Goal: Task Accomplishment & Management: Use online tool/utility

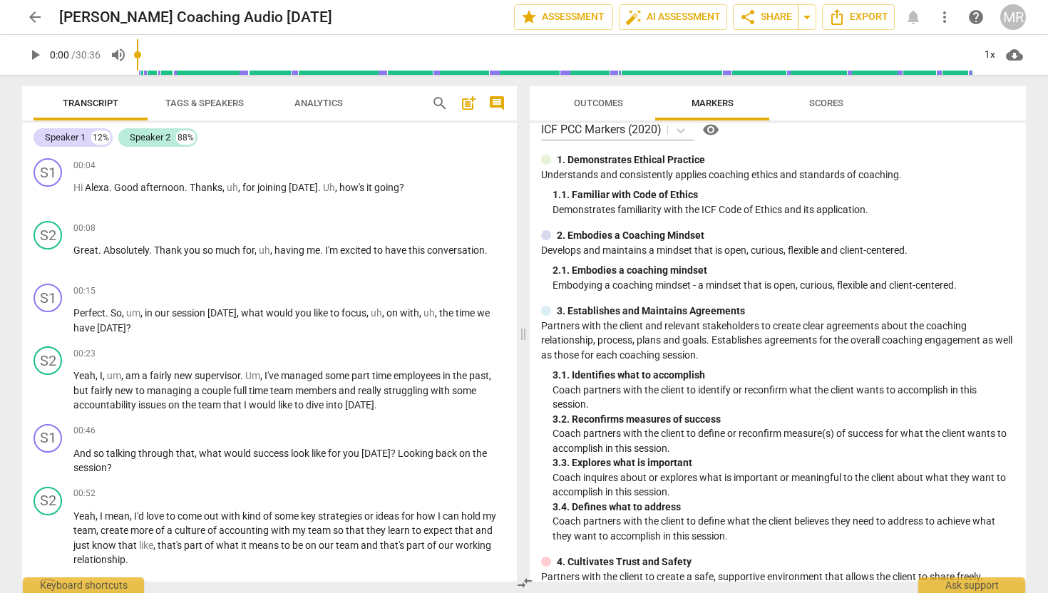
scroll to position [20, 0]
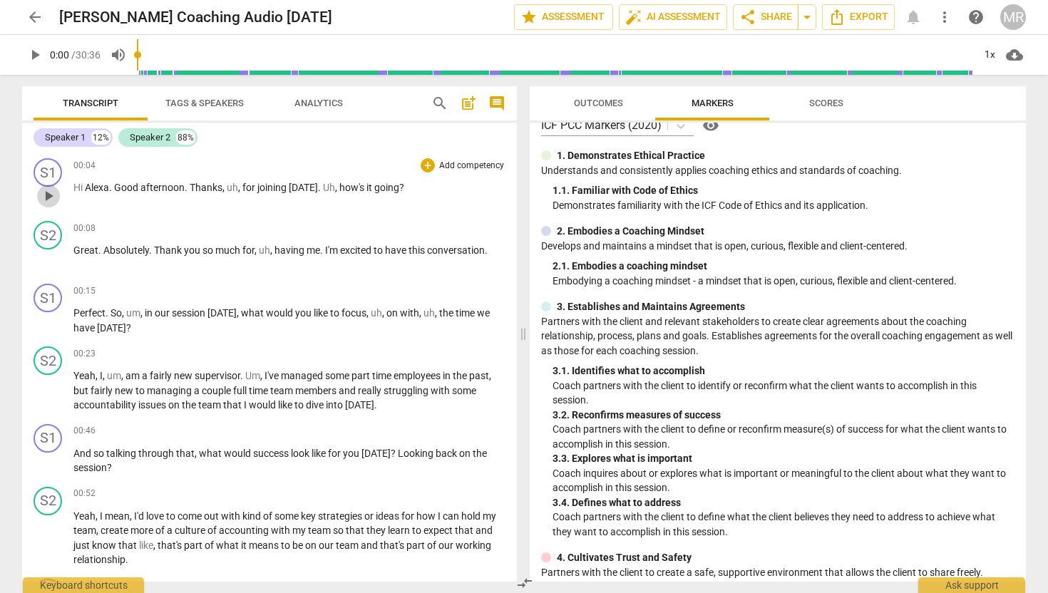
click at [50, 199] on span "play_arrow" at bounding box center [48, 195] width 17 height 17
click at [50, 199] on span "pause" at bounding box center [48, 195] width 17 height 17
type input "8"
click at [203, 98] on span "Tags & Speakers" at bounding box center [204, 103] width 78 height 11
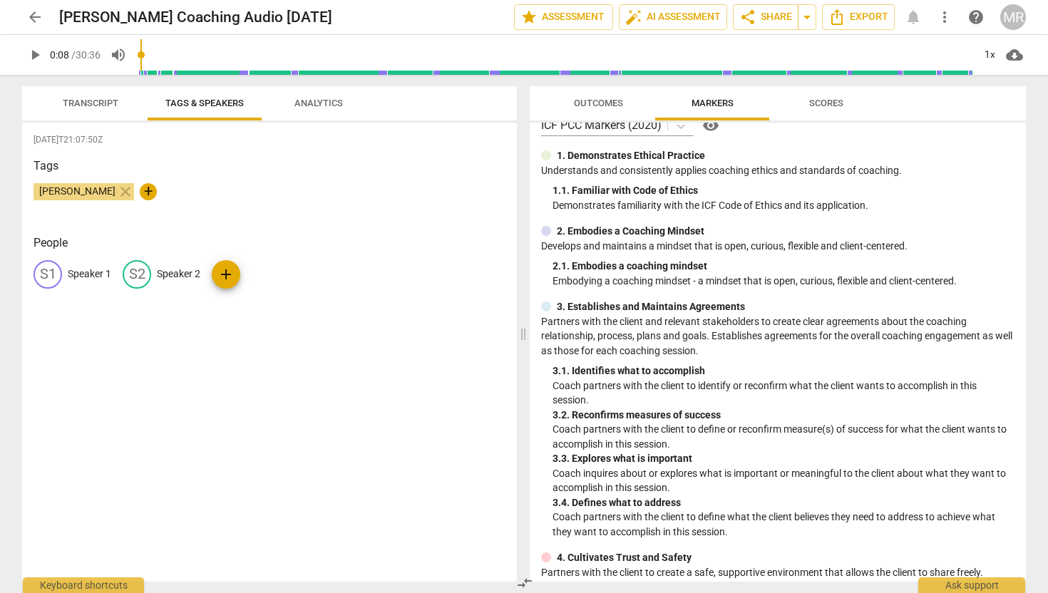
click at [88, 271] on p "Speaker 1" at bounding box center [89, 274] width 43 height 15
type input "Coach"
click at [265, 276] on p "Speaker 2" at bounding box center [270, 274] width 43 height 15
type input "Client"
click at [279, 356] on div "2025-09-29T21:07:50Z Tags Marilyn Rose close + People CO Coach edit Client dele…" at bounding box center [269, 352] width 495 height 459
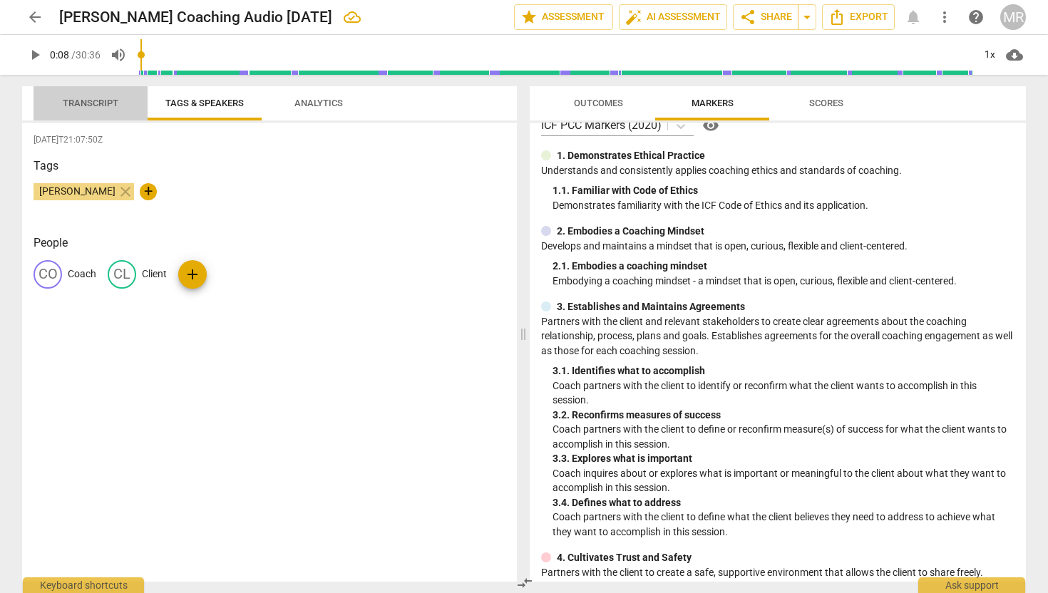
click at [85, 103] on span "Transcript" at bounding box center [91, 103] width 56 height 11
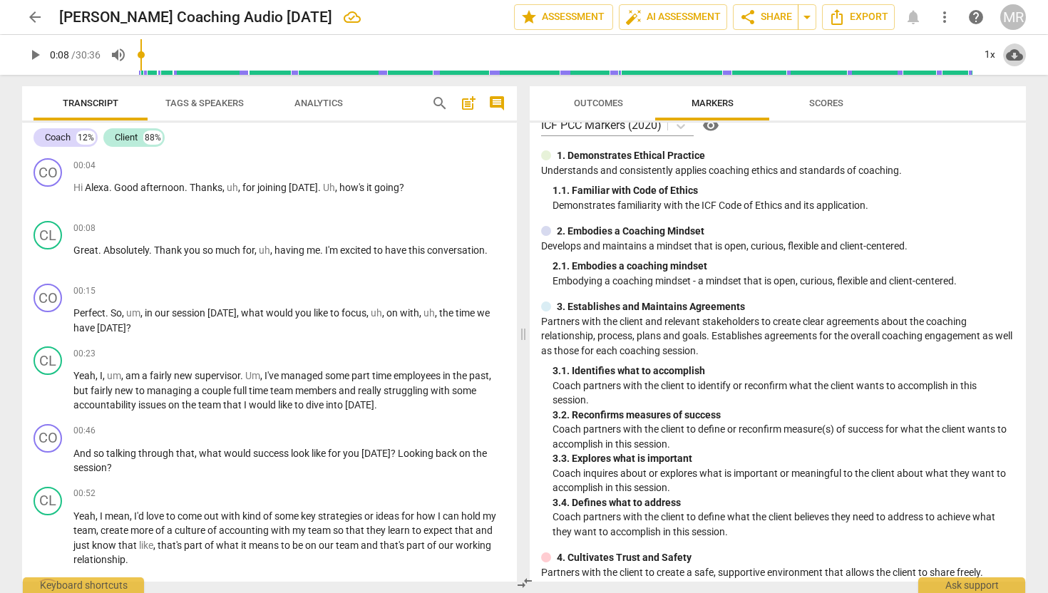
click at [1012, 55] on span "cloud_download" at bounding box center [1014, 54] width 17 height 17
click at [846, 21] on div at bounding box center [524, 296] width 1048 height 593
click at [846, 21] on span "Export" at bounding box center [858, 17] width 60 height 17
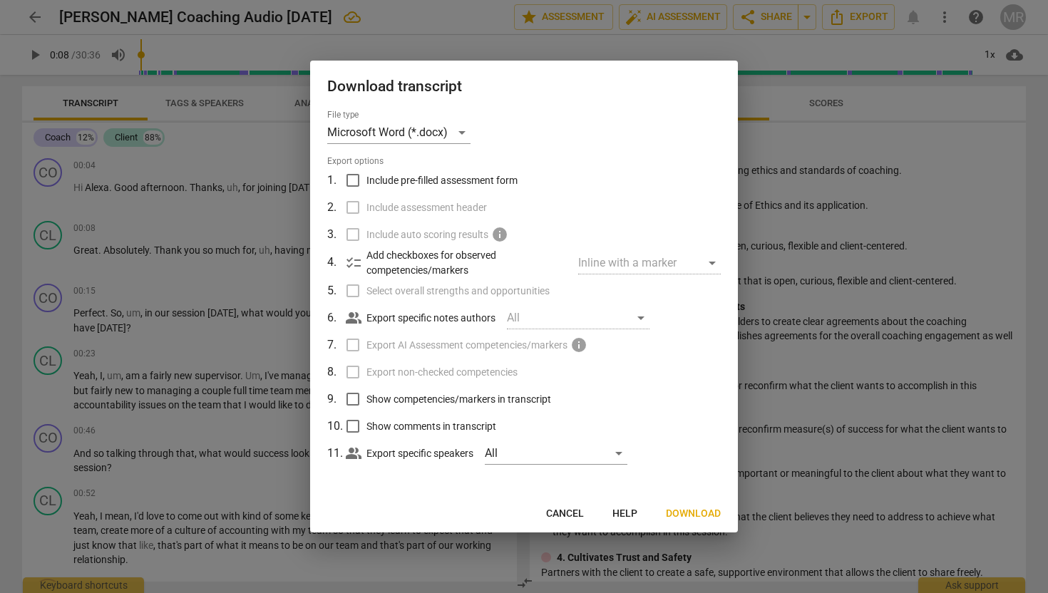
click at [690, 259] on div "Inline with a marker" at bounding box center [649, 263] width 143 height 23
click at [609, 320] on div "All" at bounding box center [578, 317] width 143 height 23
click at [683, 513] on span "Download" at bounding box center [693, 514] width 55 height 14
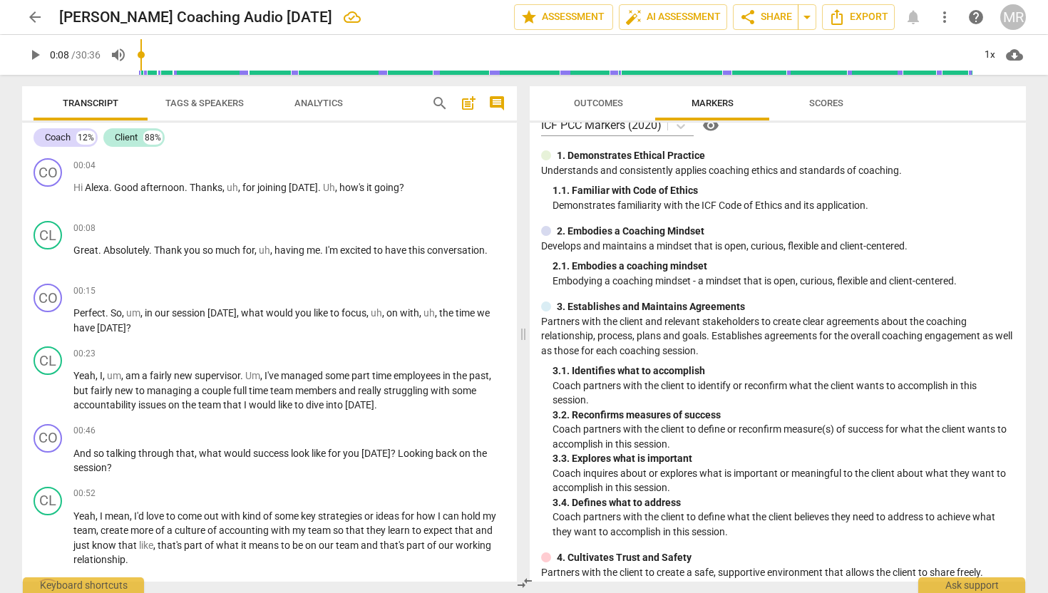
click at [594, 104] on span "Outcomes" at bounding box center [598, 103] width 49 height 11
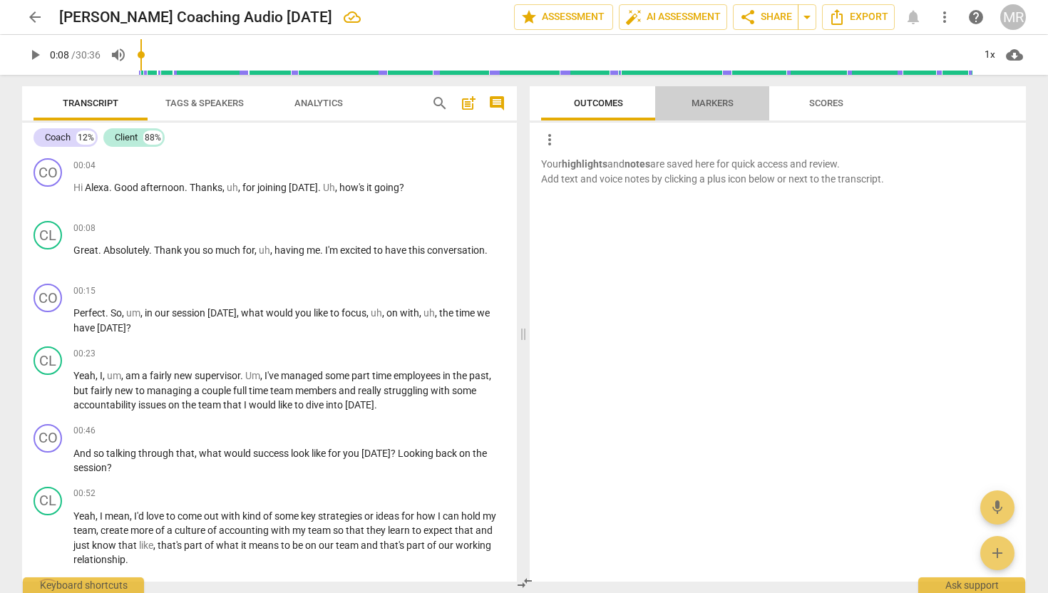
click at [693, 98] on span "Markers" at bounding box center [712, 103] width 42 height 11
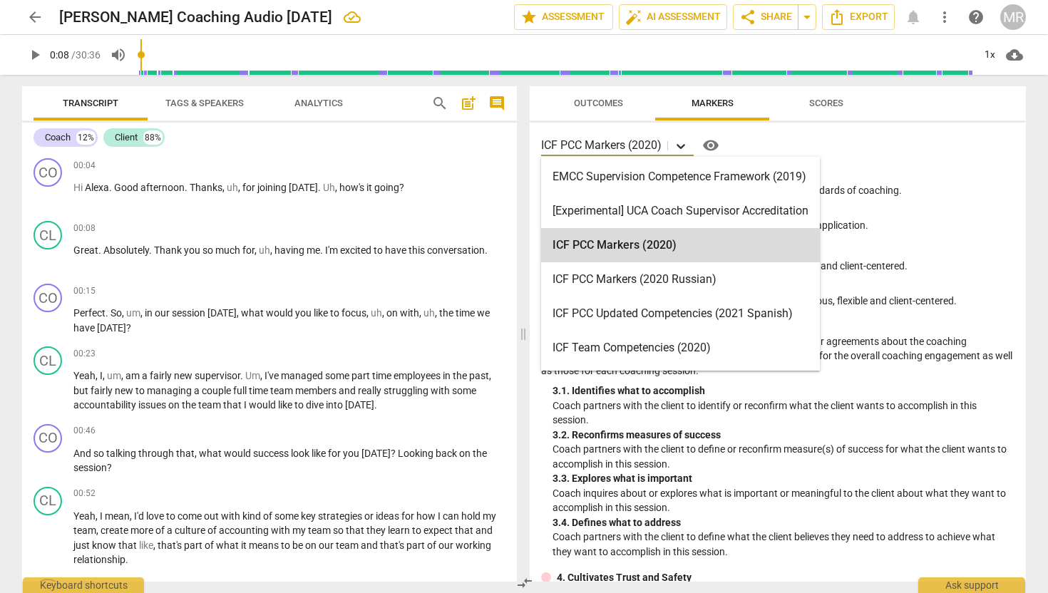
click at [675, 145] on icon at bounding box center [680, 146] width 14 height 14
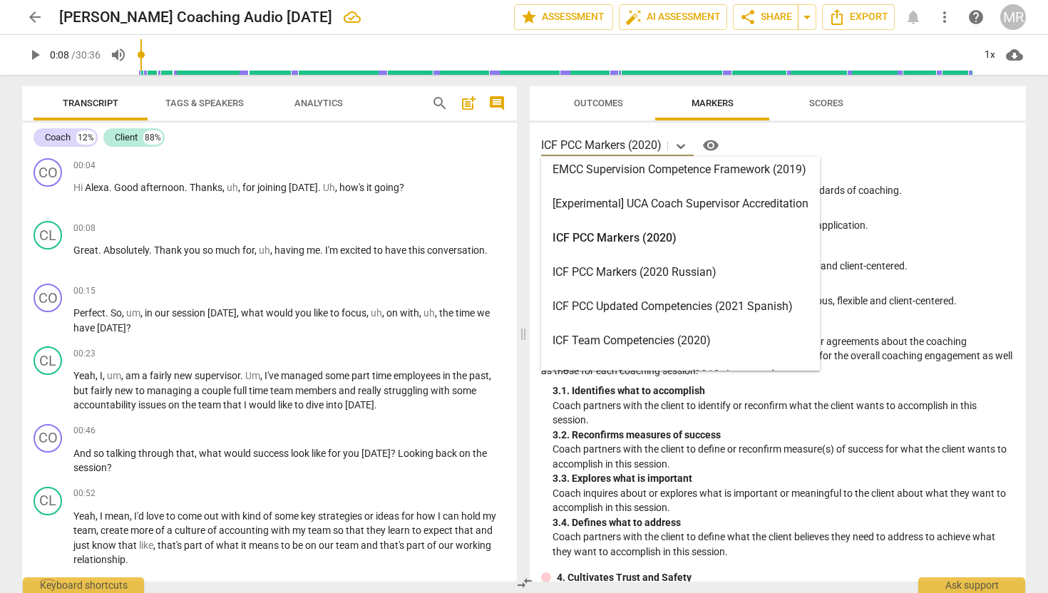
scroll to position [9, 0]
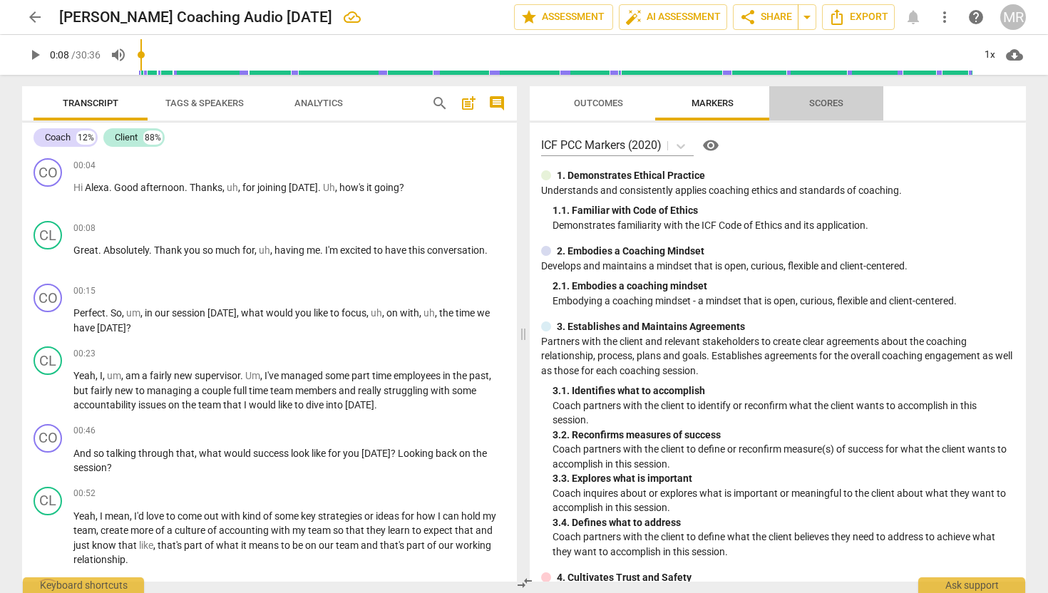
click at [832, 93] on button "Scores" at bounding box center [826, 103] width 114 height 34
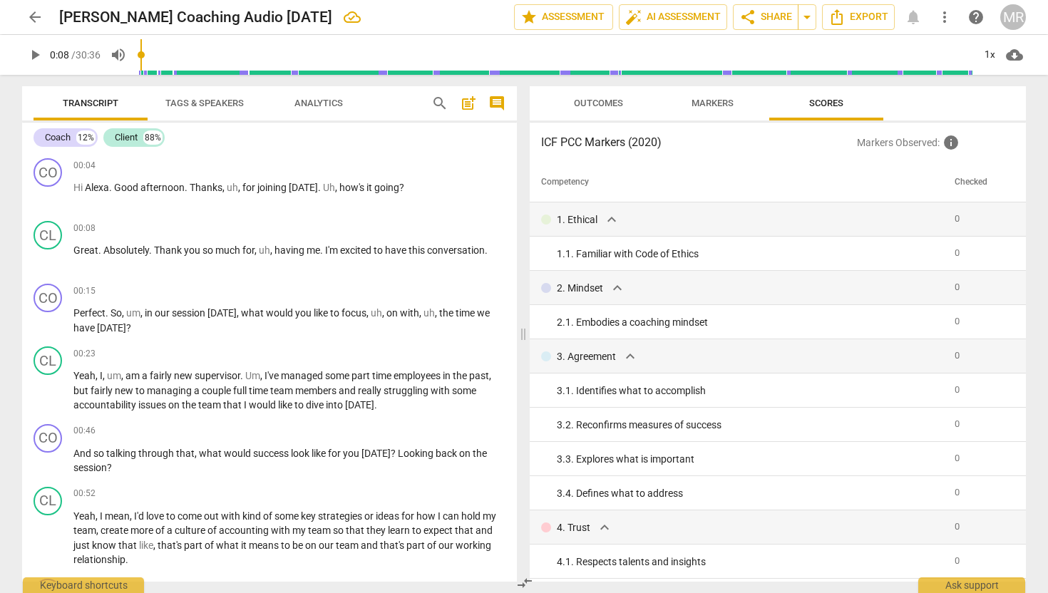
click at [738, 104] on span "Markers" at bounding box center [712, 103] width 76 height 19
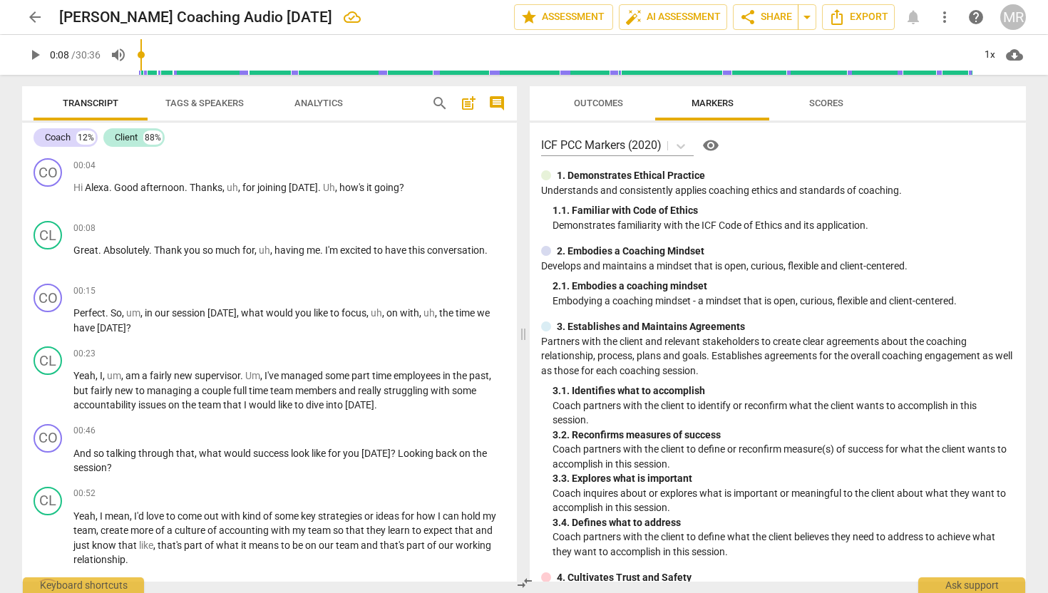
click at [715, 139] on span "visibility" at bounding box center [710, 145] width 17 height 17
click at [655, 16] on span "auto_fix_high AI Assessment" at bounding box center [672, 17] width 95 height 17
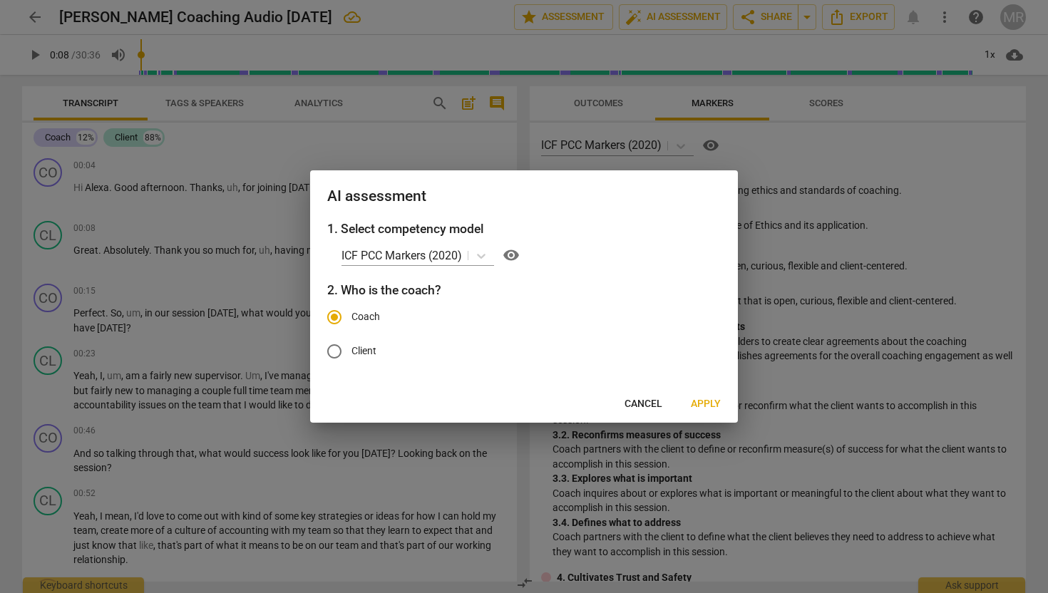
click at [714, 408] on span "Apply" at bounding box center [706, 404] width 30 height 14
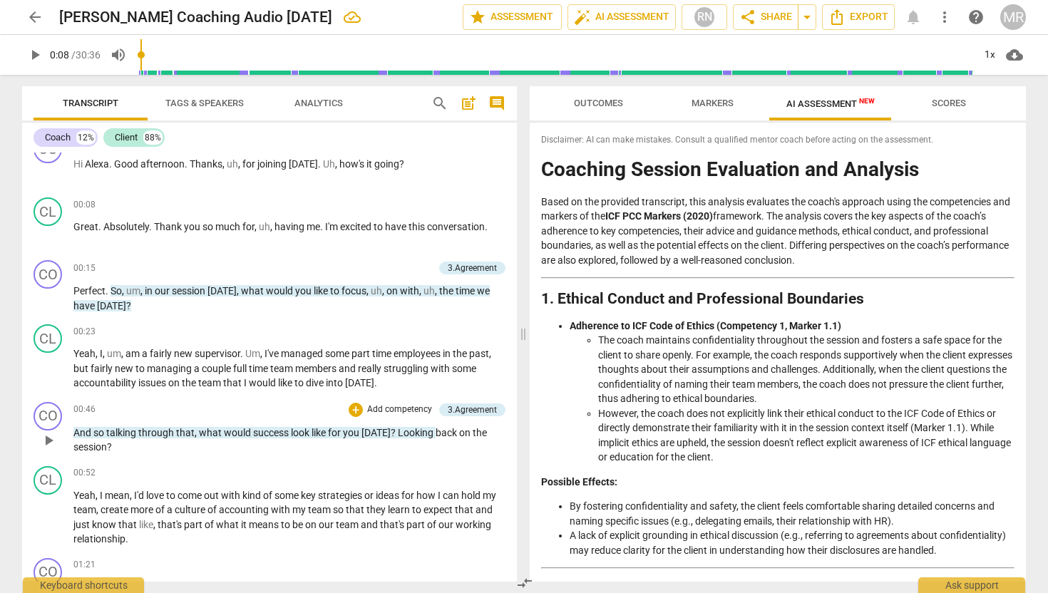
scroll to position [29, 0]
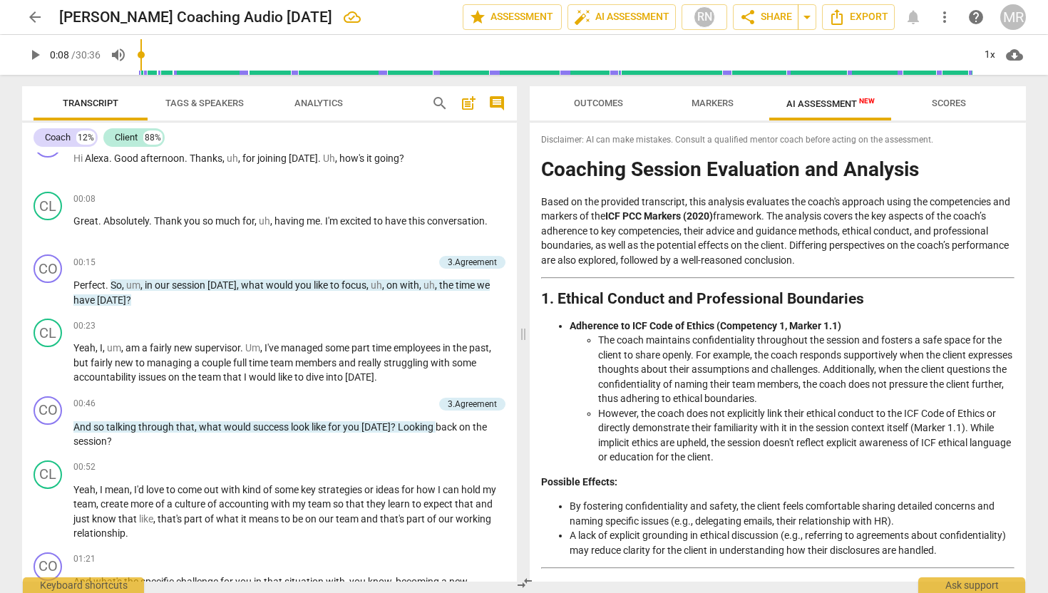
click at [612, 101] on span "Outcomes" at bounding box center [598, 103] width 49 height 11
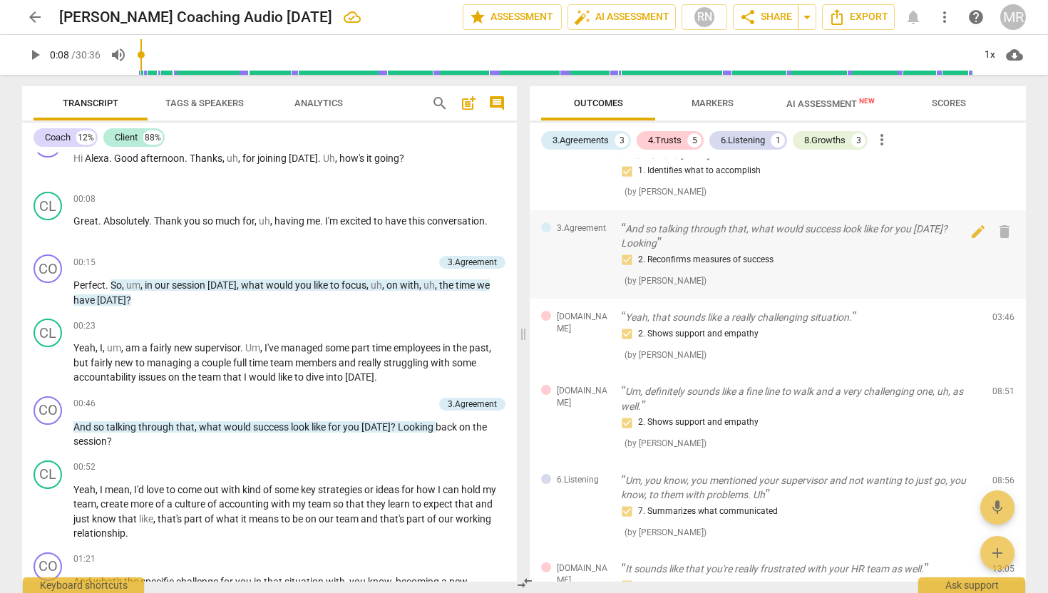
scroll to position [48, 0]
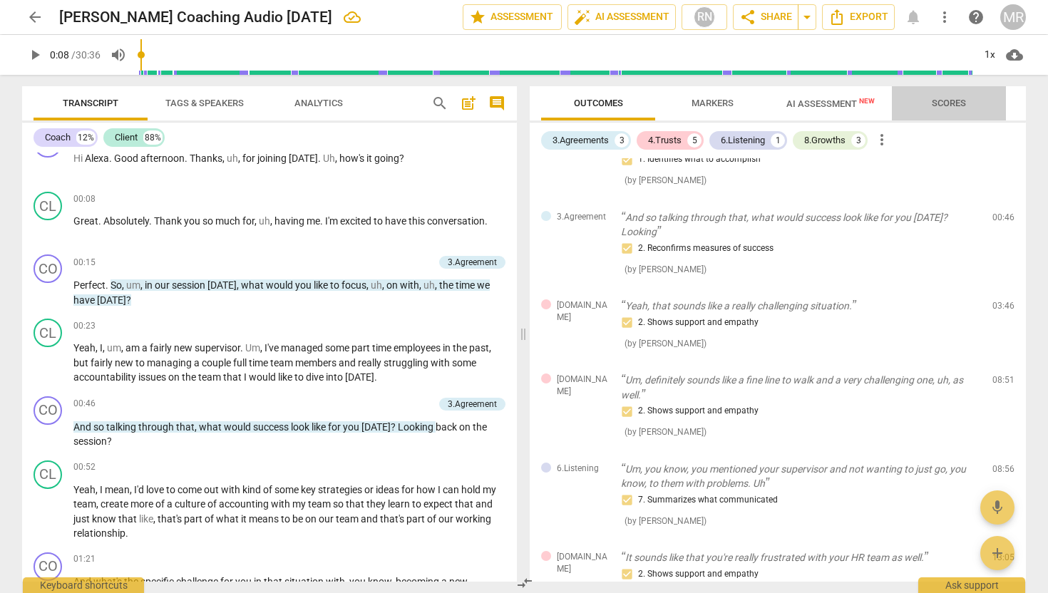
click at [953, 96] on span "Scores" at bounding box center [948, 103] width 68 height 19
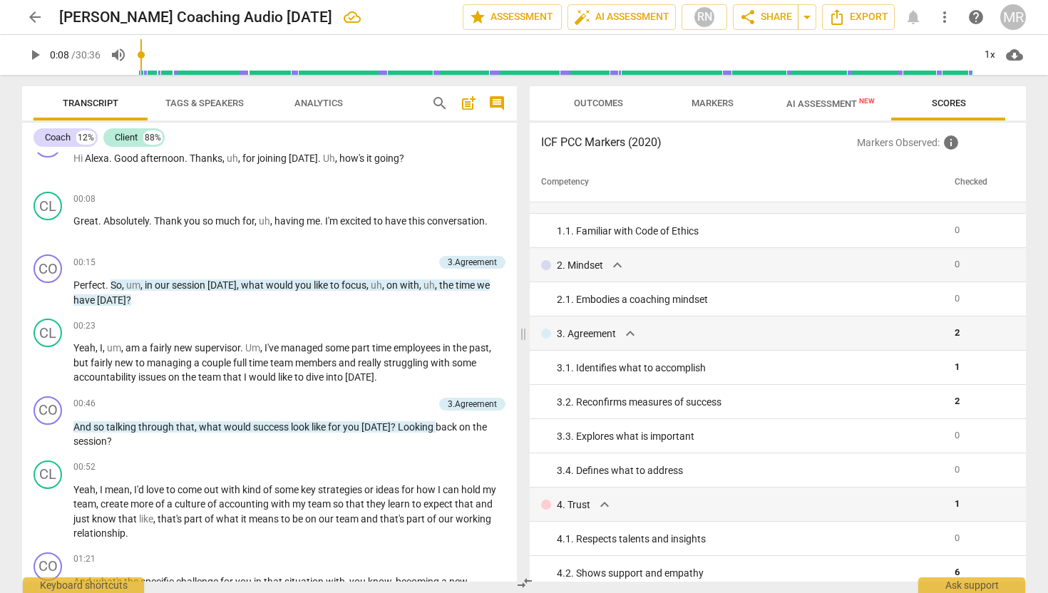
scroll to position [0, 0]
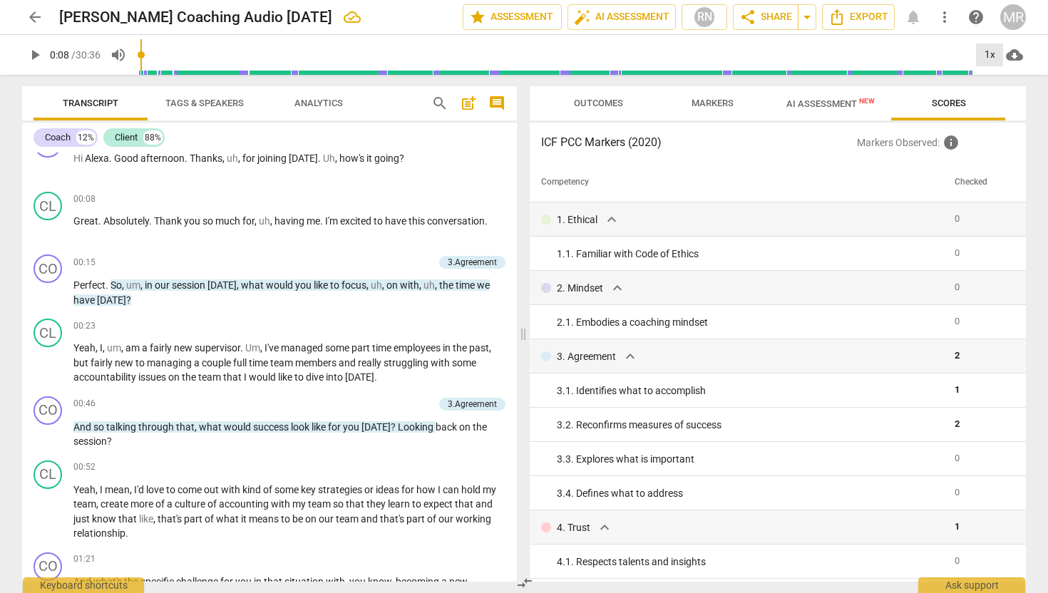
click at [986, 53] on div "1x" at bounding box center [989, 54] width 27 height 23
click at [999, 111] on li "1.25x" at bounding box center [1000, 111] width 48 height 27
click at [991, 57] on div "1.25x" at bounding box center [989, 54] width 27 height 23
click at [1000, 140] on li "1.5x" at bounding box center [1000, 137] width 48 height 27
click at [43, 227] on span "play_arrow" at bounding box center [48, 229] width 17 height 17
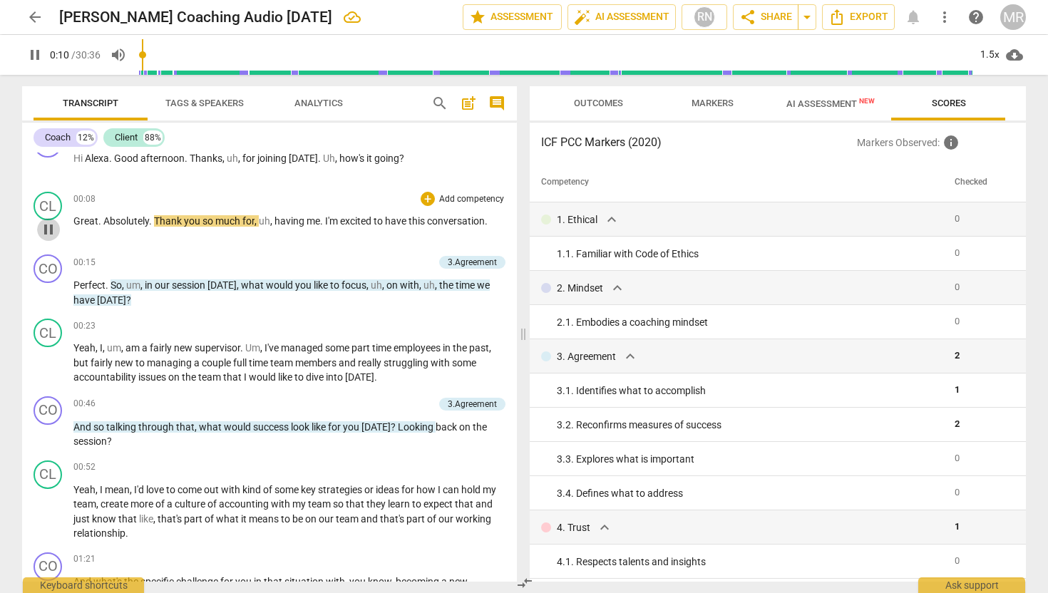
click at [43, 227] on span "pause" at bounding box center [48, 229] width 17 height 17
type input "11"
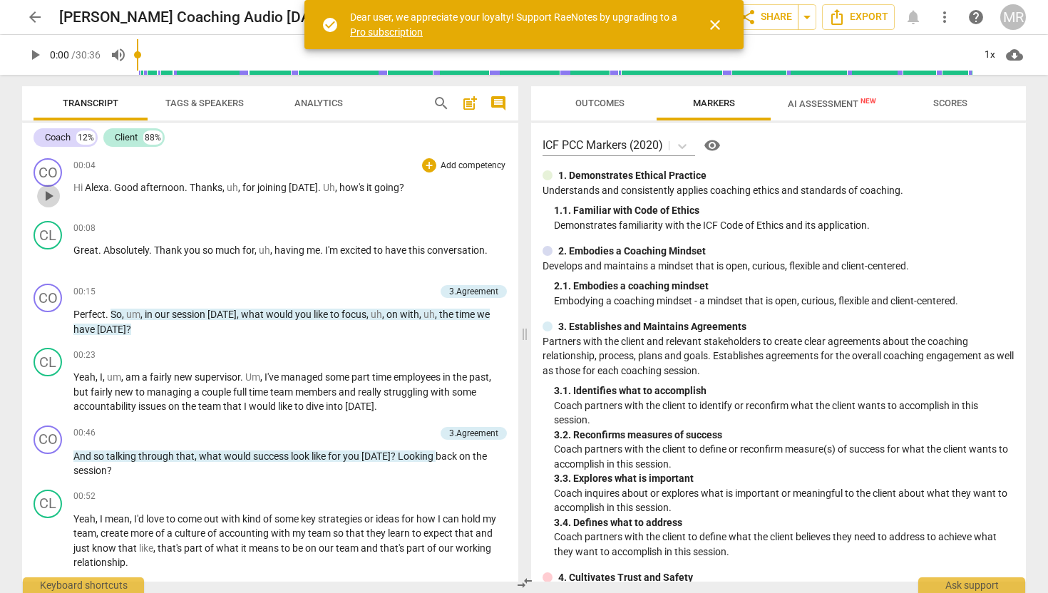
click at [53, 190] on span "play_arrow" at bounding box center [48, 195] width 17 height 17
click at [993, 53] on div "1x" at bounding box center [989, 54] width 27 height 23
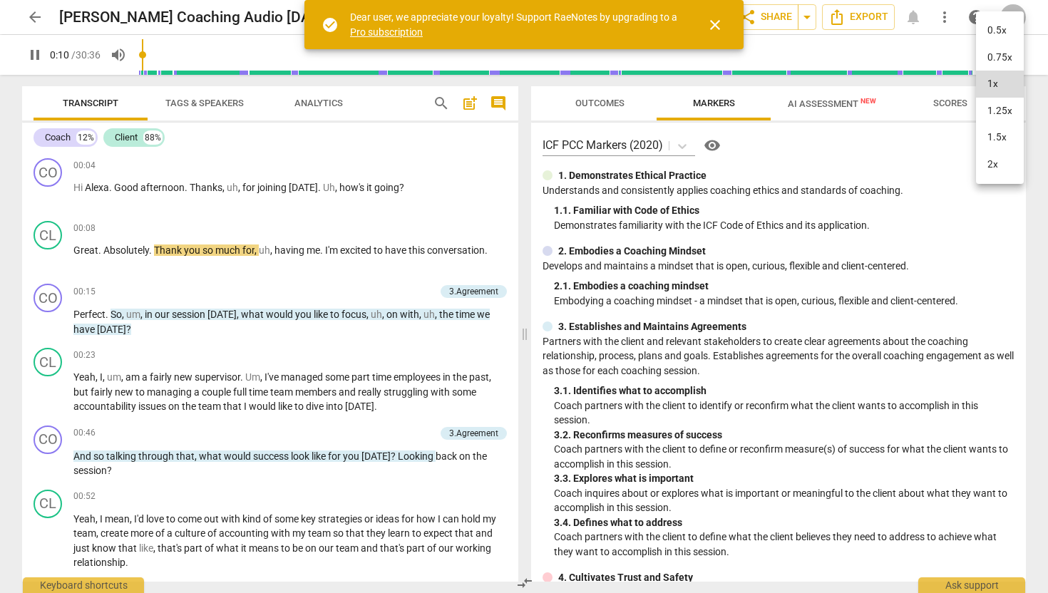
click at [993, 134] on li "1.5x" at bounding box center [1000, 137] width 48 height 27
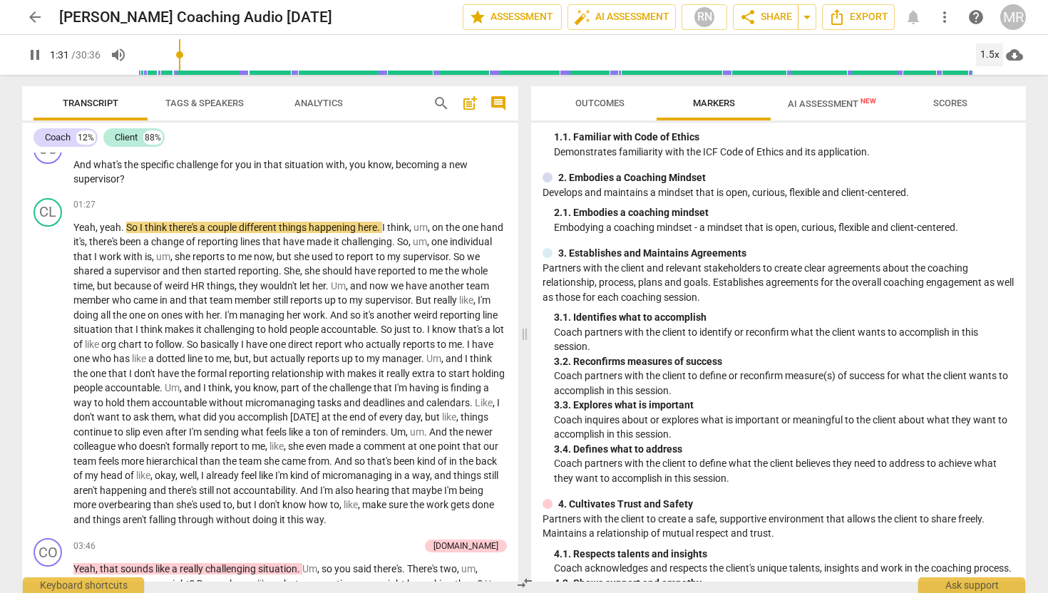
scroll to position [443, 0]
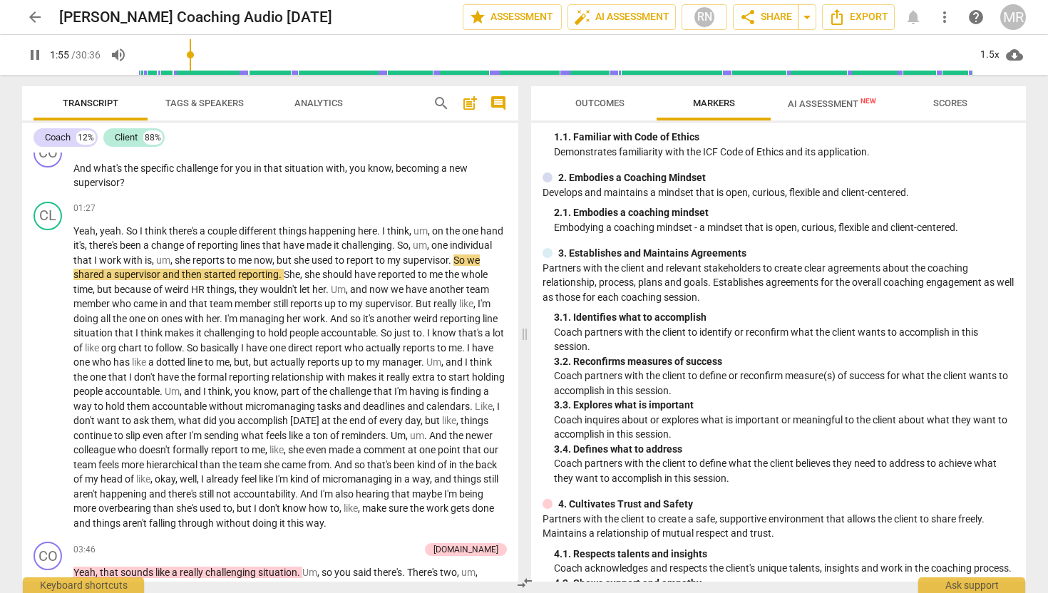
click at [954, 96] on span "Scores" at bounding box center [950, 103] width 68 height 19
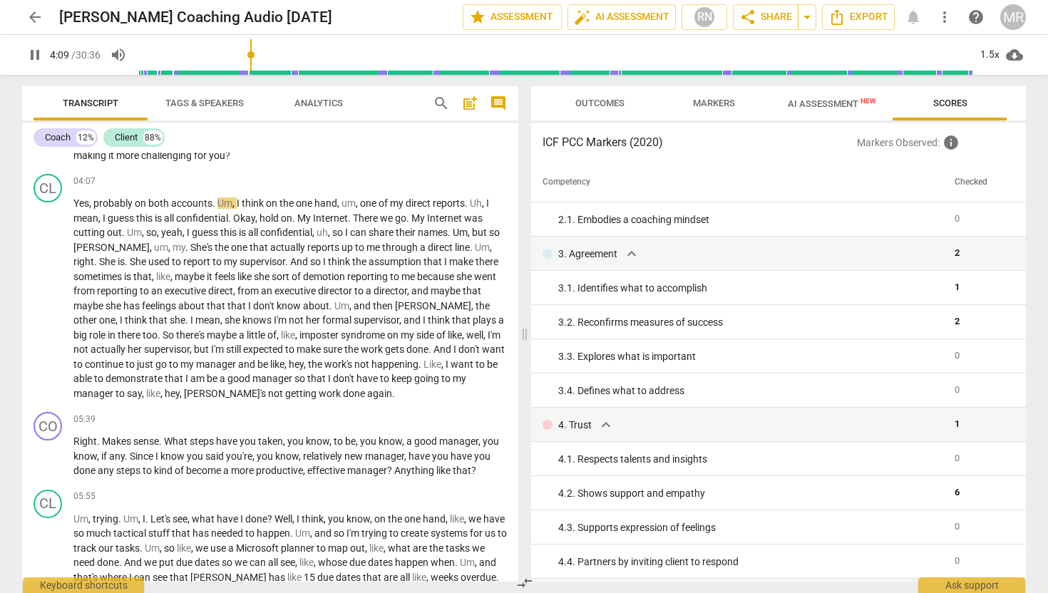
scroll to position [907, 0]
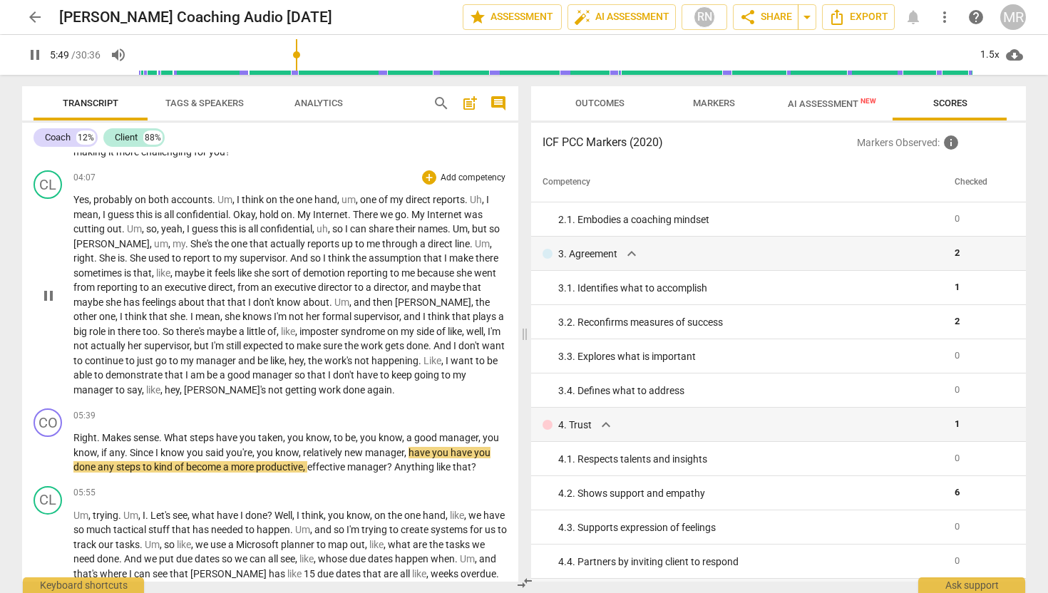
click at [247, 337] on span "little" at bounding box center [257, 331] width 21 height 11
click at [53, 303] on span "pause" at bounding box center [48, 295] width 17 height 17
type input "352"
click at [435, 352] on p "Yes , probably on both accounts . Um , I think on the one hand , um , one of my…" at bounding box center [289, 294] width 433 height 205
click at [415, 397] on p "Yes , probably on both accounts . Um , I think on the one hand , um , one of my…" at bounding box center [289, 294] width 433 height 205
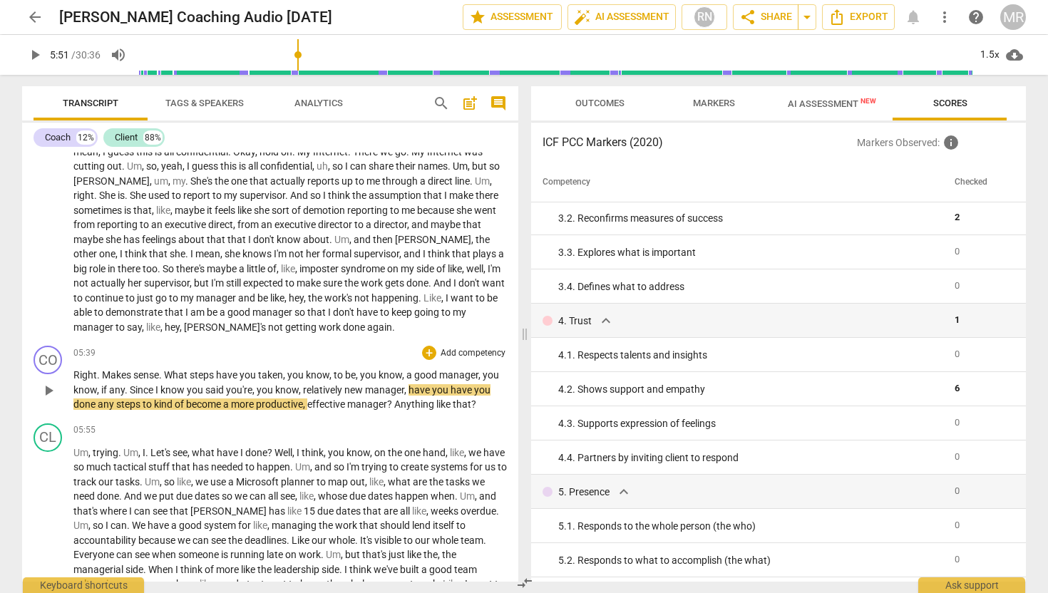
scroll to position [966, 0]
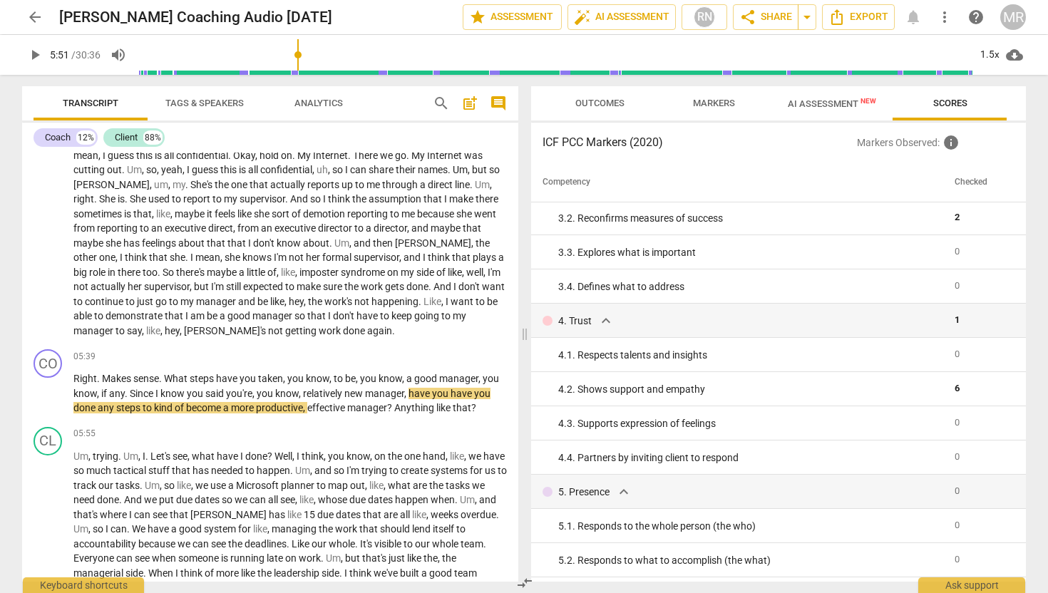
click at [40, 11] on span "arrow_back" at bounding box center [34, 17] width 17 height 17
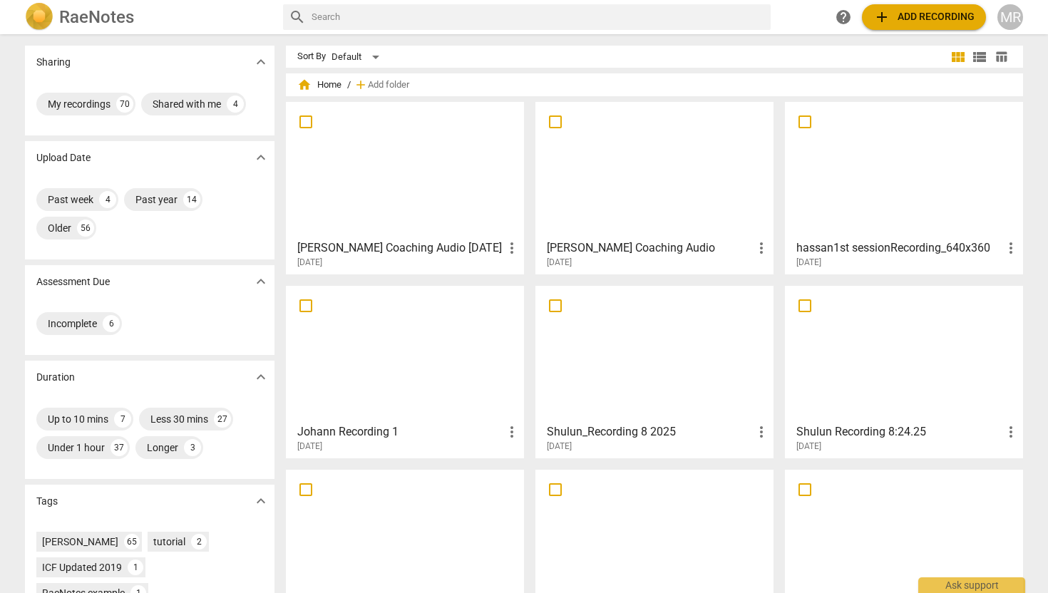
click at [842, 19] on span "help" at bounding box center [842, 17] width 17 height 17
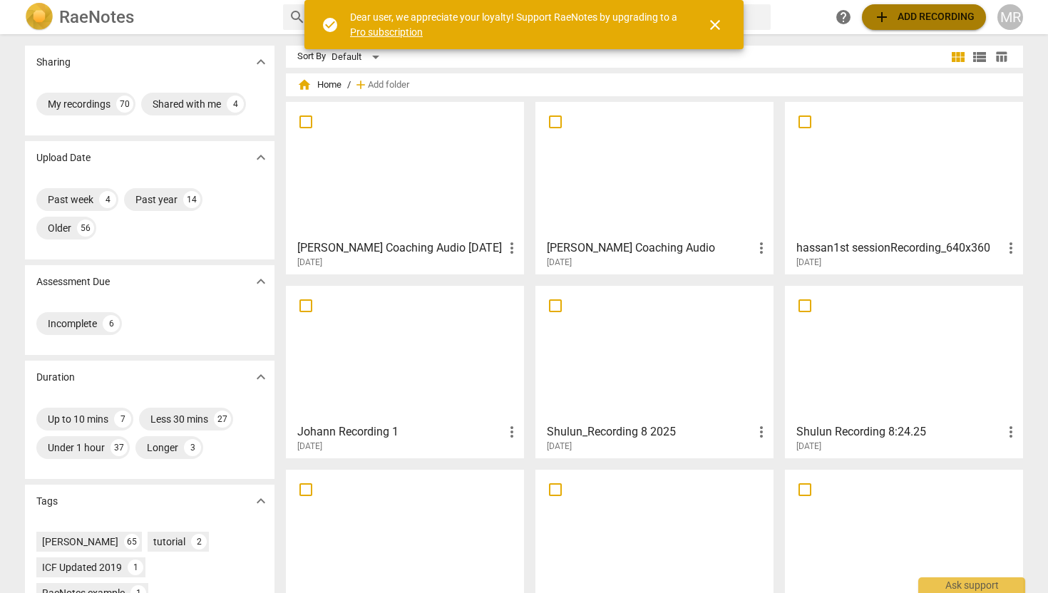
click at [891, 21] on span "add Add recording" at bounding box center [923, 17] width 101 height 17
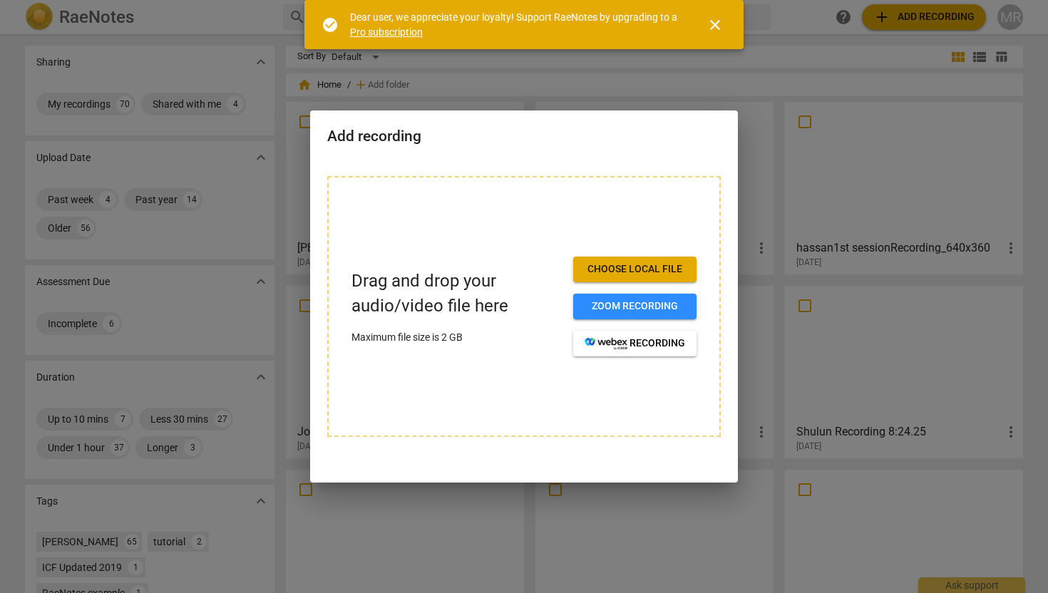
click at [655, 276] on span "Choose local file" at bounding box center [634, 269] width 100 height 14
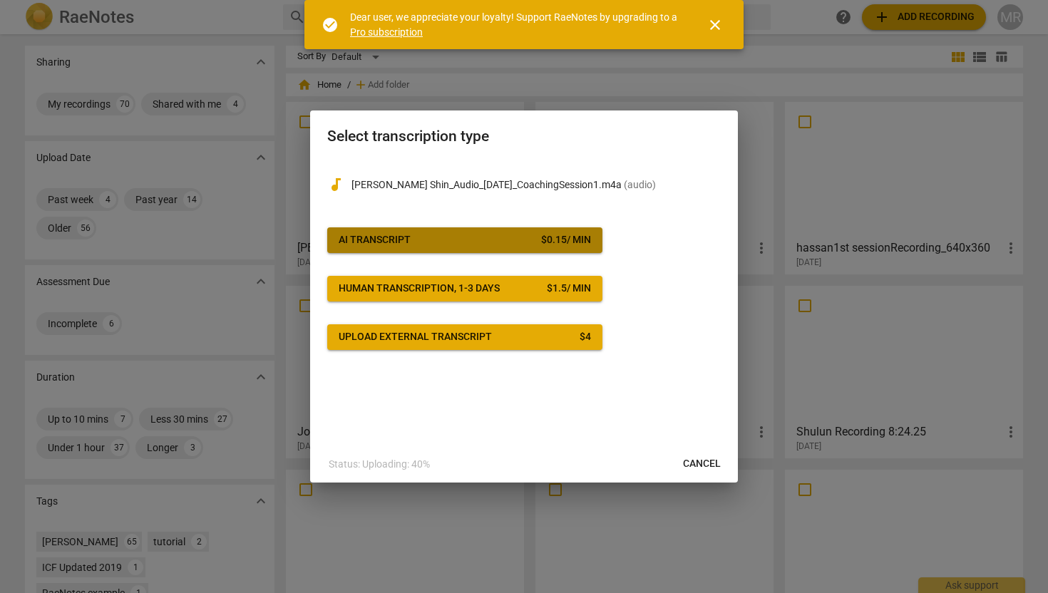
click at [568, 239] on div "$ 0.15 / min" at bounding box center [566, 240] width 50 height 14
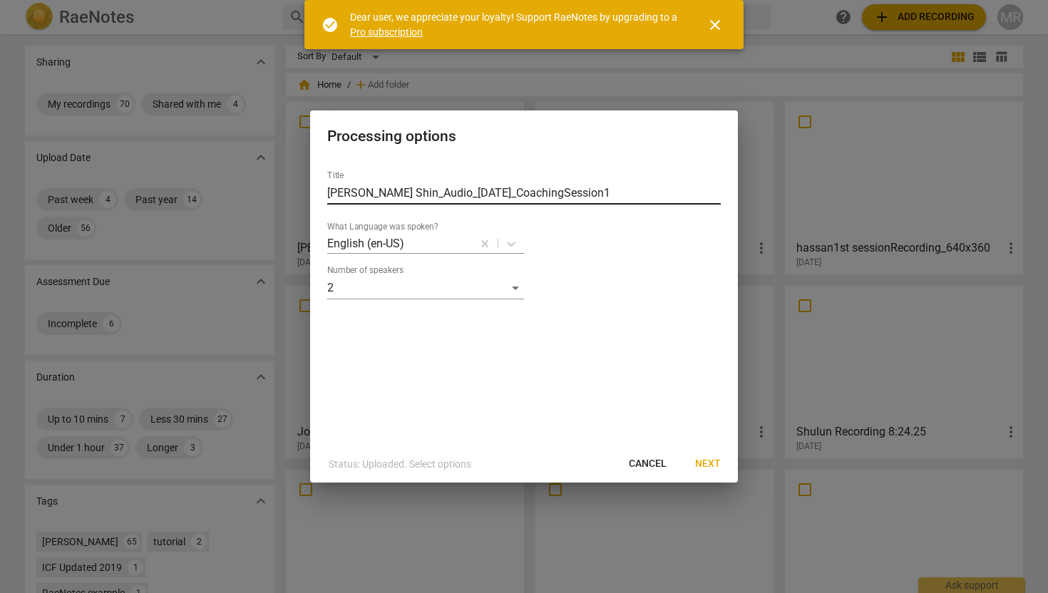
click at [510, 192] on input "Anne Shin_Audio_9-15-25_CoachingSession1" at bounding box center [523, 193] width 393 height 23
type input "Anne Shin_Audio_9-15-25_Coaching Session1"
click at [698, 459] on span "Next" at bounding box center [708, 464] width 26 height 14
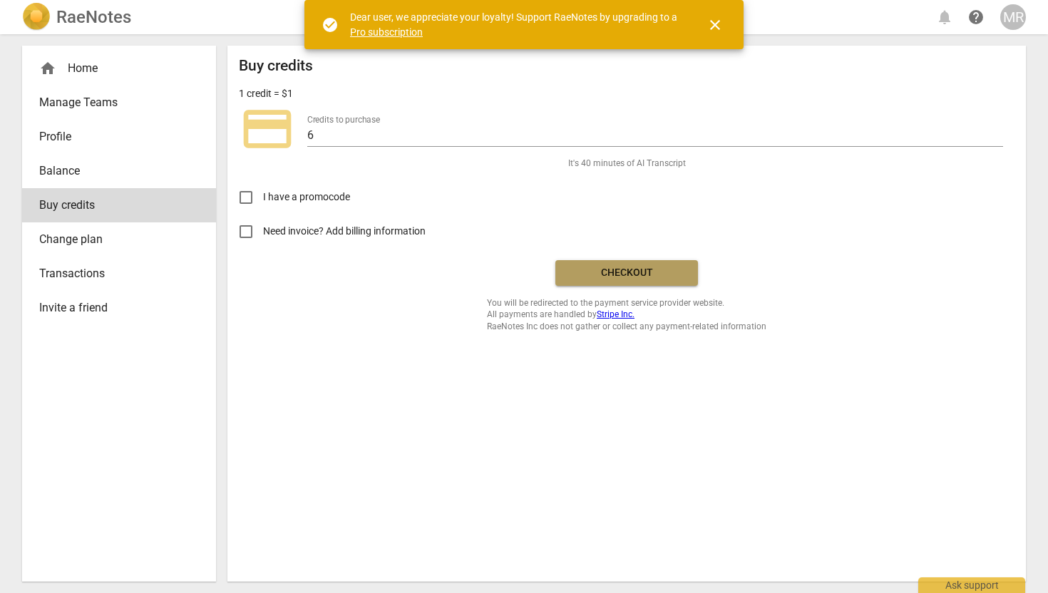
click at [635, 276] on span "Checkout" at bounding box center [627, 273] width 120 height 14
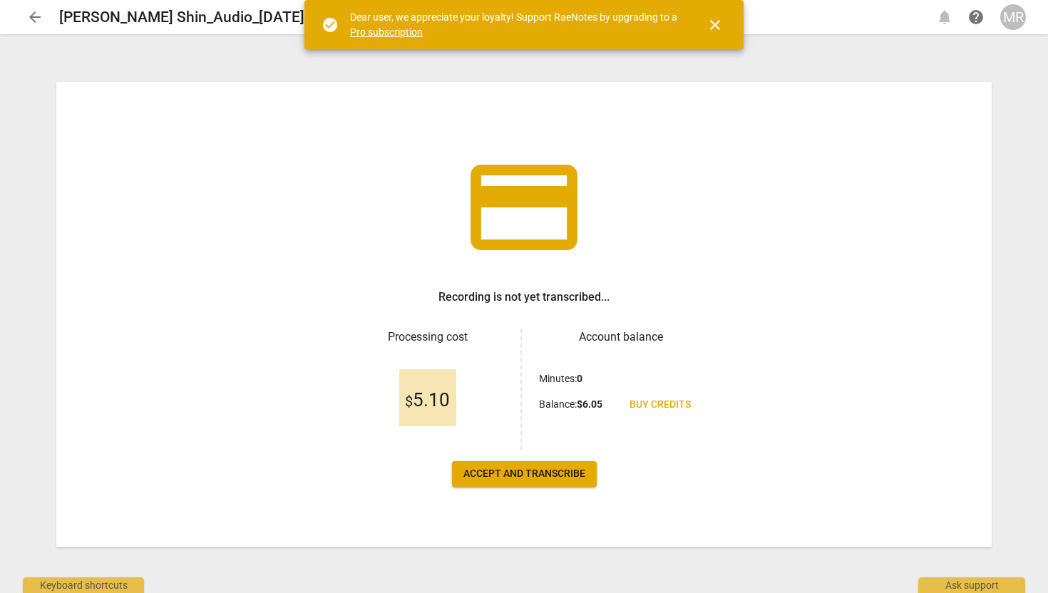
click at [670, 399] on span "Buy credits" at bounding box center [659, 405] width 61 height 14
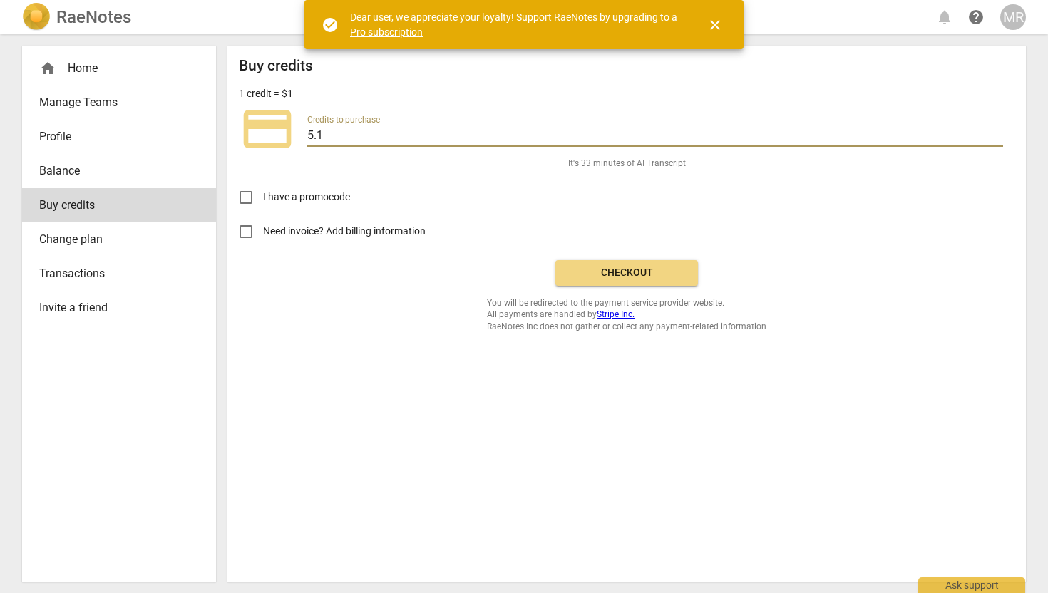
drag, startPoint x: 336, startPoint y: 135, endPoint x: 292, endPoint y: 135, distance: 43.5
click at [291, 135] on div "credit_card Credits to purchase 5.1" at bounding box center [626, 128] width 775 height 57
type input "20"
click at [621, 277] on span "Checkout" at bounding box center [627, 273] width 120 height 14
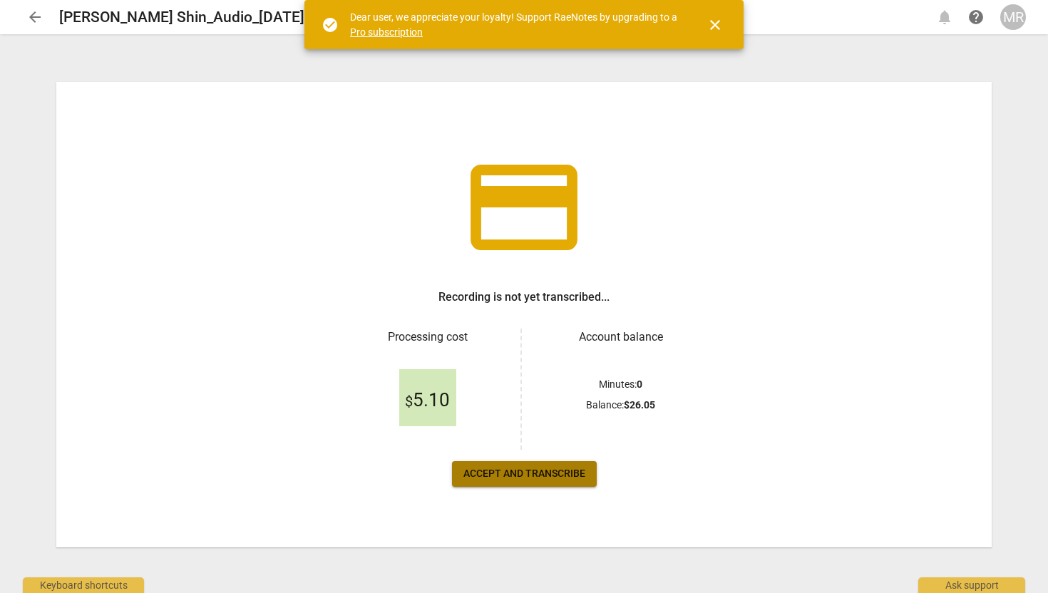
click at [546, 473] on span "Accept and transcribe" at bounding box center [524, 474] width 122 height 14
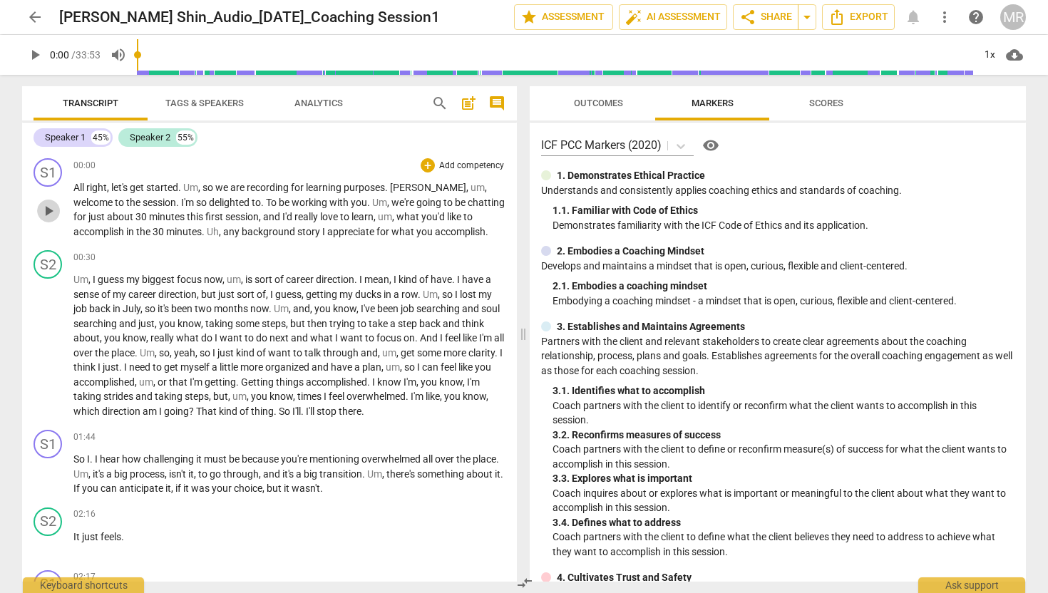
click at [53, 204] on span "play_arrow" at bounding box center [48, 210] width 17 height 17
click at [48, 340] on span "pause" at bounding box center [48, 346] width 17 height 17
type input "40"
click at [872, 19] on span "Export" at bounding box center [858, 17] width 60 height 17
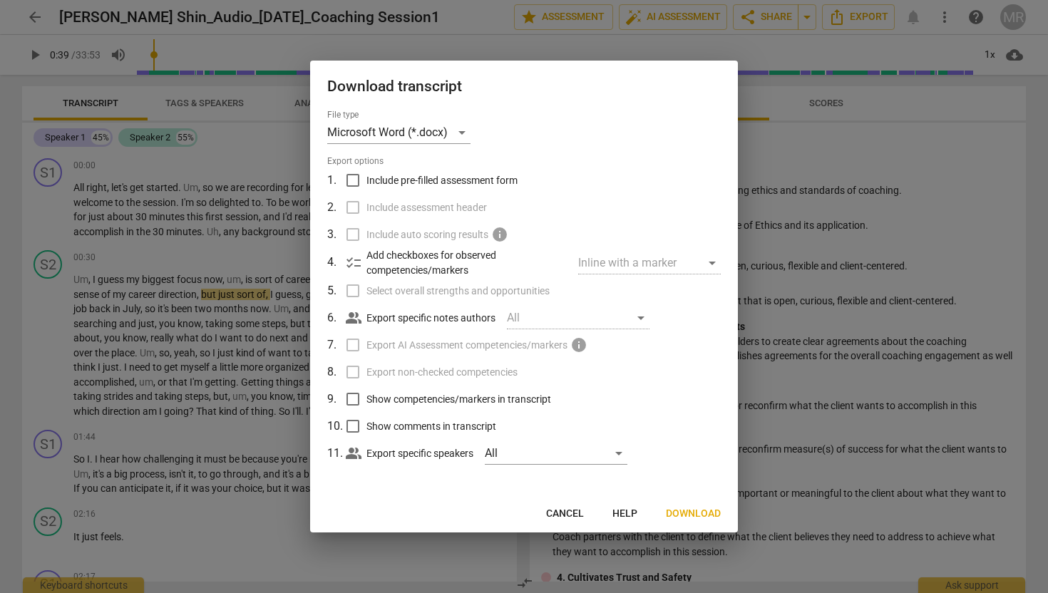
click at [683, 511] on span "Download" at bounding box center [693, 514] width 55 height 14
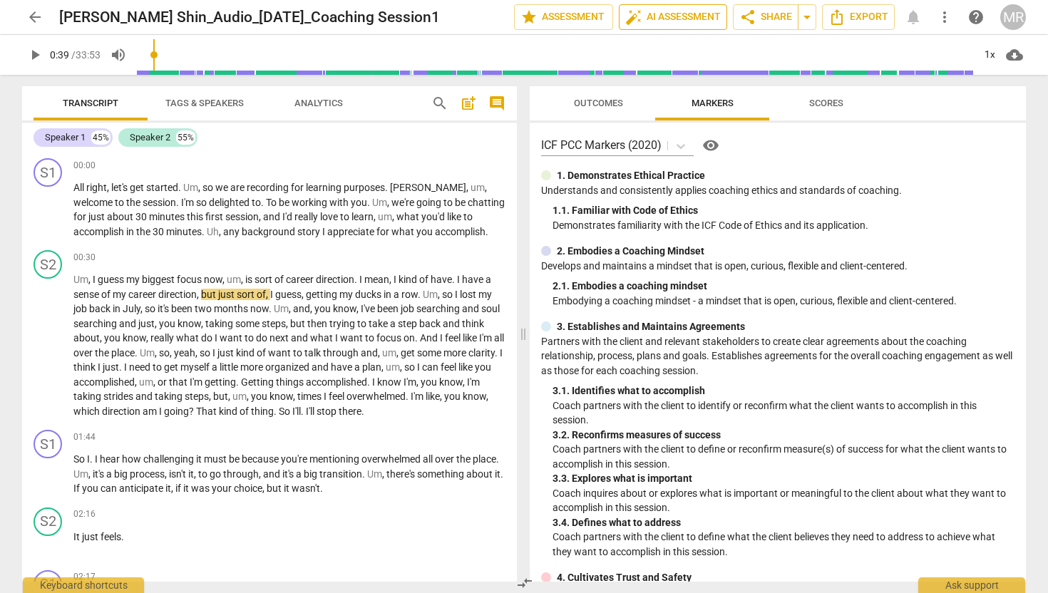
click at [663, 21] on span "auto_fix_high AI Assessment" at bounding box center [672, 17] width 95 height 17
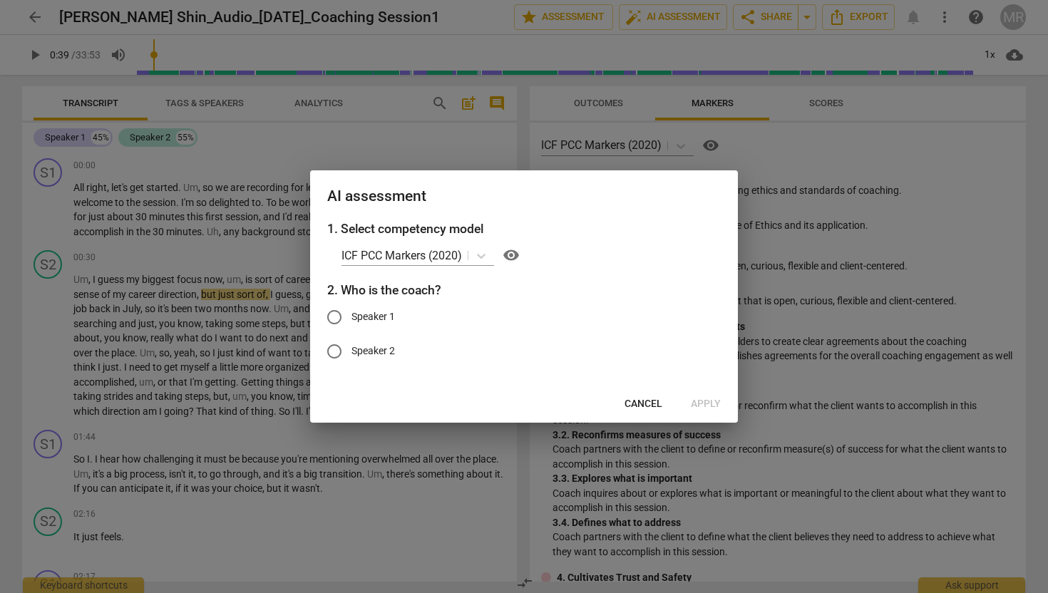
click at [636, 408] on span "Cancel" at bounding box center [643, 404] width 38 height 14
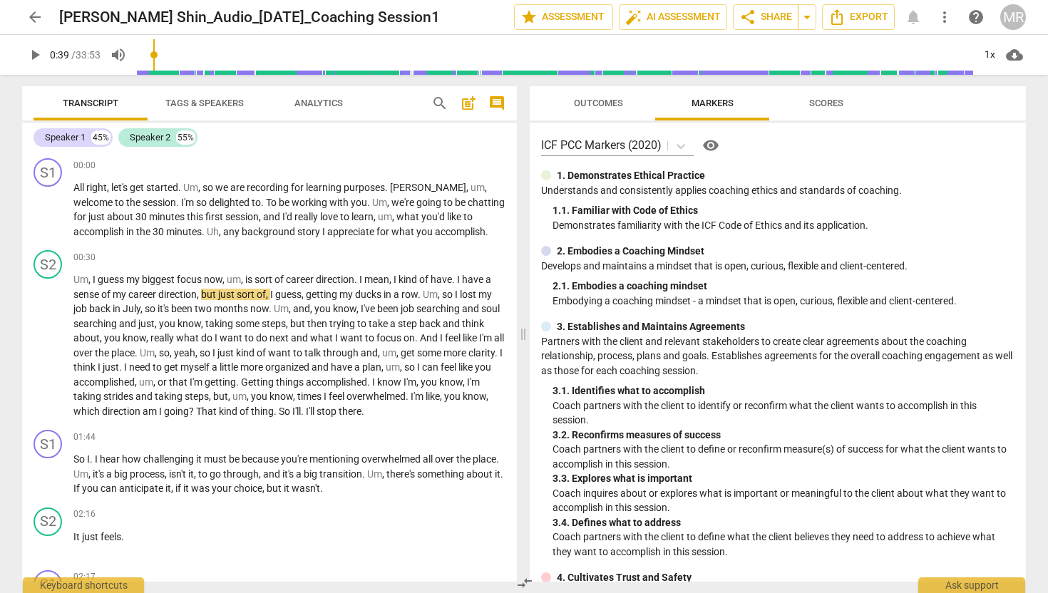
click at [197, 103] on span "Tags & Speakers" at bounding box center [204, 103] width 78 height 11
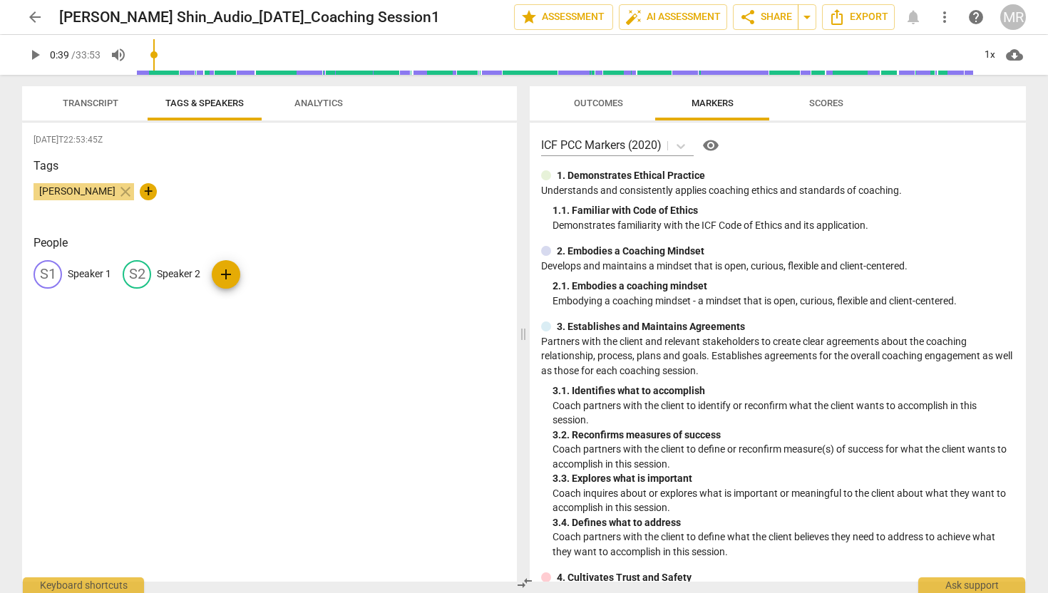
click at [73, 271] on p "Speaker 1" at bounding box center [89, 274] width 43 height 15
type input "[PERSON_NAME]"
click at [258, 273] on p "Speaker 2" at bounding box center [270, 274] width 43 height 15
type input "C"
type input "Client"
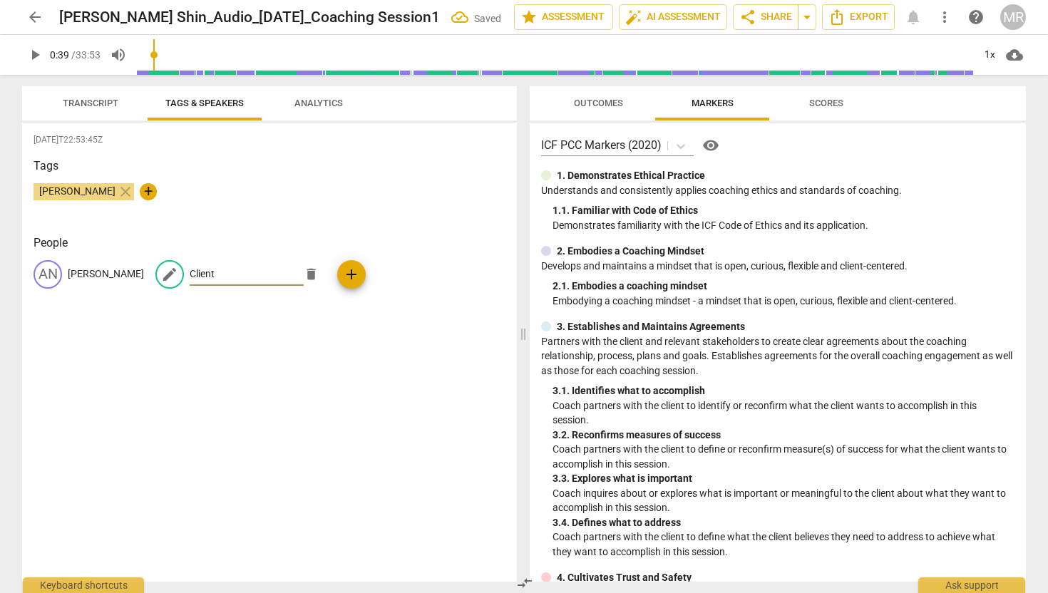
click at [88, 276] on p "[PERSON_NAME]" at bounding box center [106, 274] width 76 height 15
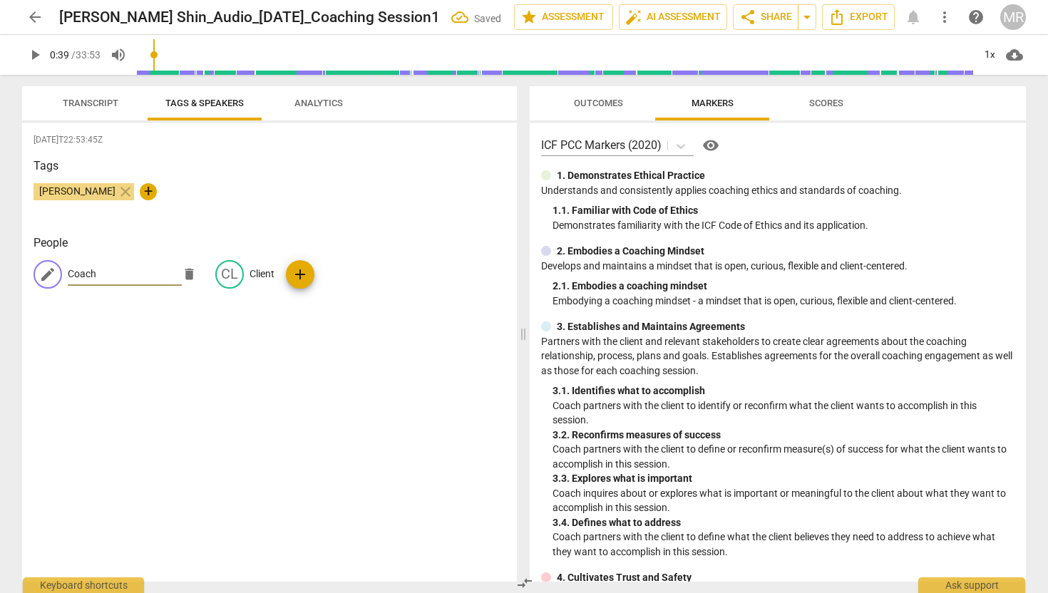
type input "Coach"
click at [98, 100] on span "Transcript" at bounding box center [91, 103] width 56 height 11
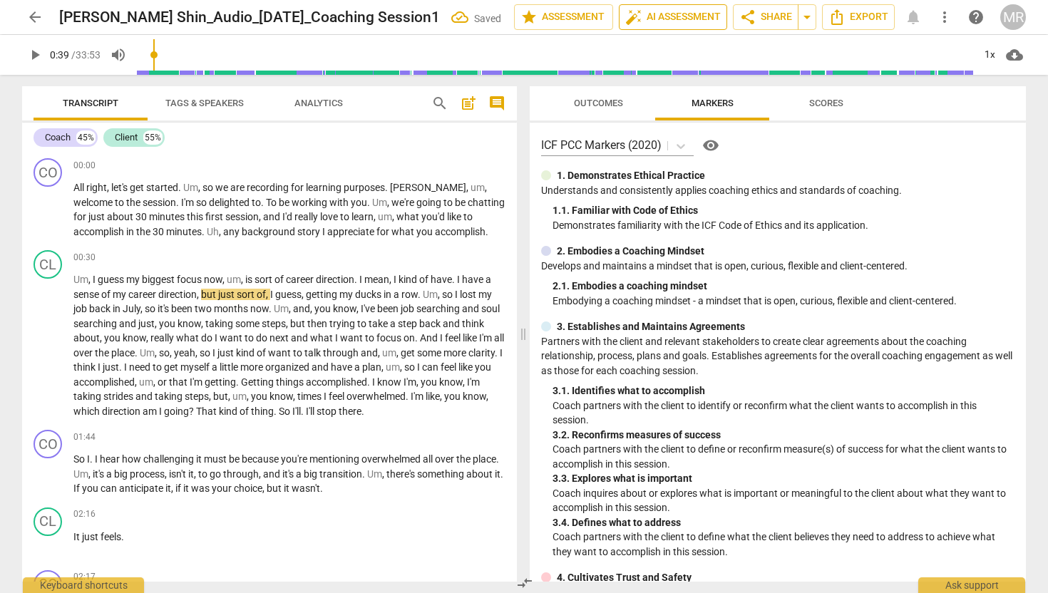
click at [666, 13] on span "auto_fix_high AI Assessment" at bounding box center [672, 17] width 95 height 17
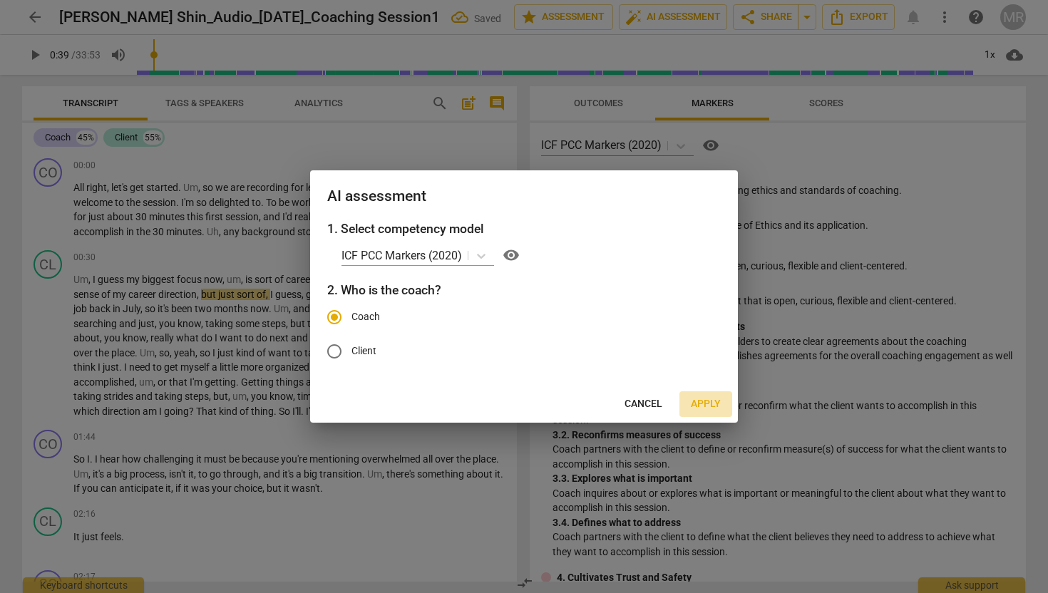
click at [703, 405] on span "Apply" at bounding box center [706, 404] width 30 height 14
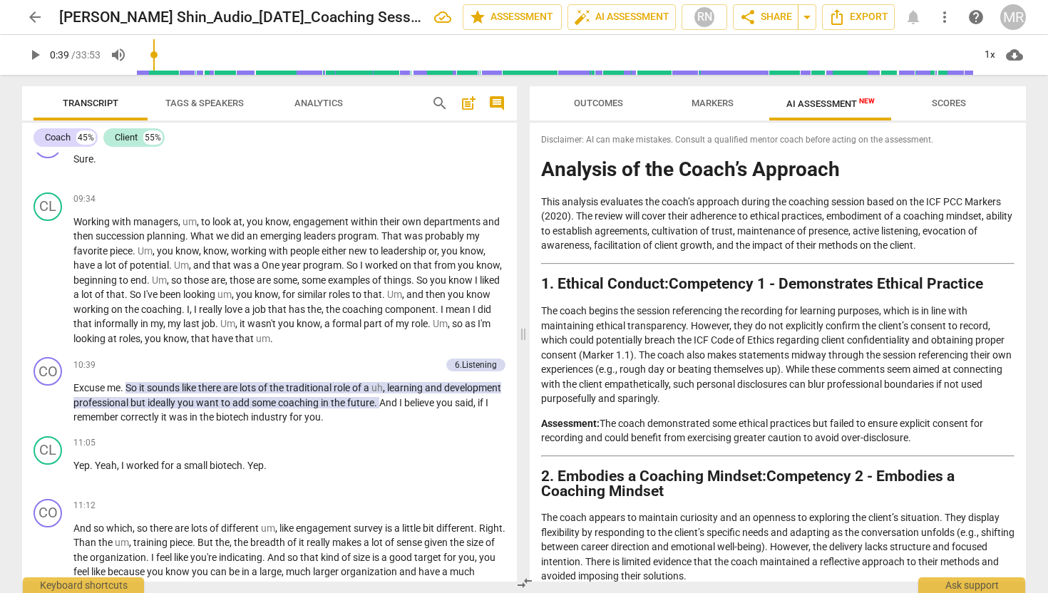
click at [945, 101] on span "Scores" at bounding box center [948, 103] width 34 height 11
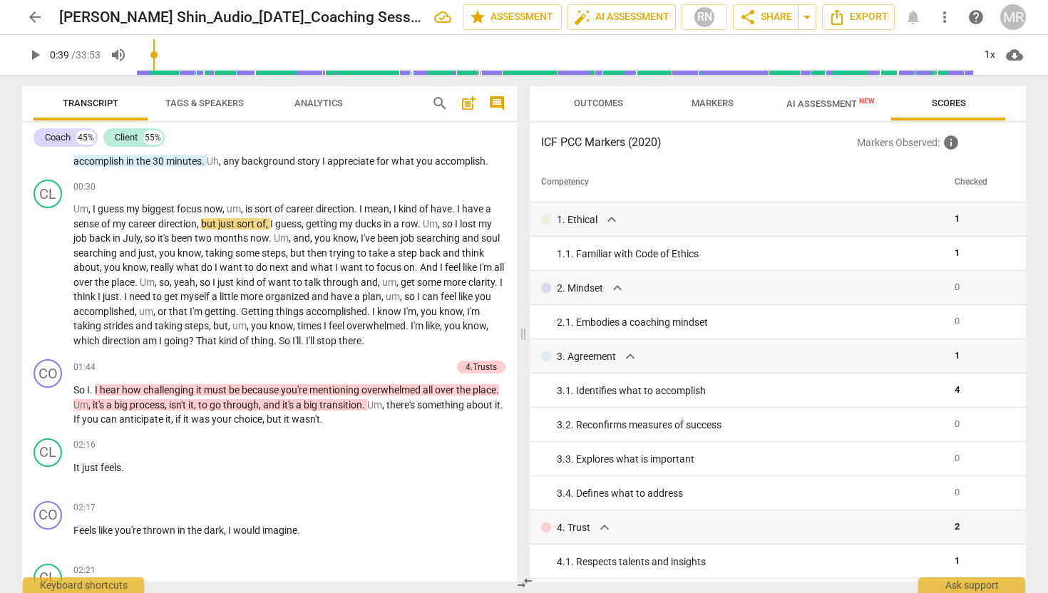
scroll to position [70, 0]
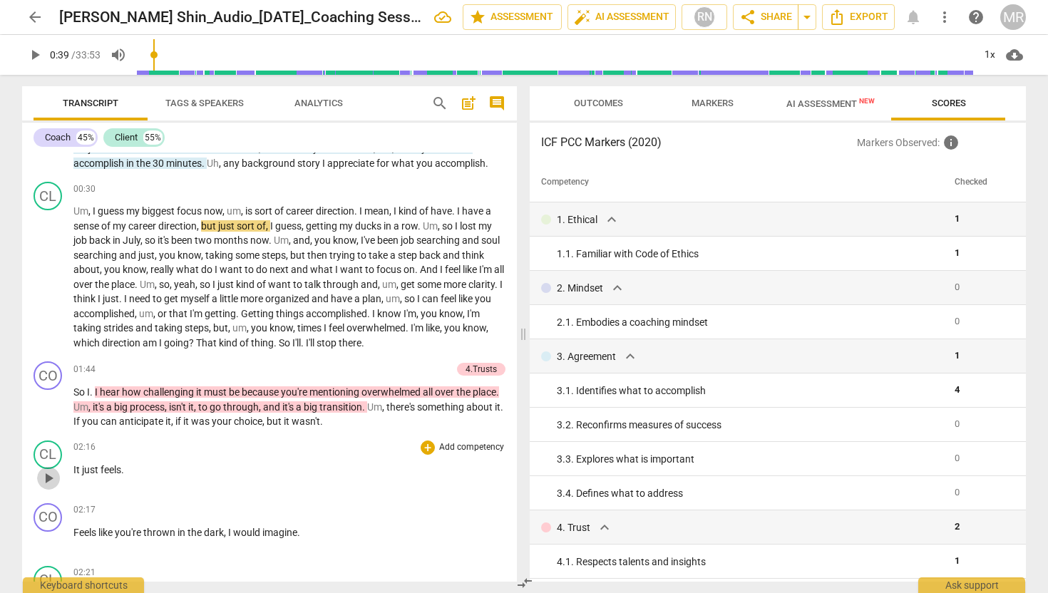
click at [49, 475] on span "play_arrow" at bounding box center [48, 478] width 17 height 17
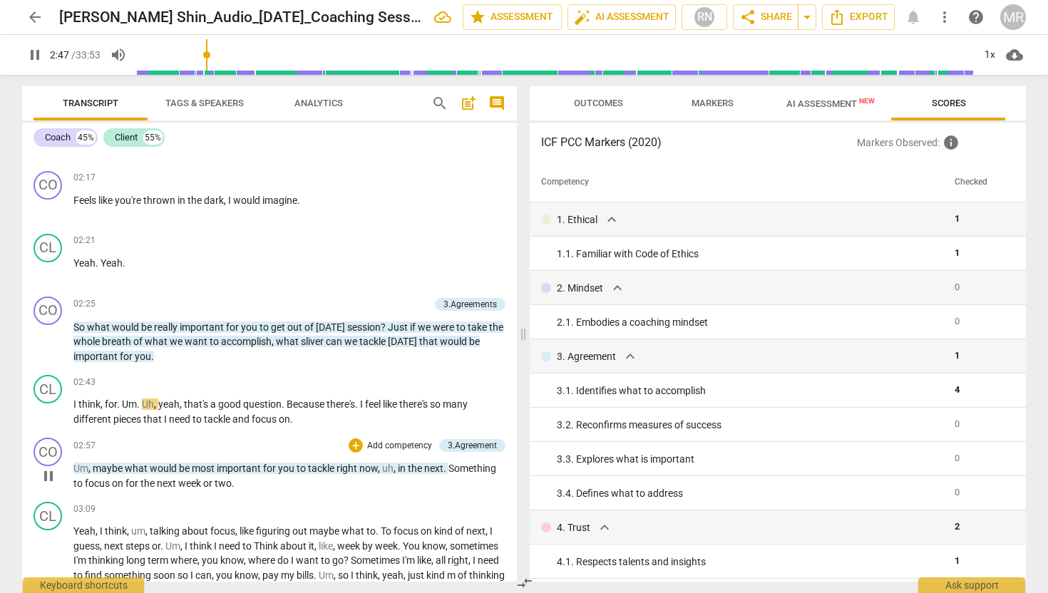
scroll to position [404, 0]
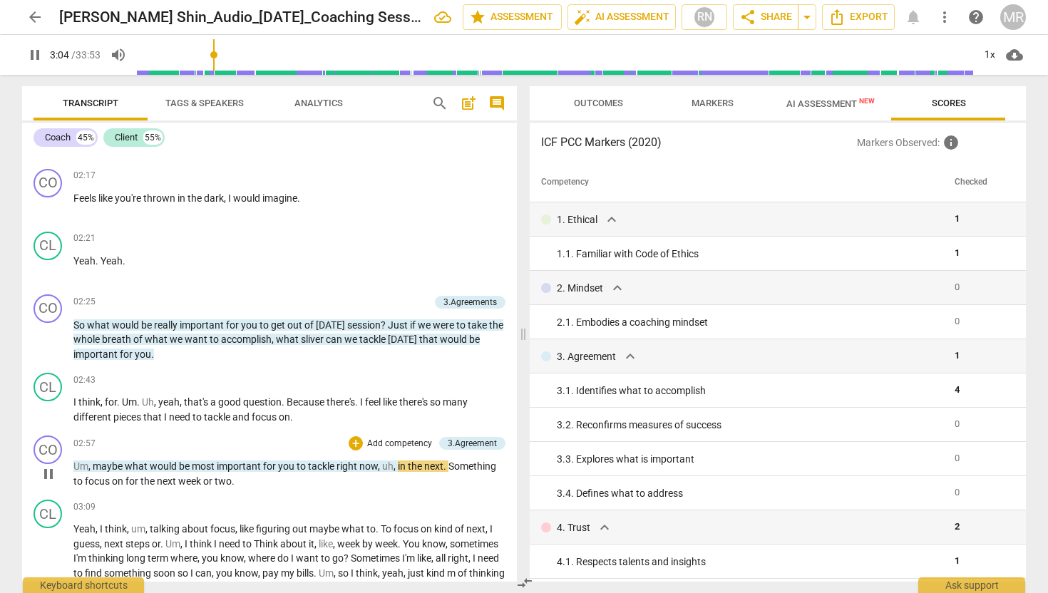
click at [366, 441] on p "Add competency" at bounding box center [400, 444] width 68 height 13
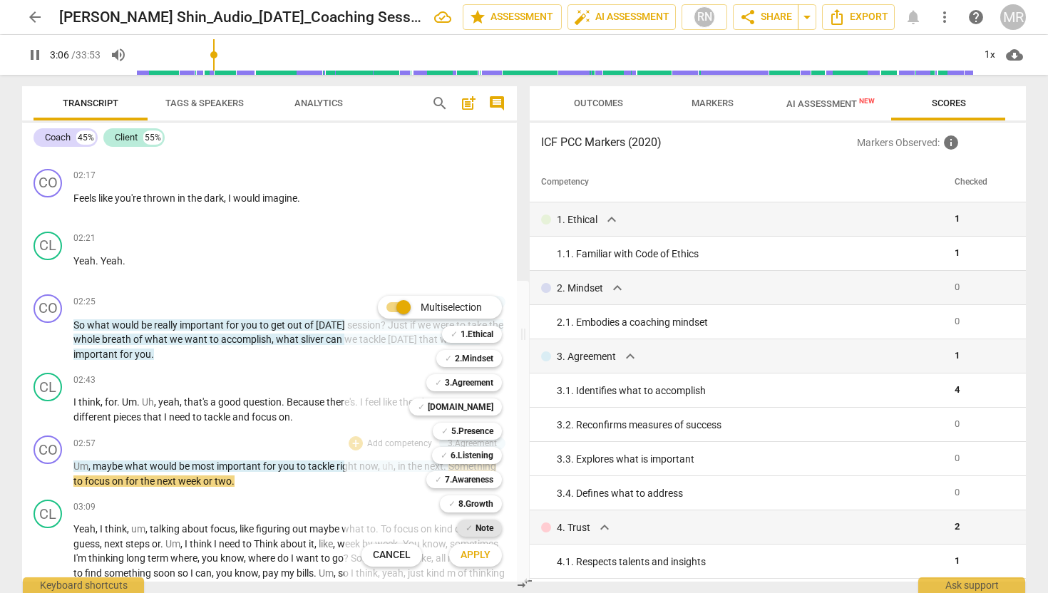
click at [484, 529] on b "Note" at bounding box center [484, 528] width 18 height 17
click at [478, 548] on span "Apply" at bounding box center [475, 555] width 30 height 14
type input "189"
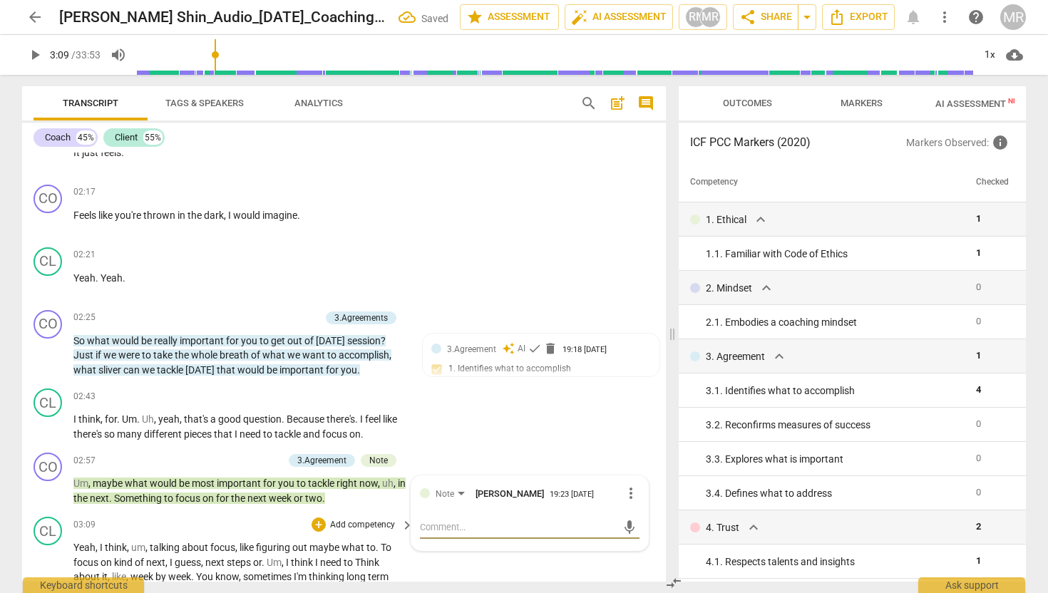
type textarea "M"
type textarea "Mo"
type textarea "Mor"
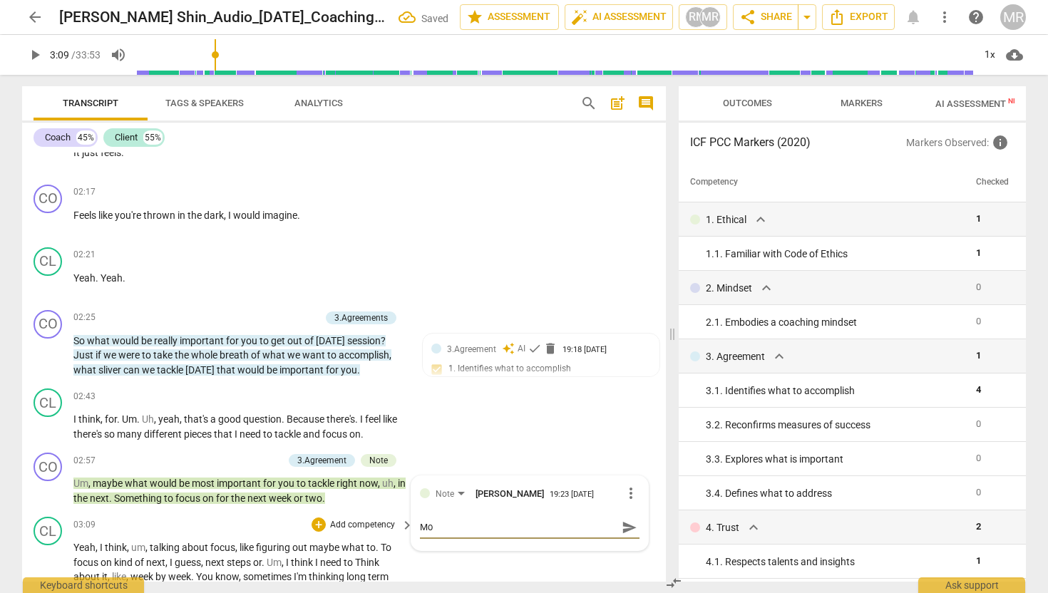
type textarea "Mor"
type textarea "More"
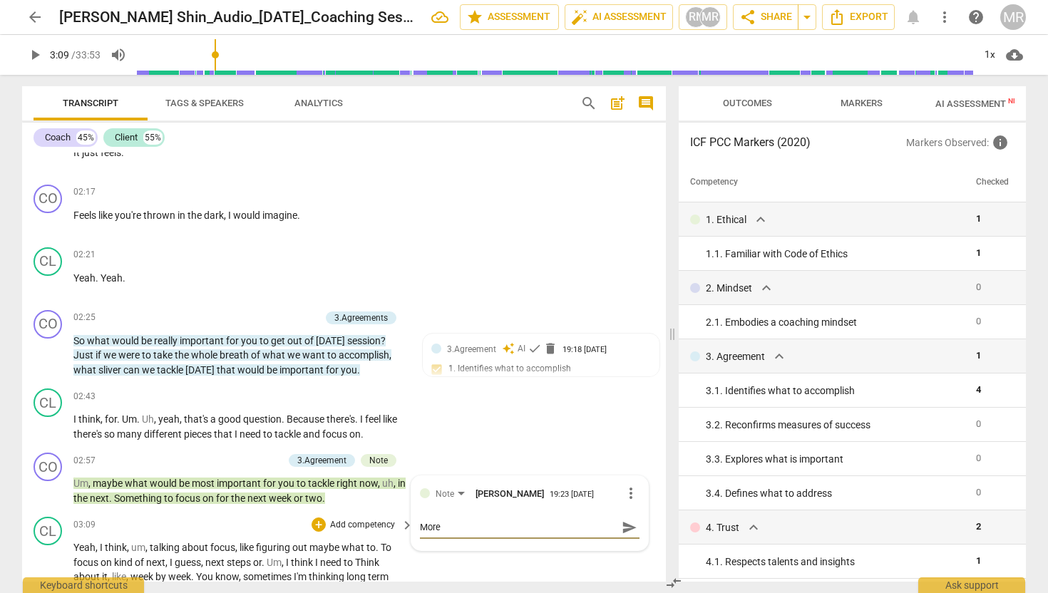
type textarea "More s"
type textarea "More sp"
type textarea "More spa"
type textarea "More spac"
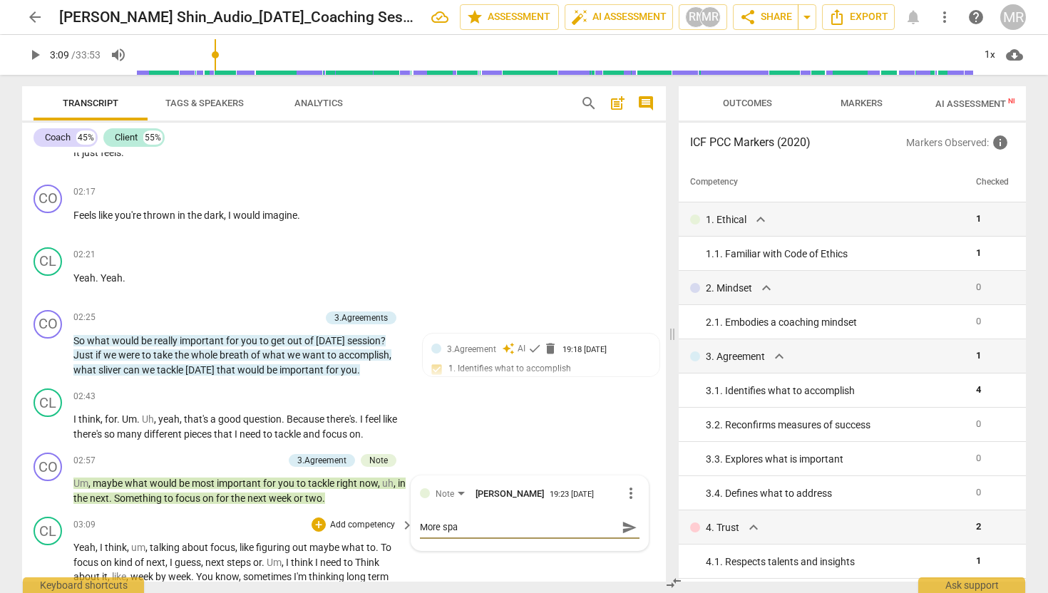
type textarea "More spac"
type textarea "More space"
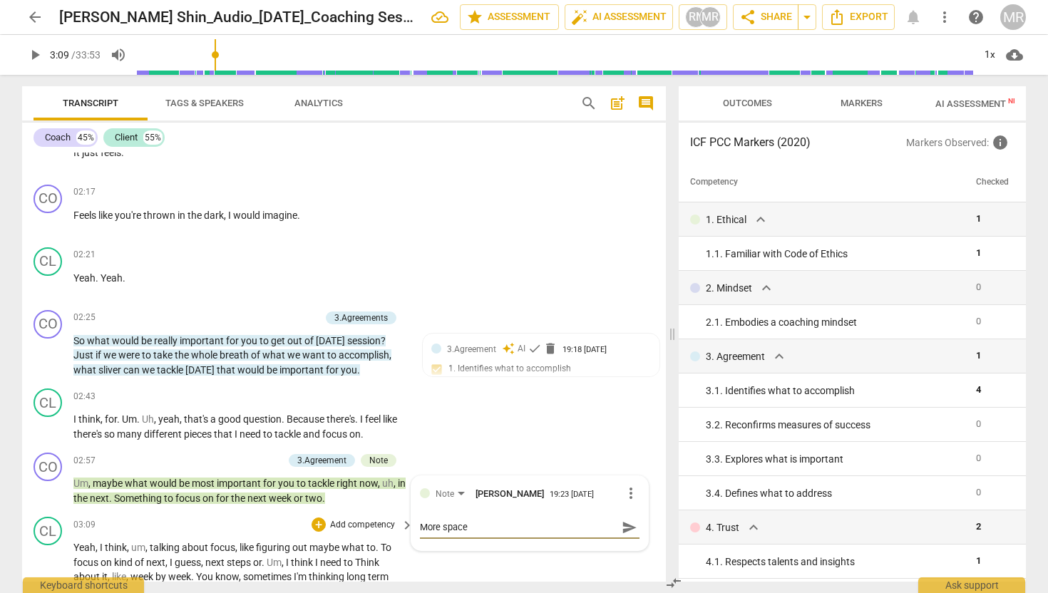
type textarea "More space f"
type textarea "More space fo"
type textarea "More space for"
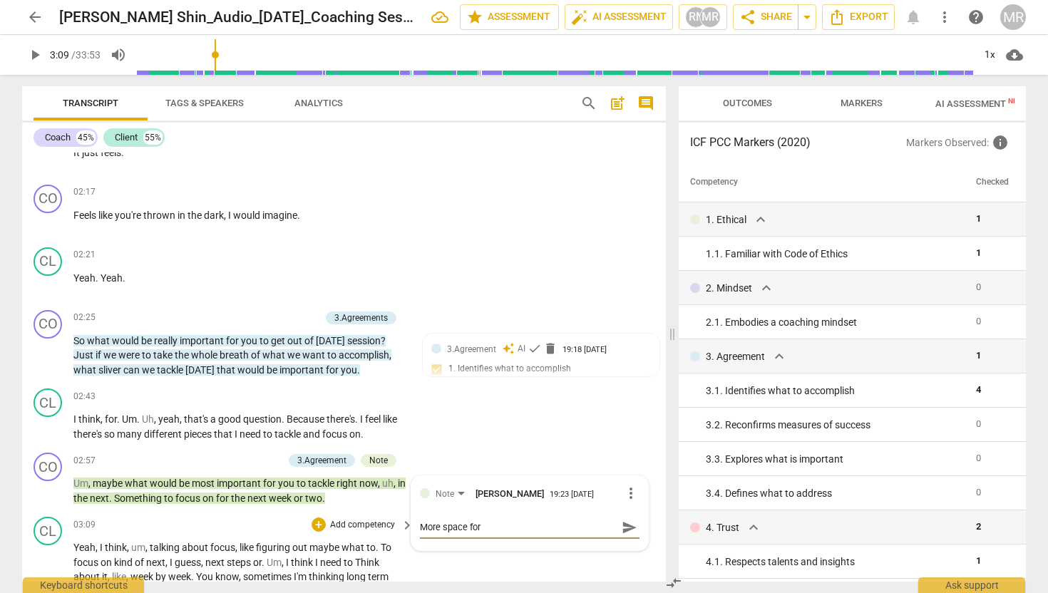
type textarea "More space for"
type textarea "More space for c"
type textarea "More space for cl"
type textarea "More space for cli"
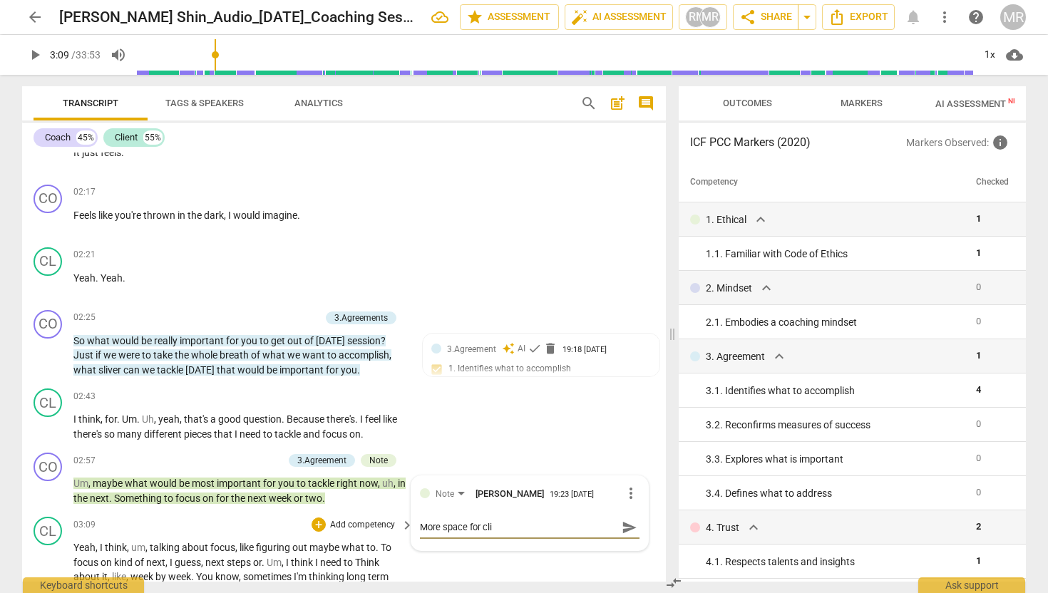
type textarea "More space for clie"
type textarea "More space for clien"
type textarea "More space for client"
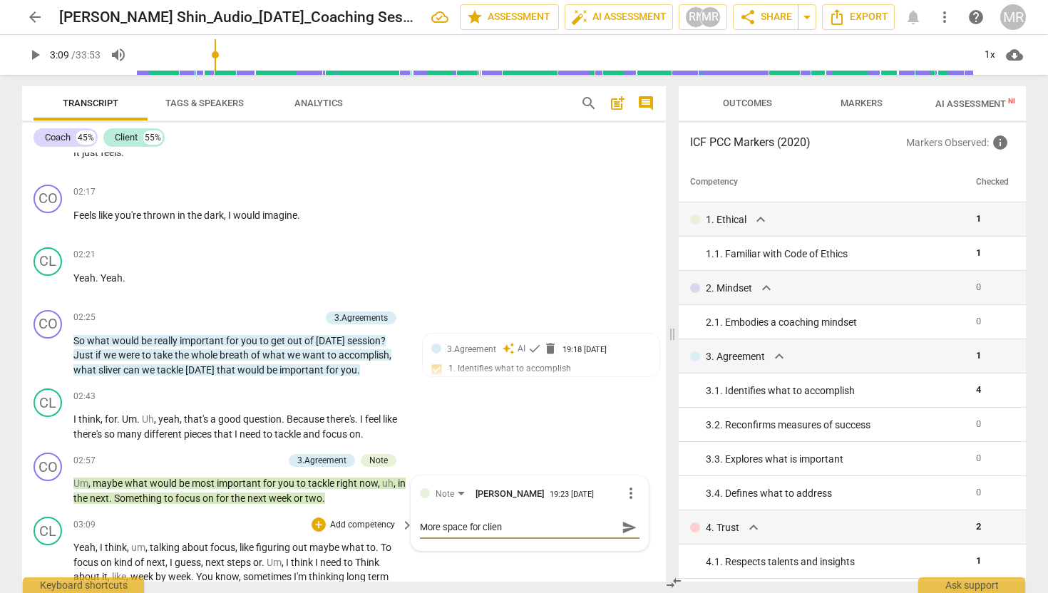
type textarea "More space for client"
type textarea "More space for client r"
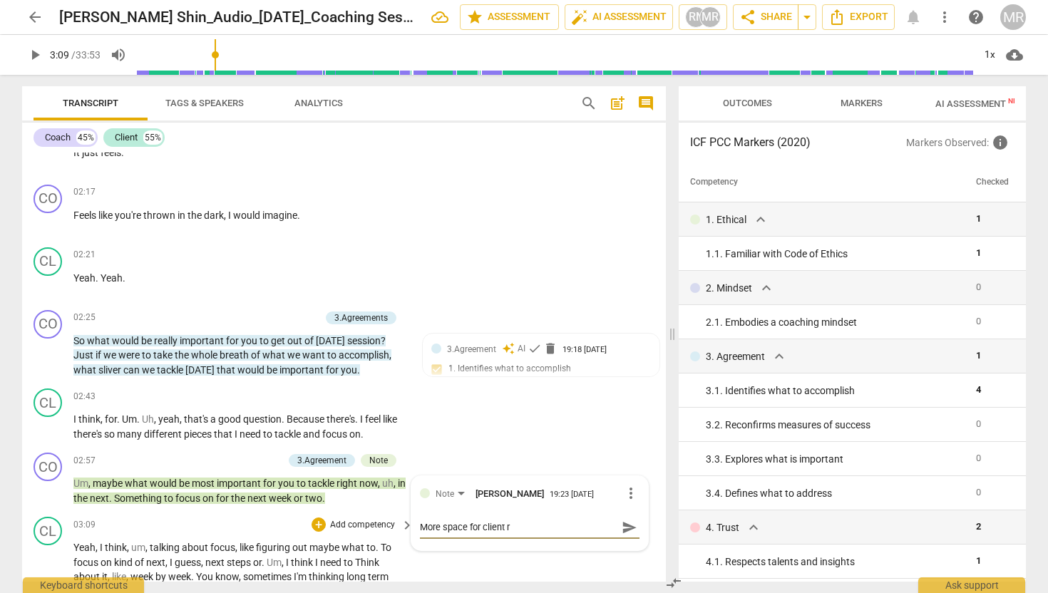
type textarea "More space for client"
type textarea "More space for client t"
type textarea "More space for client to"
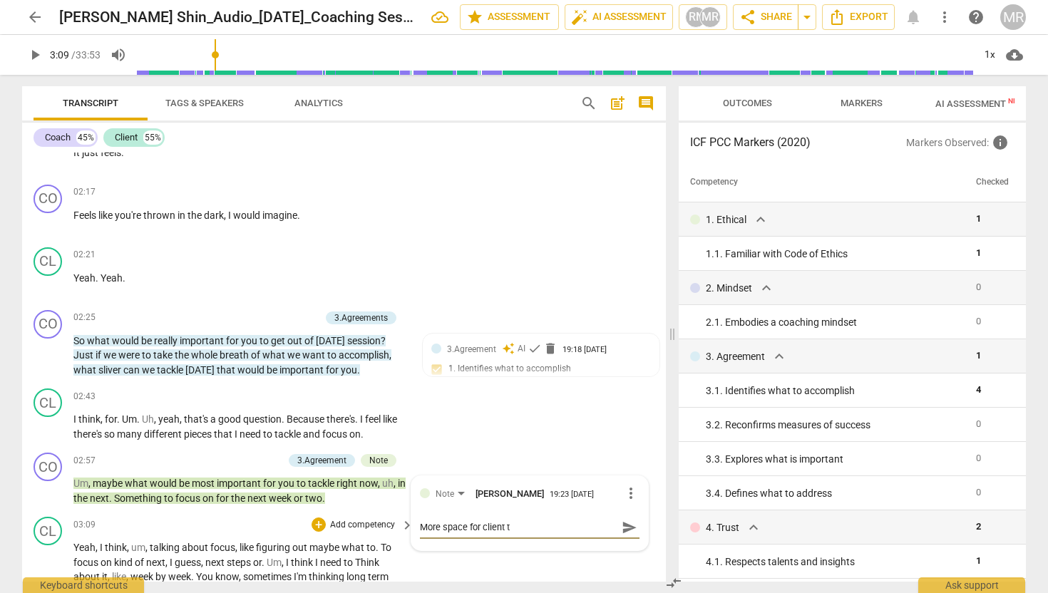
type textarea "More space for client to"
type textarea "More space for client to r"
type textarea "More space for client to re"
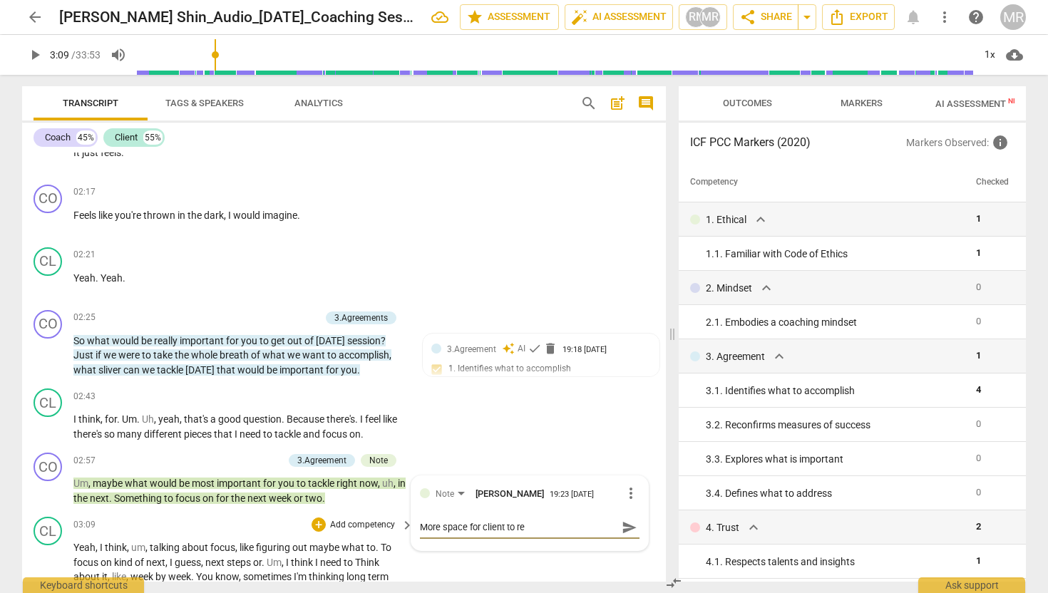
type textarea "More space for client to ref"
type textarea "More space for client to refl"
type textarea "More space for client to refle"
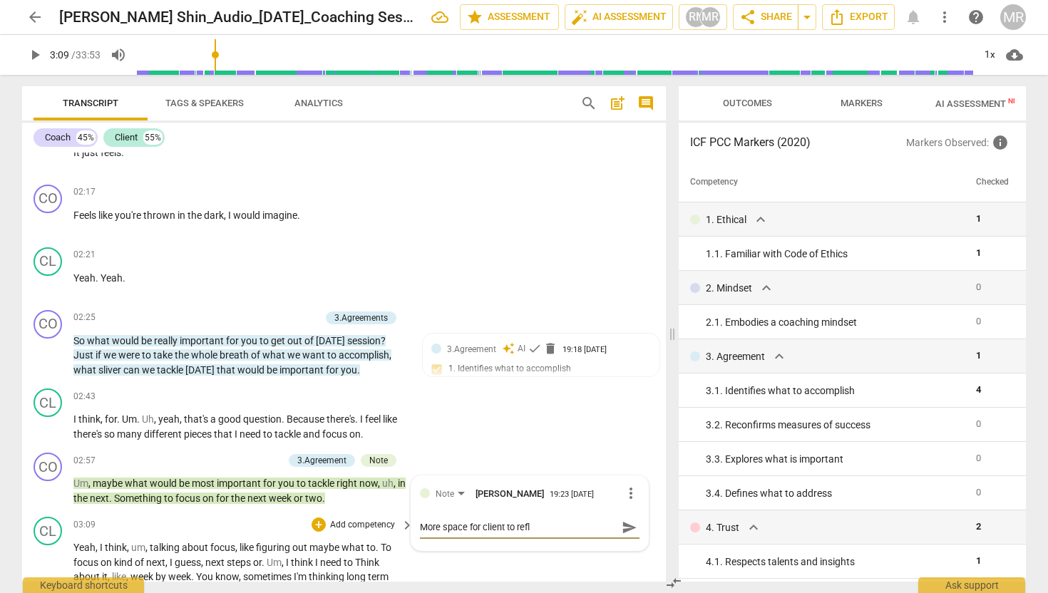
type textarea "More space for client to refle"
type textarea "More space for client to reflec"
type textarea "More space for client to reflect"
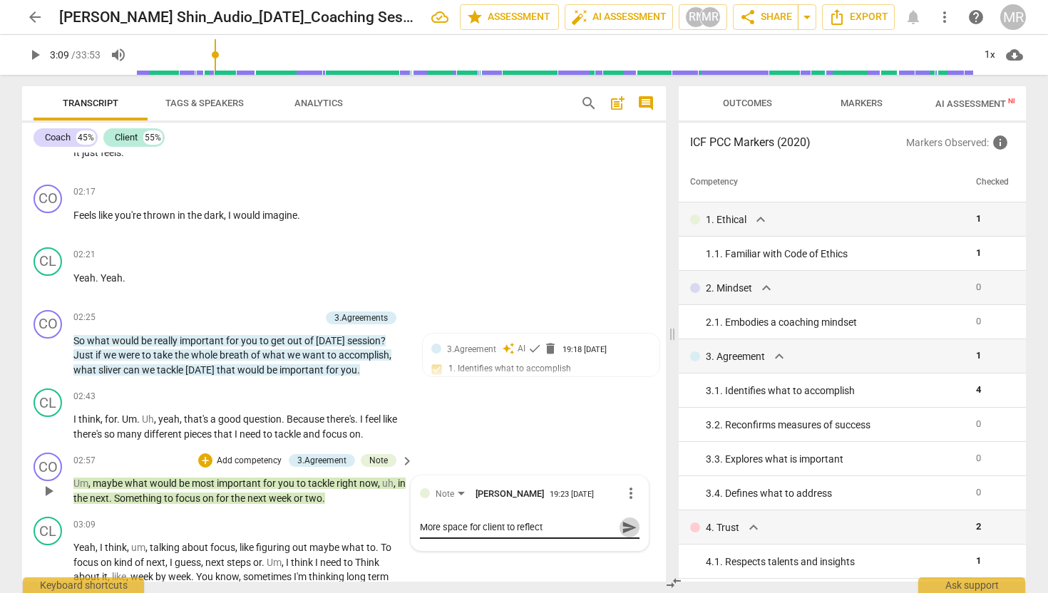
click at [622, 520] on span "send" at bounding box center [629, 528] width 16 height 16
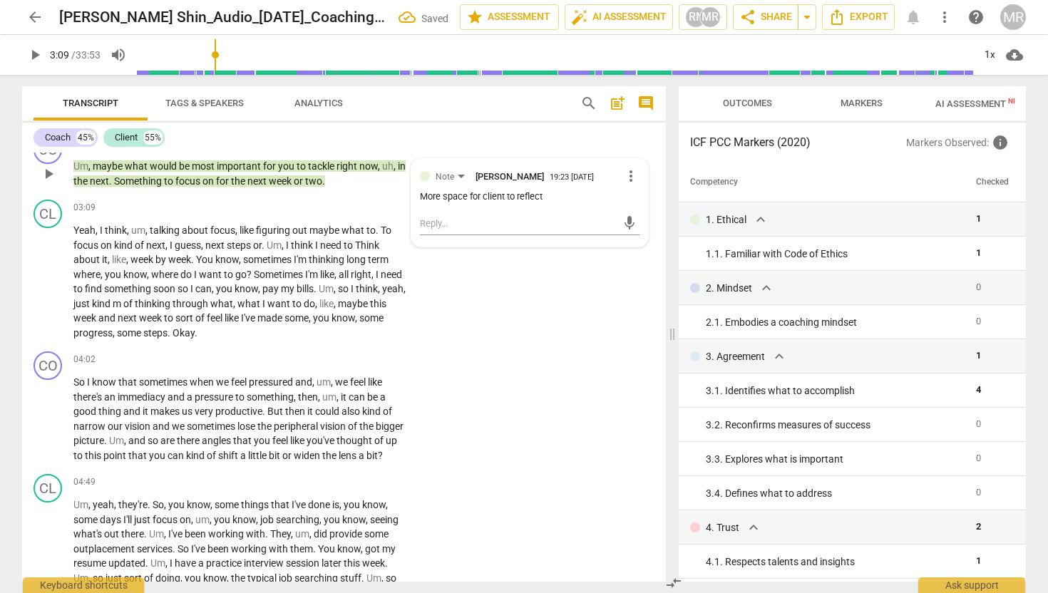
scroll to position [829, 0]
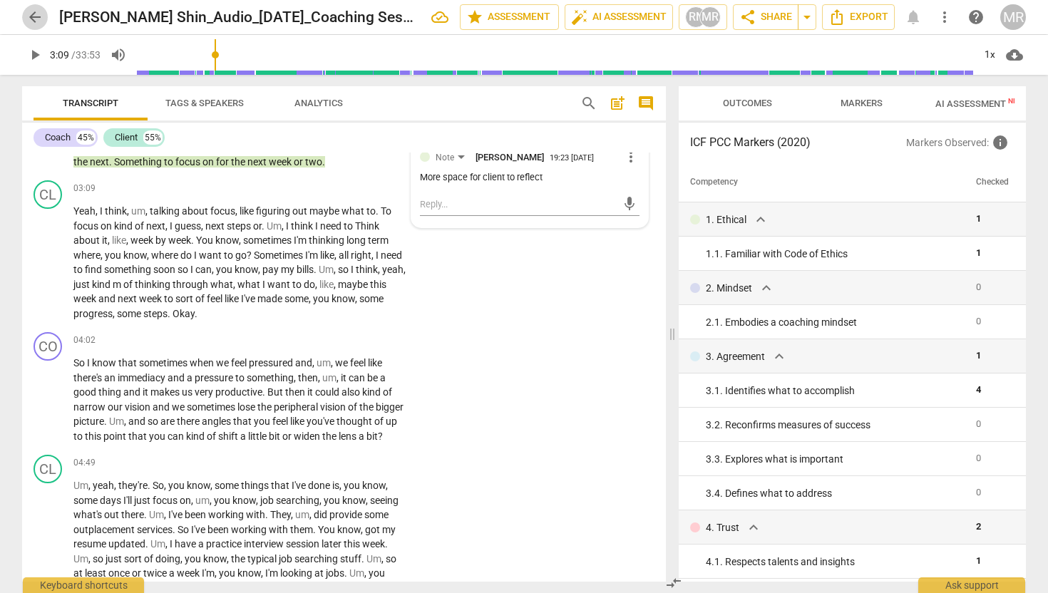
click at [33, 17] on span "arrow_back" at bounding box center [34, 17] width 17 height 17
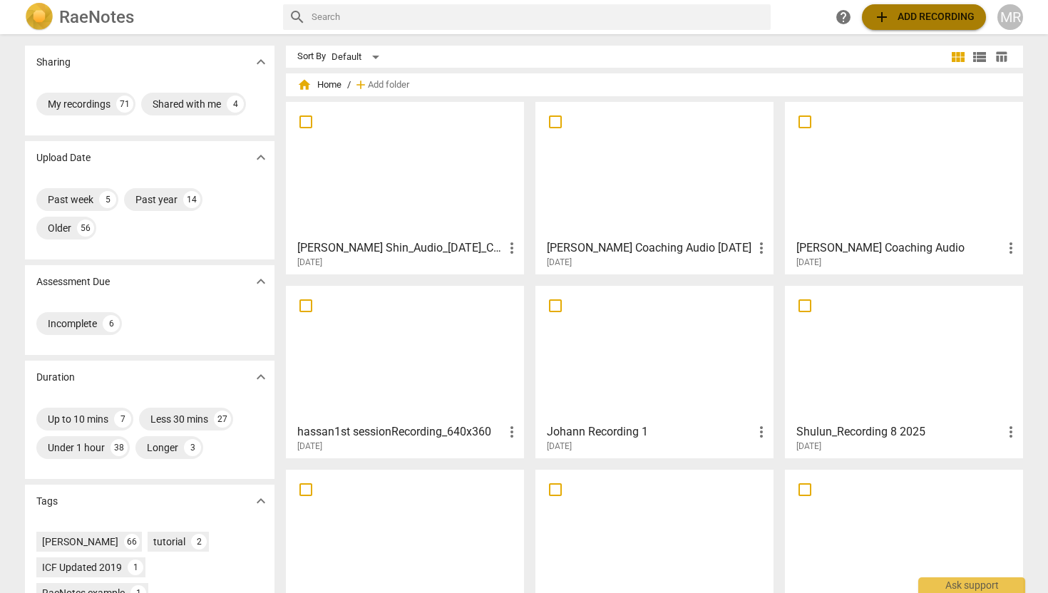
click at [911, 25] on span "add Add recording" at bounding box center [923, 17] width 101 height 17
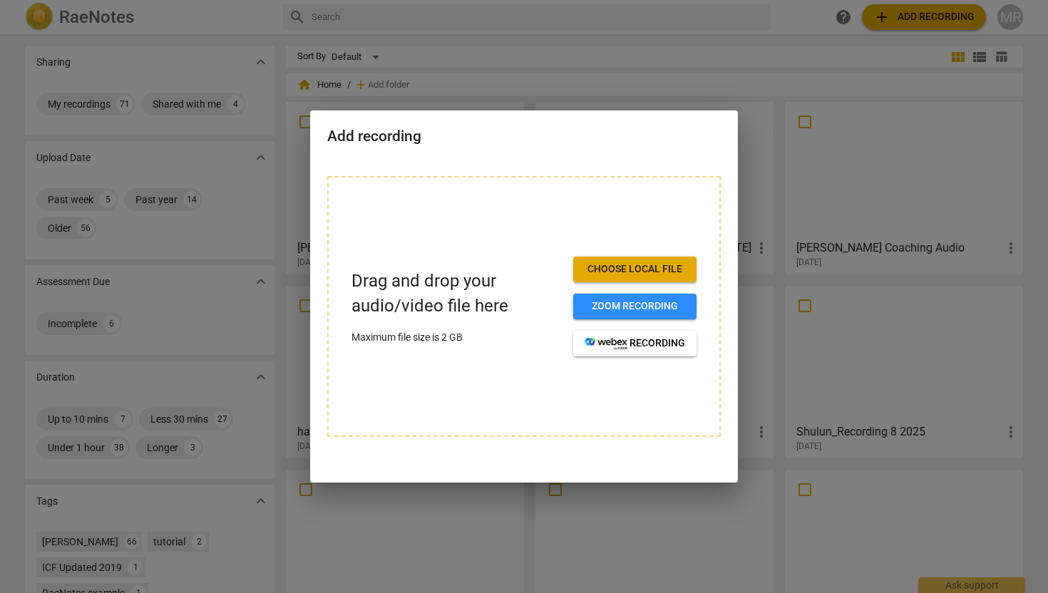
click at [625, 262] on button "Choose local file" at bounding box center [634, 270] width 123 height 26
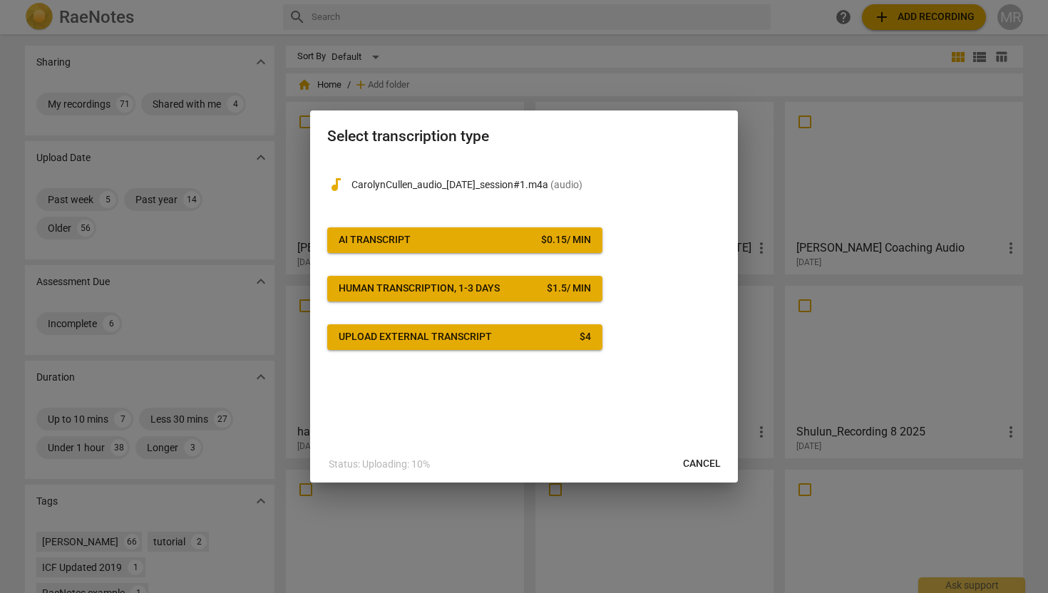
click at [574, 232] on button "AI Transcript $ 0.15 / min" at bounding box center [464, 240] width 275 height 26
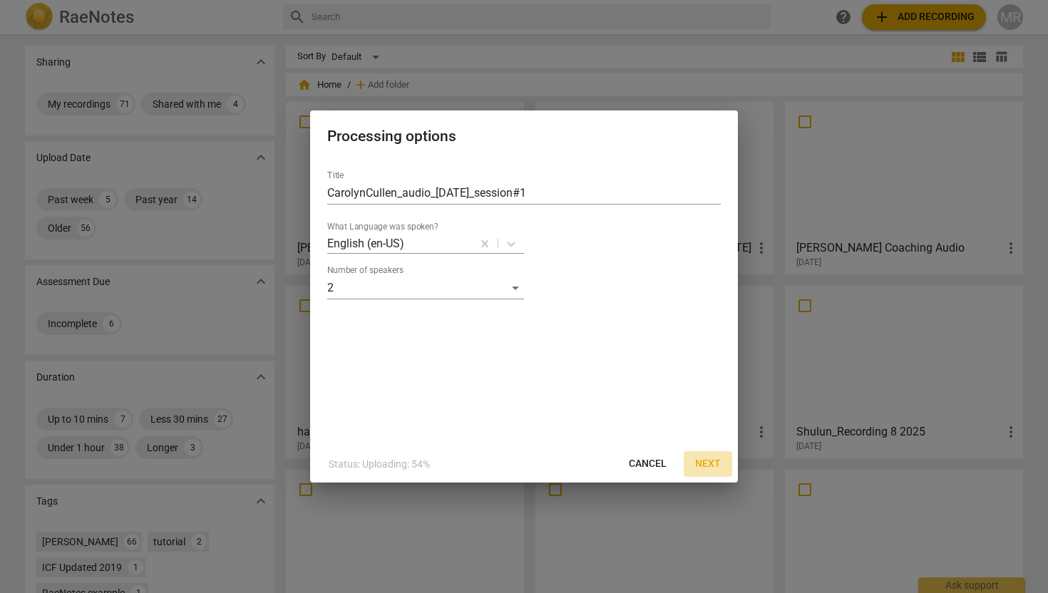
click at [709, 462] on span "Next" at bounding box center [708, 464] width 26 height 14
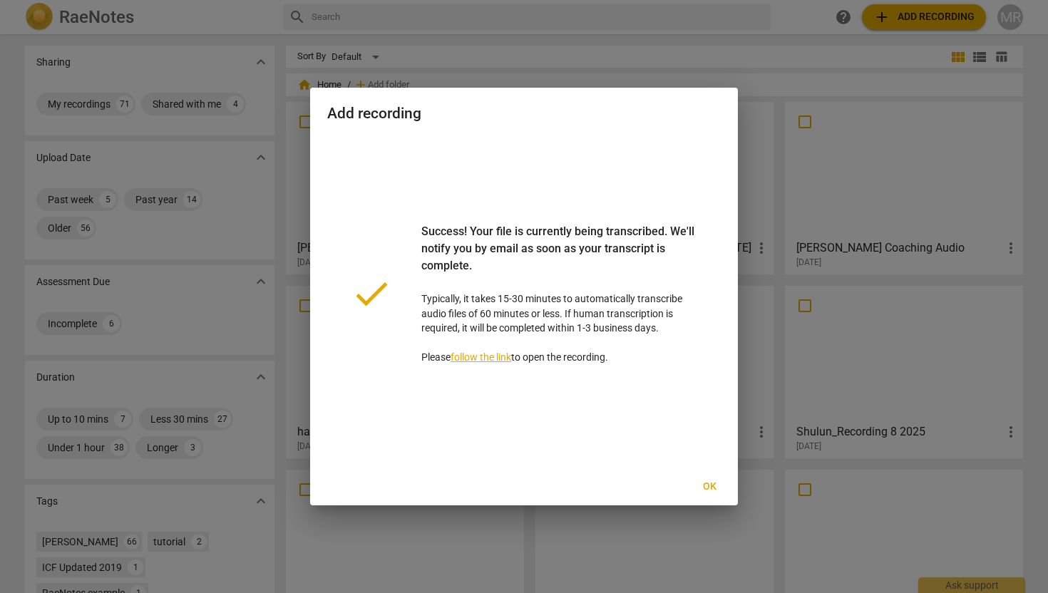
click at [703, 489] on span "Ok" at bounding box center [709, 487] width 23 height 14
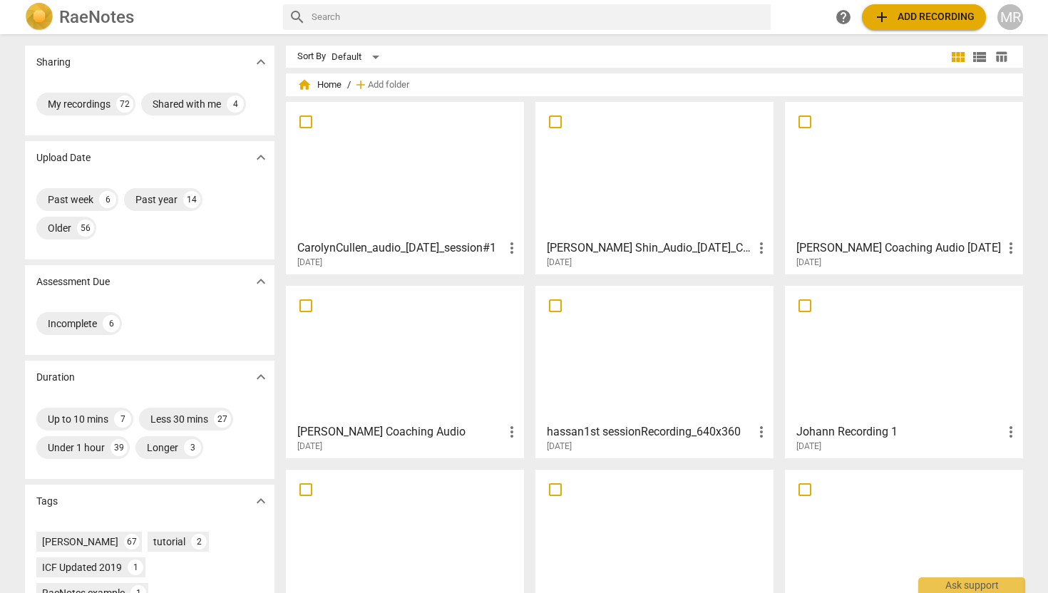
click at [438, 197] on div at bounding box center [405, 170] width 228 height 126
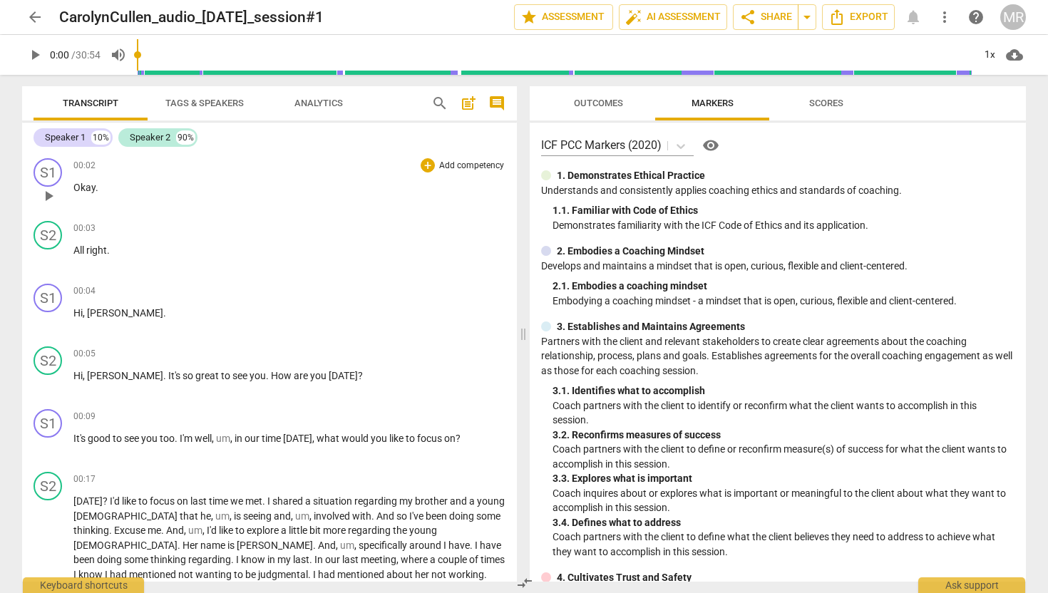
click at [47, 195] on span "play_arrow" at bounding box center [48, 195] width 17 height 17
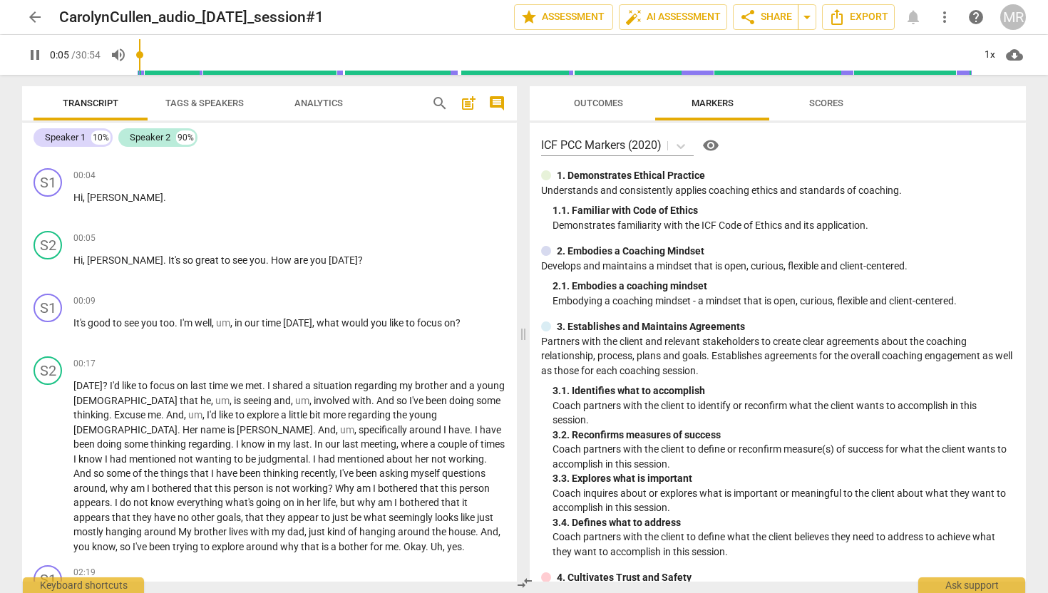
scroll to position [117, 0]
click at [177, 105] on span "Tags & Speakers" at bounding box center [204, 103] width 78 height 11
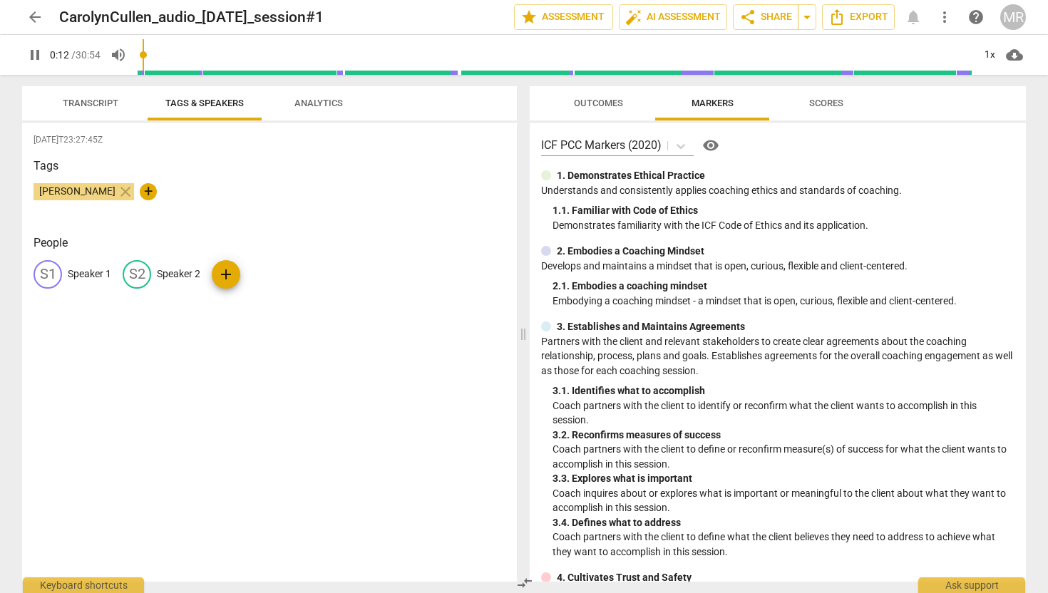
click at [76, 279] on p "Speaker 1" at bounding box center [89, 274] width 43 height 15
type input "14"
type input "C"
type input "15"
type input "Ca"
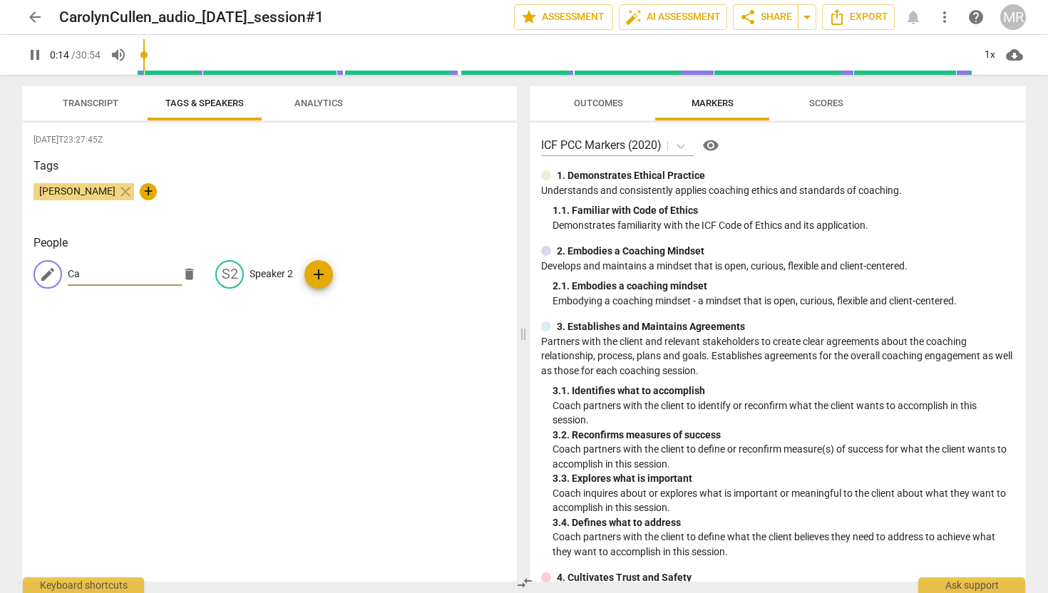
type input "15"
type input "Car"
type input "15"
type input "Caro"
type input "16"
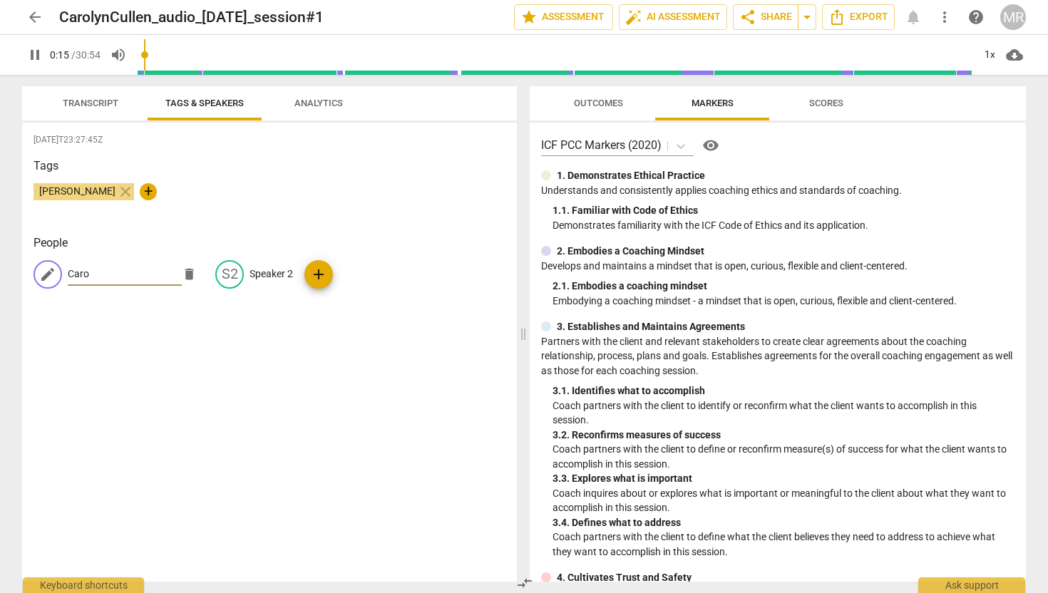
type input "[PERSON_NAME]"
type input "16"
type input "[PERSON_NAME]"
type input "16"
type input "[PERSON_NAME]"
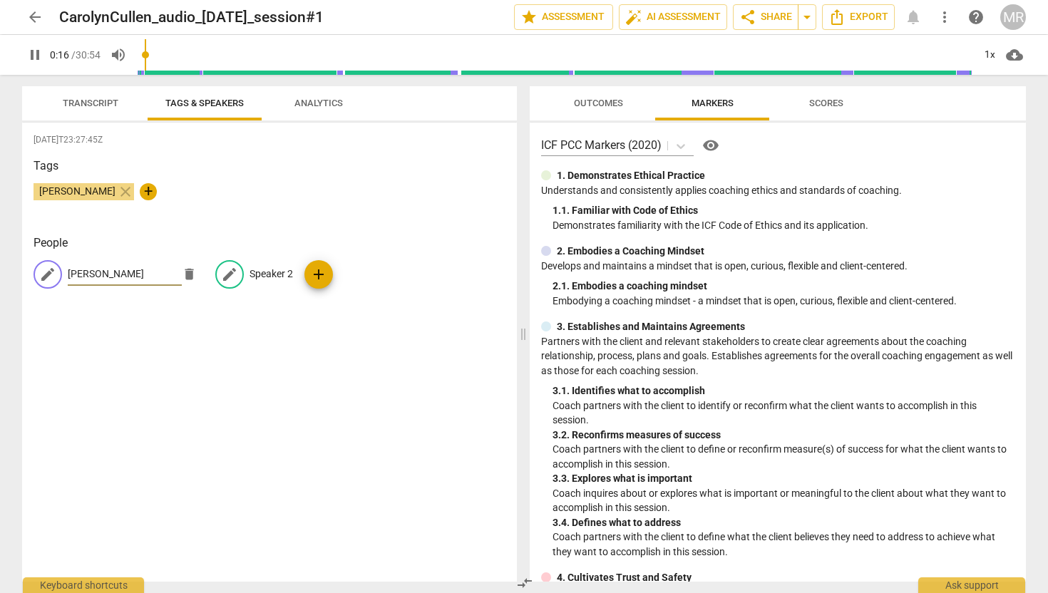
type input "17"
type input "[PERSON_NAME]"
click at [264, 270] on p "Speaker 2" at bounding box center [270, 274] width 43 height 15
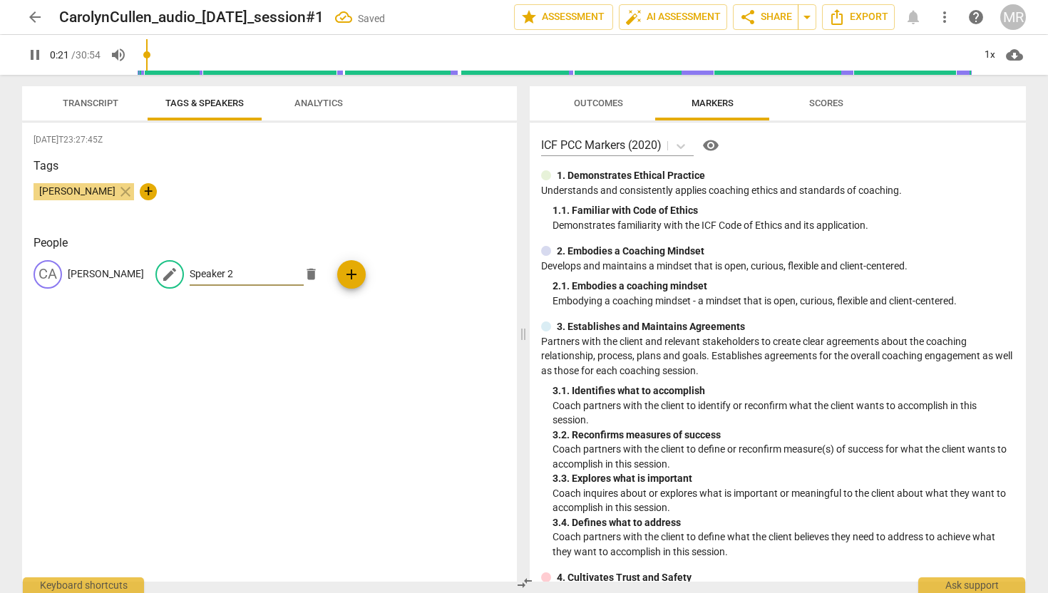
type input "21"
type input "C"
type input "22"
type input "Clie"
type input "22"
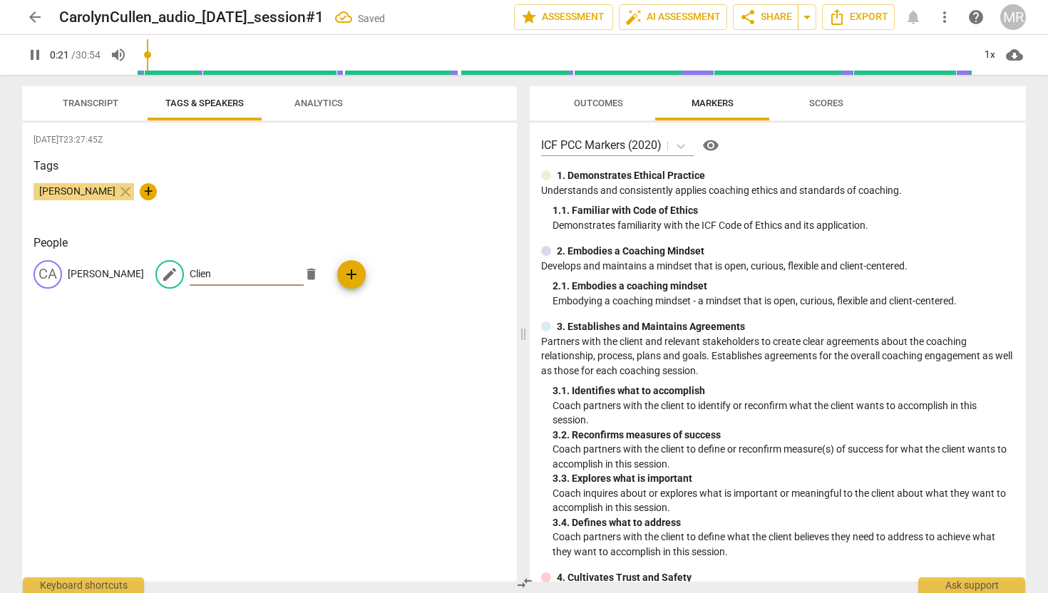
type input "Client"
type input "23"
type input "Client"
click at [96, 272] on p "[PERSON_NAME]" at bounding box center [106, 274] width 76 height 15
type input "24"
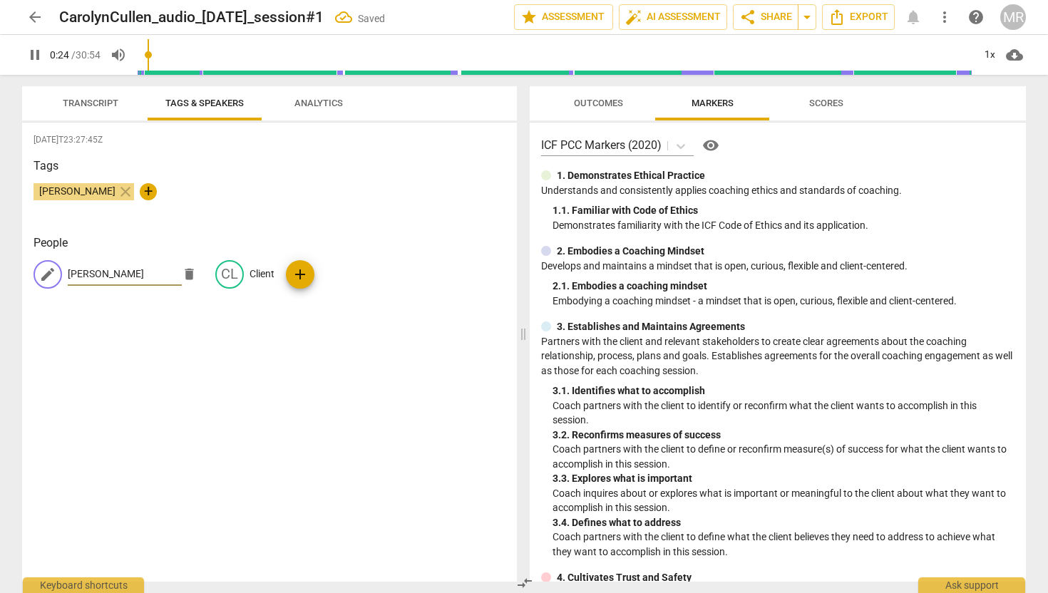
type input "C"
type input "25"
type input "Coa"
type input "25"
type input "Coach"
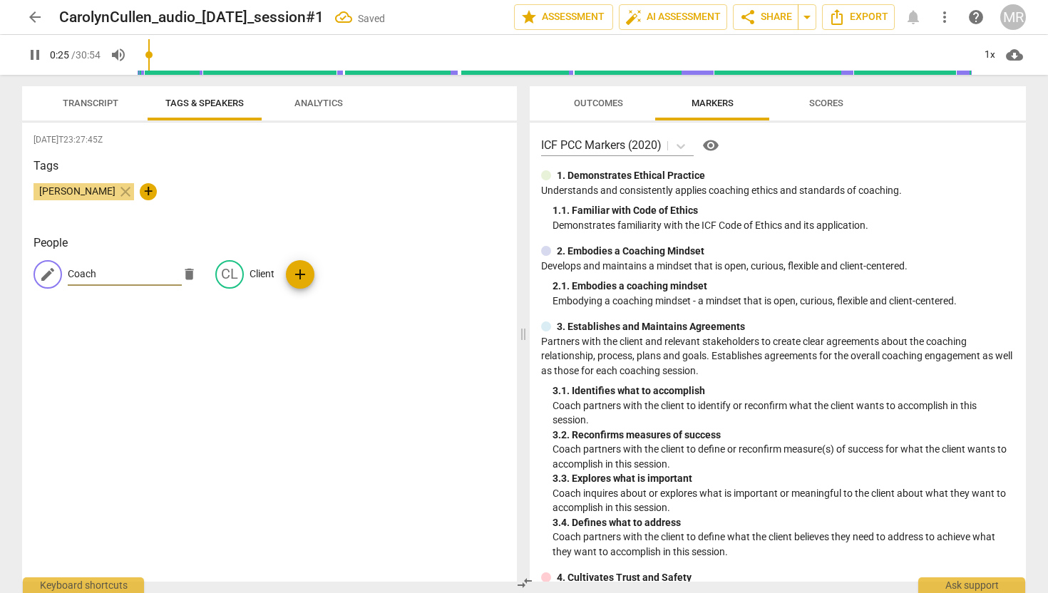
type input "26"
type input "Coach"
click at [307, 210] on div "[PERSON_NAME] close +" at bounding box center [269, 197] width 472 height 29
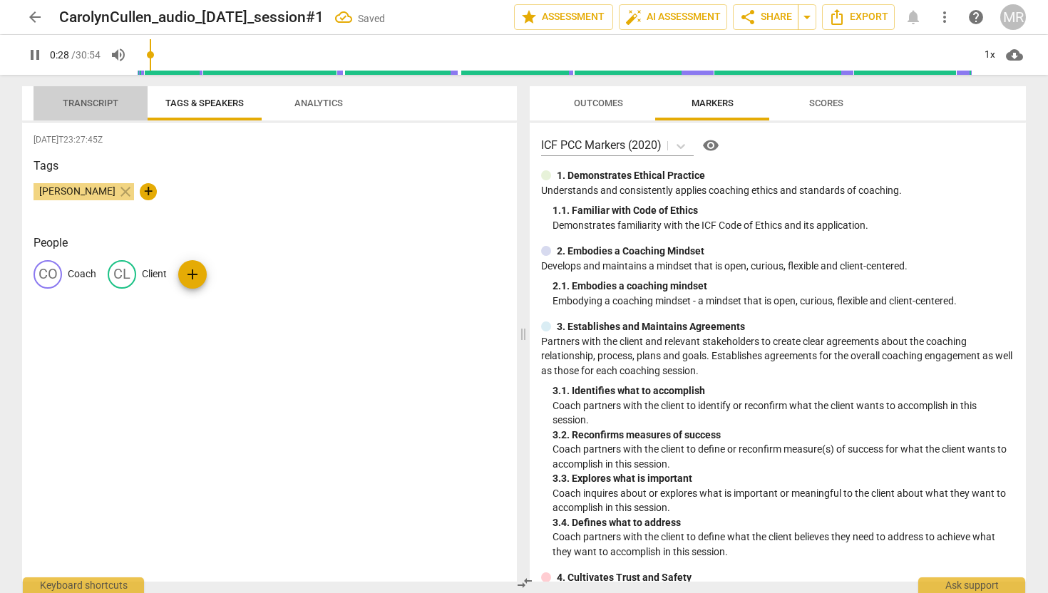
click at [71, 90] on button "Transcript" at bounding box center [90, 103] width 114 height 34
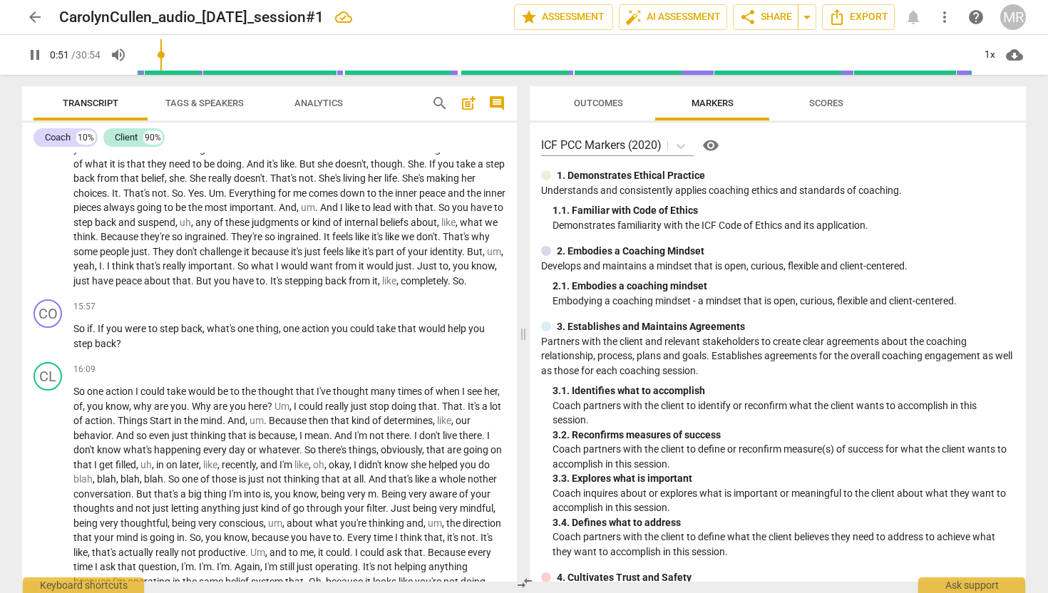
scroll to position [2199, 0]
click at [601, 99] on span "Outcomes" at bounding box center [598, 103] width 49 height 11
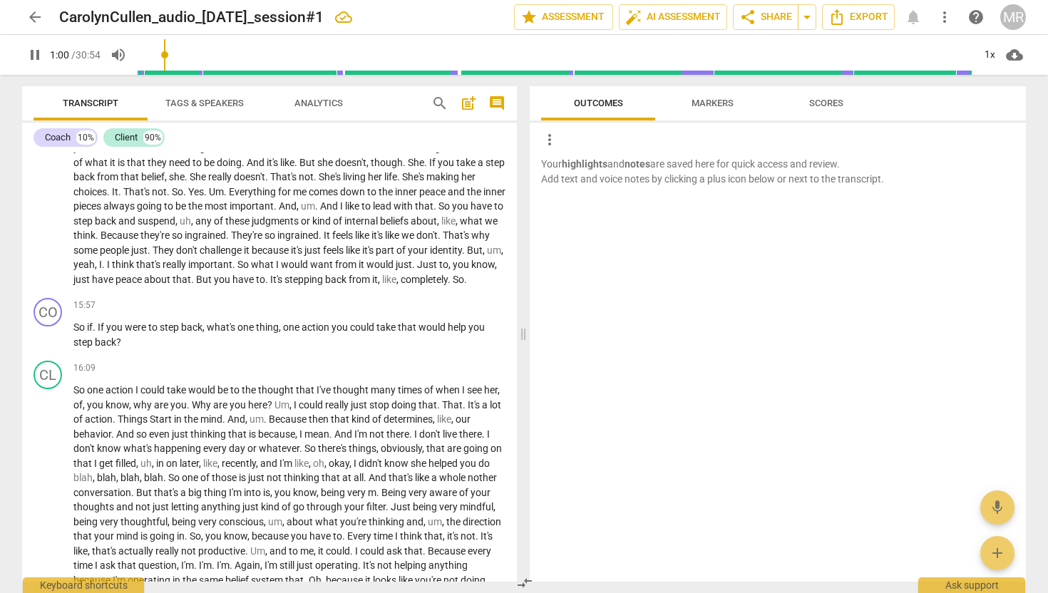
click at [68, 242] on div "play_arrow pause" at bounding box center [55, 61] width 36 height 443
click at [452, 212] on span "you" at bounding box center [461, 205] width 19 height 11
click at [55, 368] on div "CO play_arrow pause 00:02 + Add competency keyboard_arrow_right Okay . CL play_…" at bounding box center [269, 367] width 495 height 429
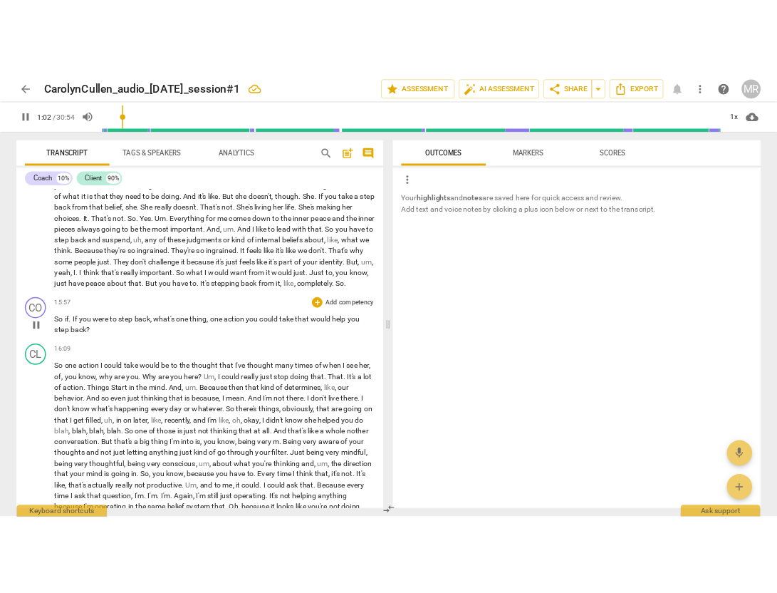
scroll to position [386, 0]
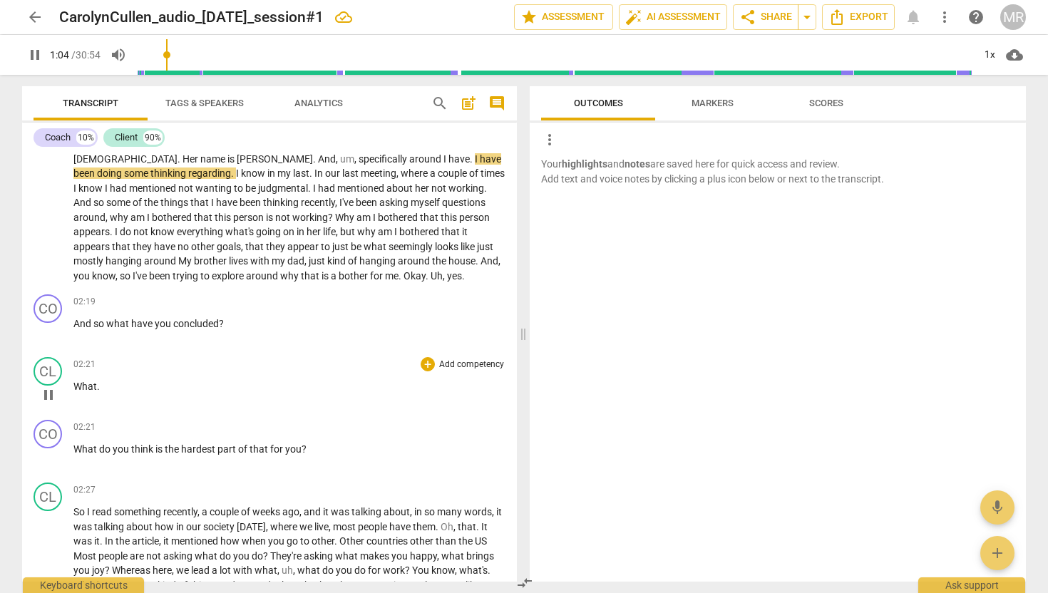
click at [46, 398] on span "pause" at bounding box center [48, 394] width 17 height 17
click at [867, 18] on span "Export" at bounding box center [858, 17] width 60 height 17
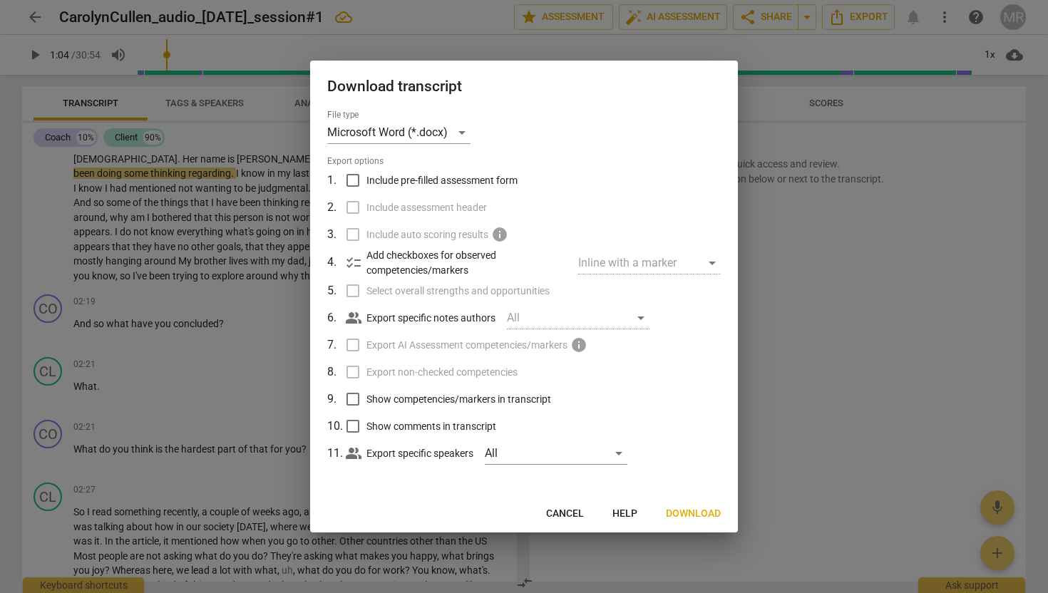
click at [676, 514] on span "Download" at bounding box center [693, 514] width 55 height 14
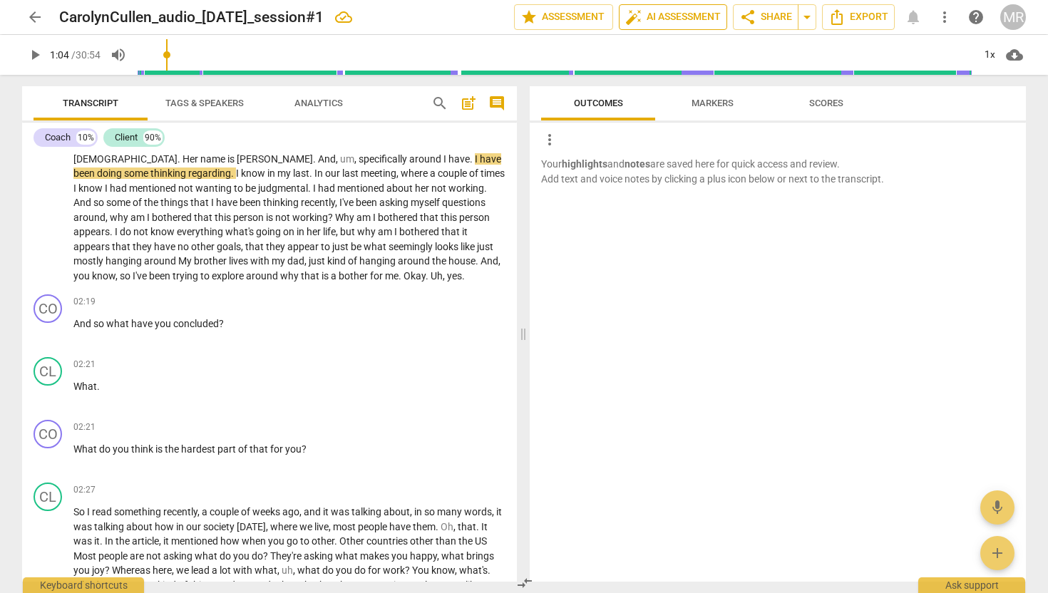
click at [658, 18] on span "auto_fix_high AI Assessment" at bounding box center [672, 17] width 95 height 17
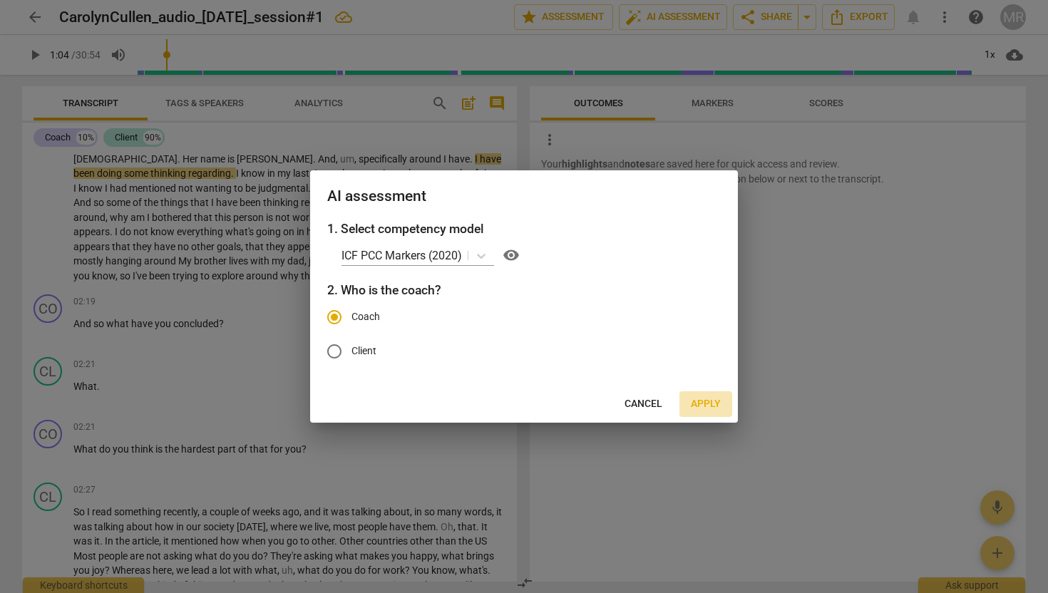
click at [706, 403] on span "Apply" at bounding box center [706, 404] width 30 height 14
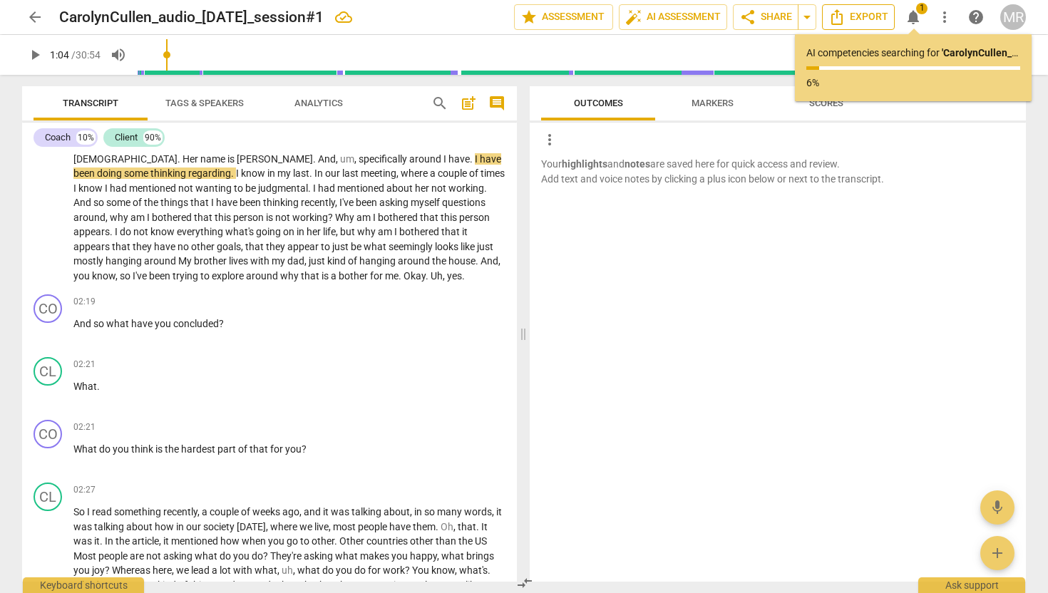
type input "65"
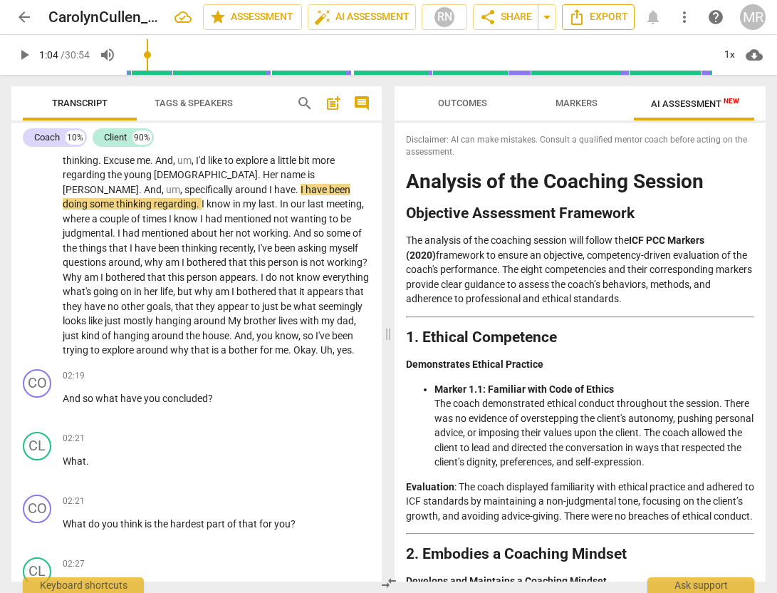
scroll to position [425, 0]
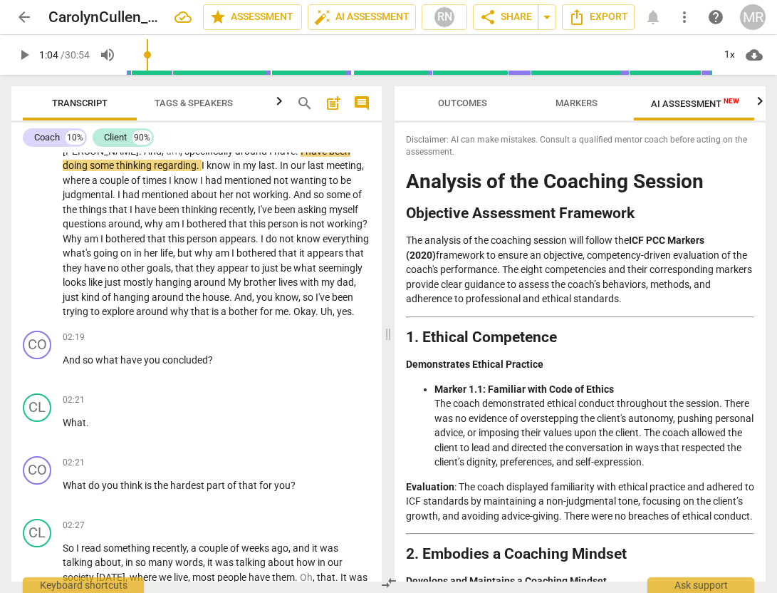
click at [590, 100] on span "Markers" at bounding box center [577, 103] width 42 height 11
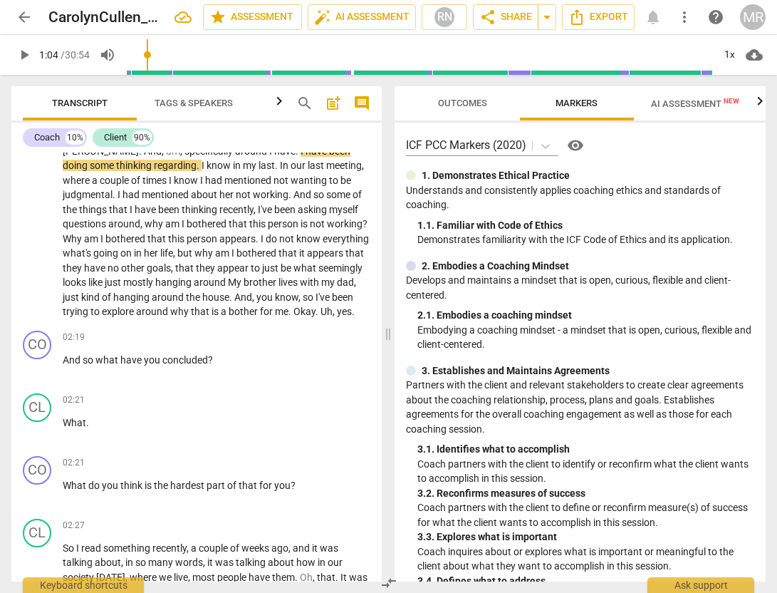
click at [485, 103] on span "Outcomes" at bounding box center [462, 103] width 49 height 11
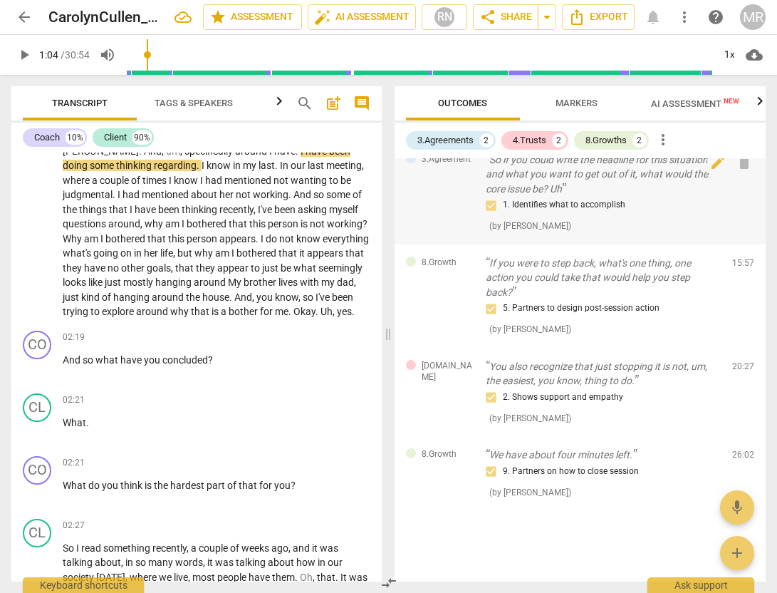
scroll to position [0, 0]
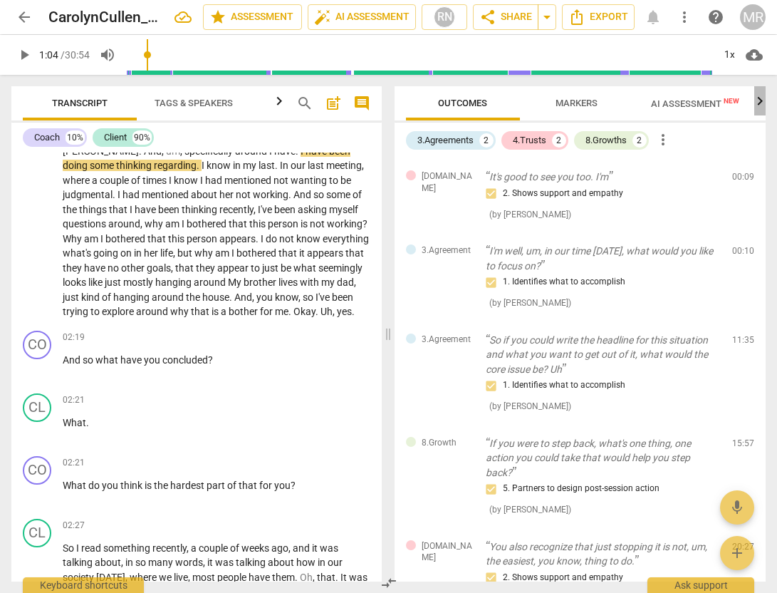
click at [761, 105] on icon "button" at bounding box center [760, 101] width 17 height 17
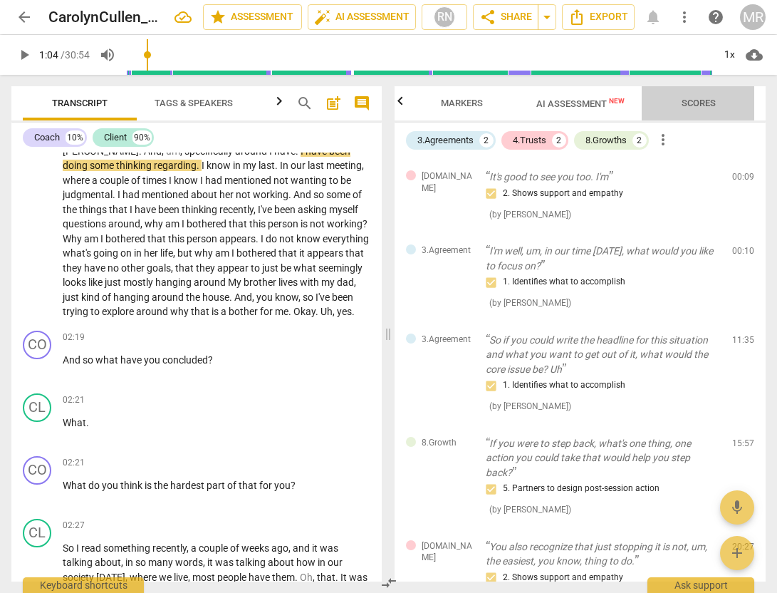
click at [698, 101] on span "Scores" at bounding box center [699, 103] width 34 height 11
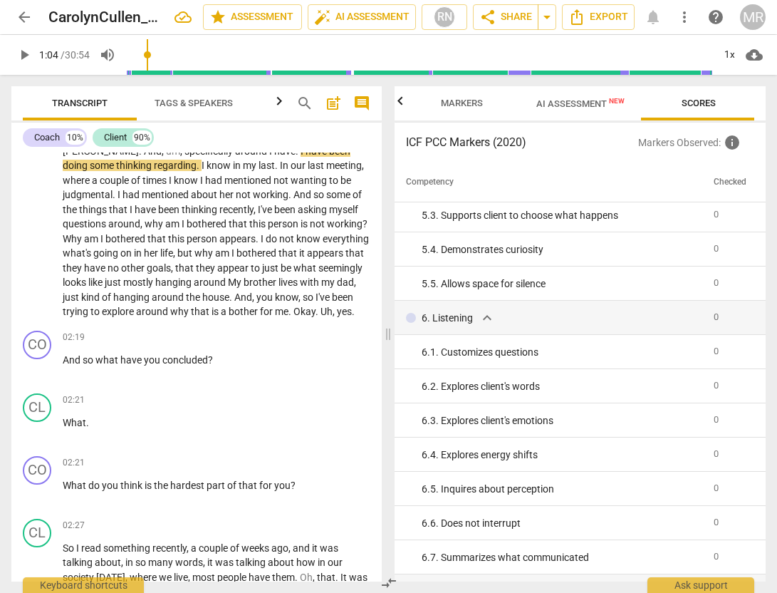
scroll to position [0, 0]
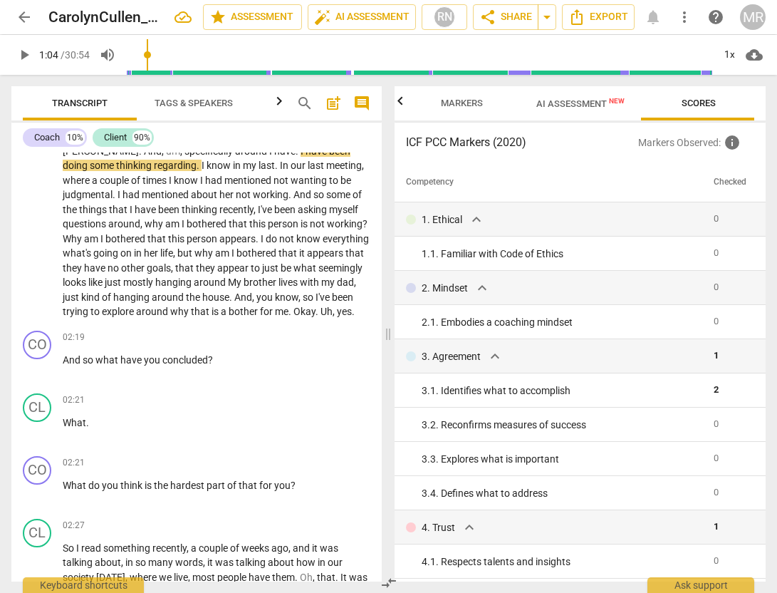
click at [25, 18] on span "arrow_back" at bounding box center [24, 17] width 17 height 17
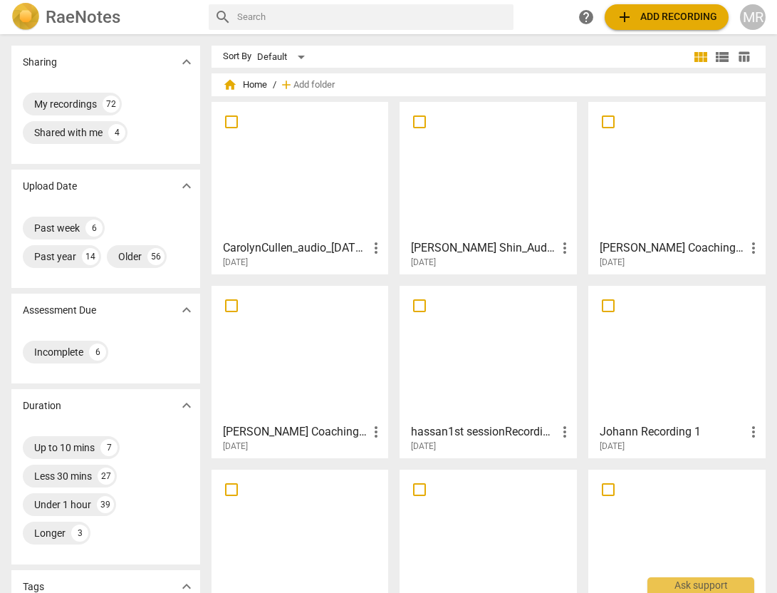
click at [645, 205] on div at bounding box center [677, 170] width 167 height 126
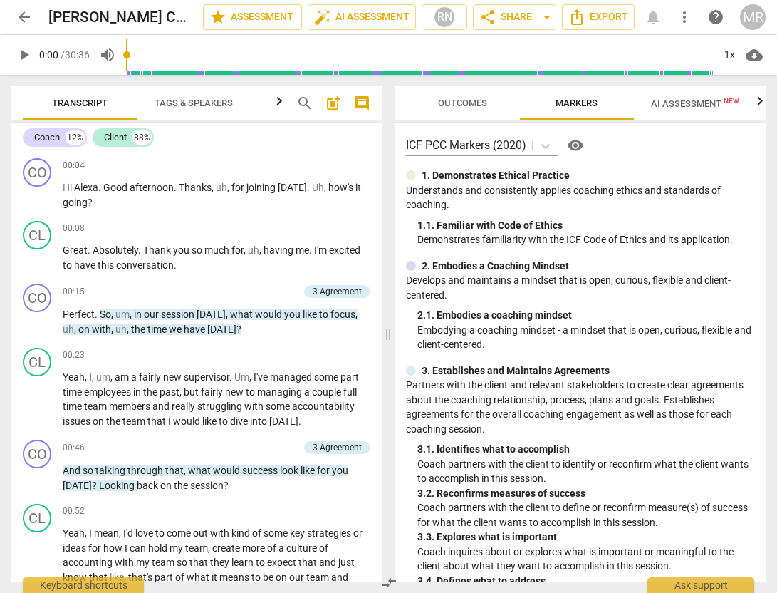
click at [683, 104] on span "AI Assessment New" at bounding box center [695, 103] width 88 height 11
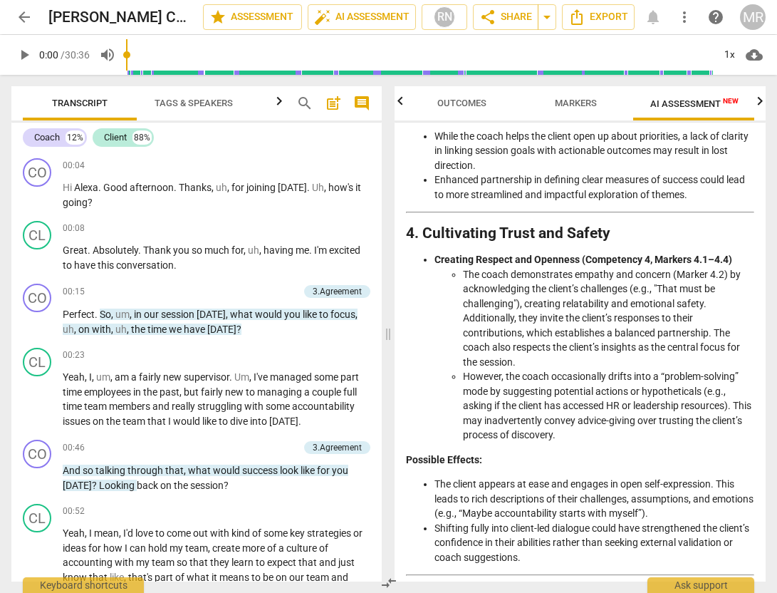
scroll to position [1148, 0]
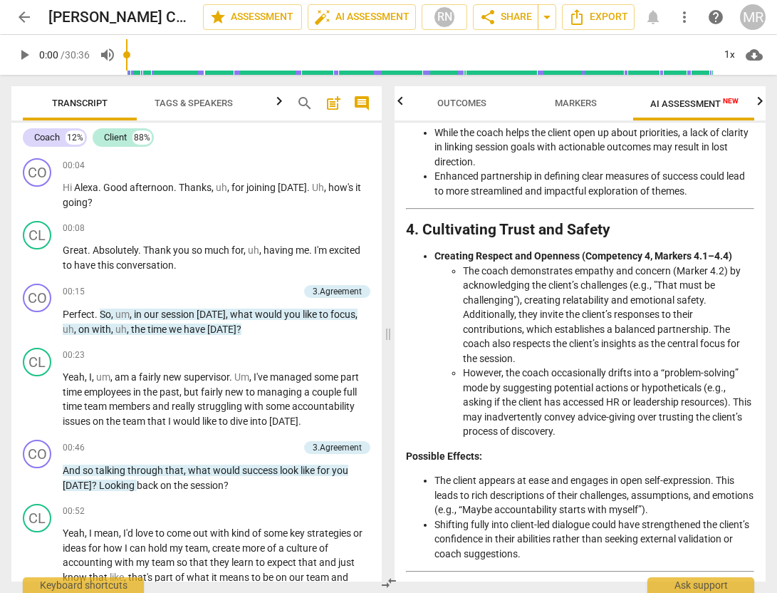
click at [29, 16] on span "arrow_back" at bounding box center [24, 17] width 17 height 17
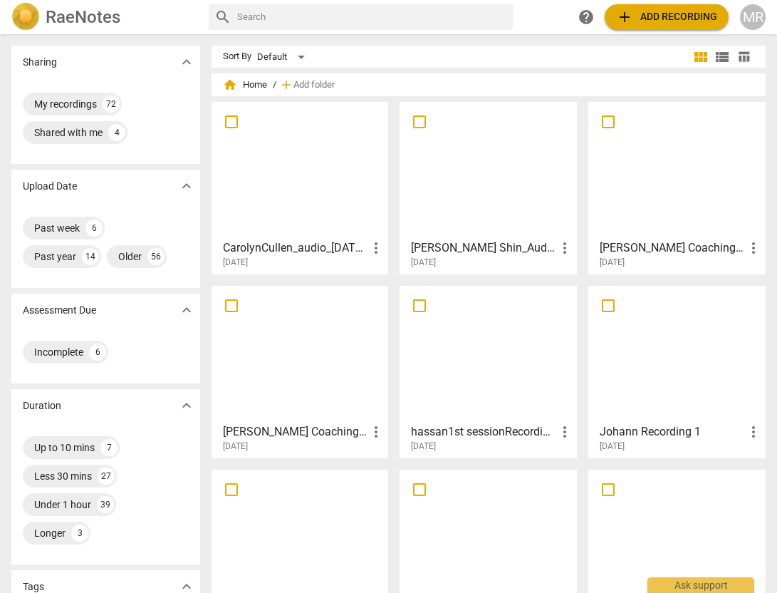
click at [655, 11] on span "add Add recording" at bounding box center [666, 17] width 101 height 17
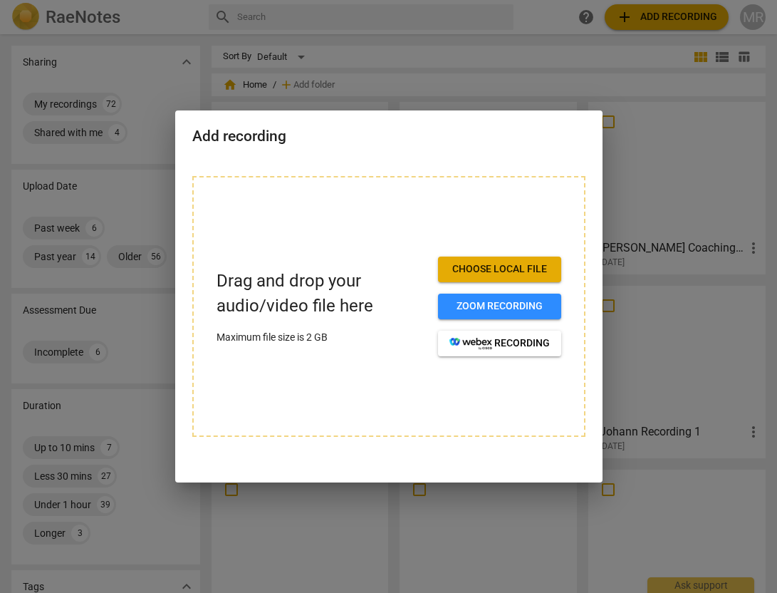
click at [504, 268] on span "Choose local file" at bounding box center [500, 269] width 100 height 14
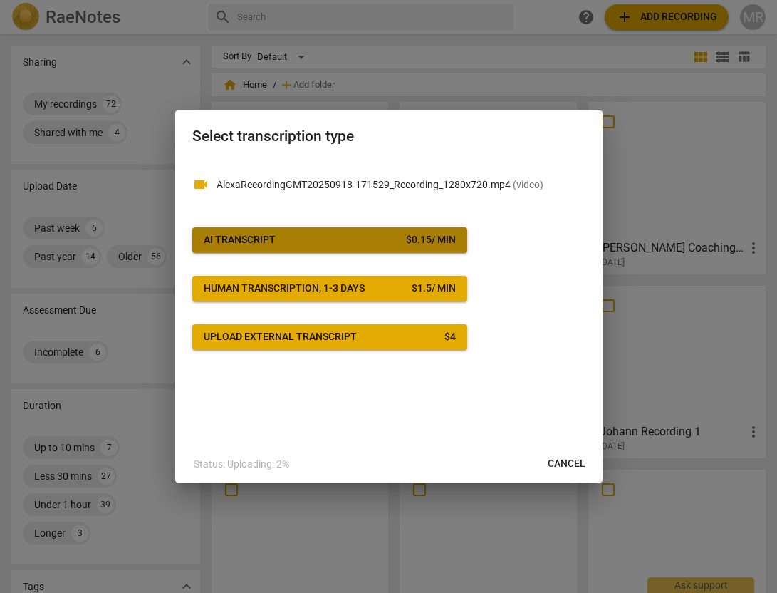
click at [395, 238] on span "AI Transcript $ 0.15 / min" at bounding box center [330, 240] width 252 height 14
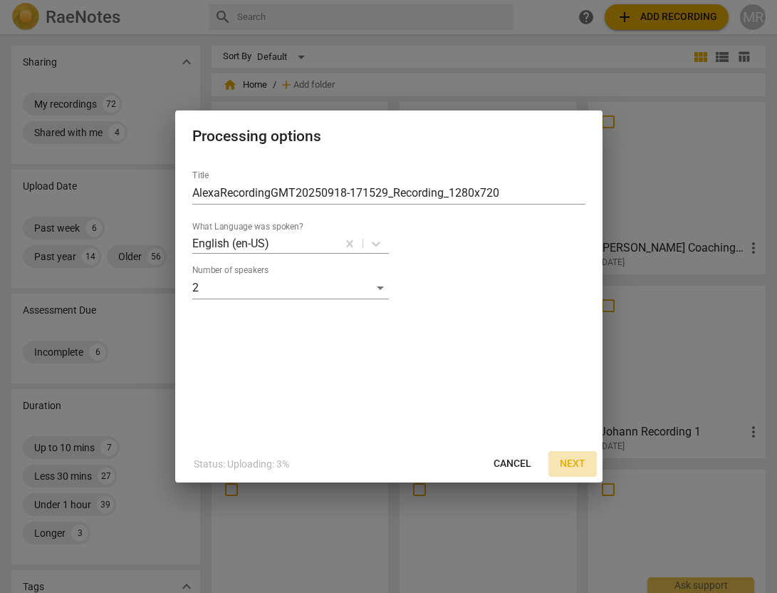
click at [577, 458] on span "Next" at bounding box center [573, 464] width 26 height 14
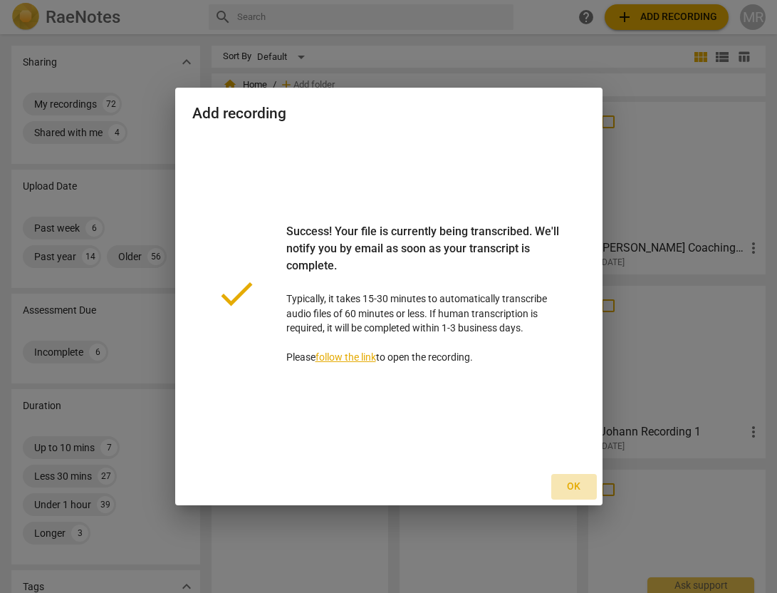
click at [574, 486] on span "Ok" at bounding box center [574, 487] width 23 height 14
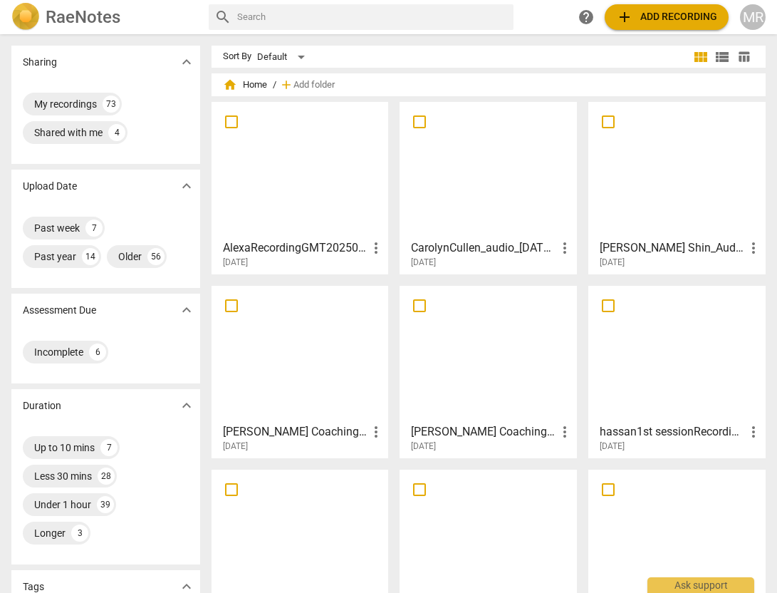
click at [294, 242] on h3 "AlexaRecordingGMT20250918-171529_Recording_1280x720" at bounding box center [295, 247] width 145 height 17
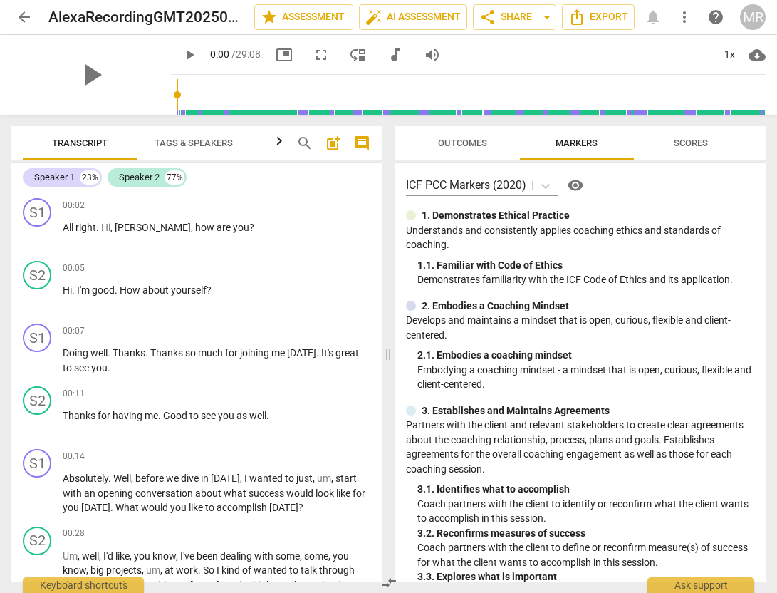
click at [696, 147] on span "Scores" at bounding box center [691, 143] width 34 height 11
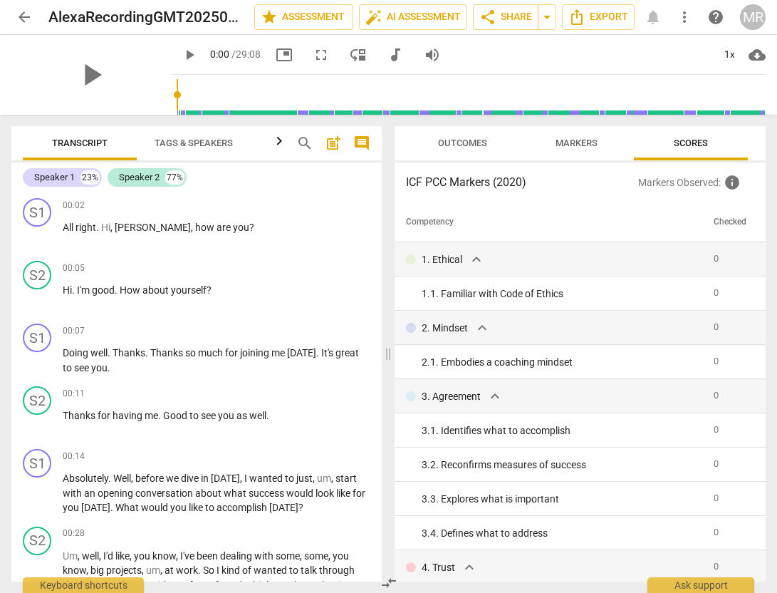
click at [27, 19] on span "arrow_back" at bounding box center [24, 17] width 17 height 17
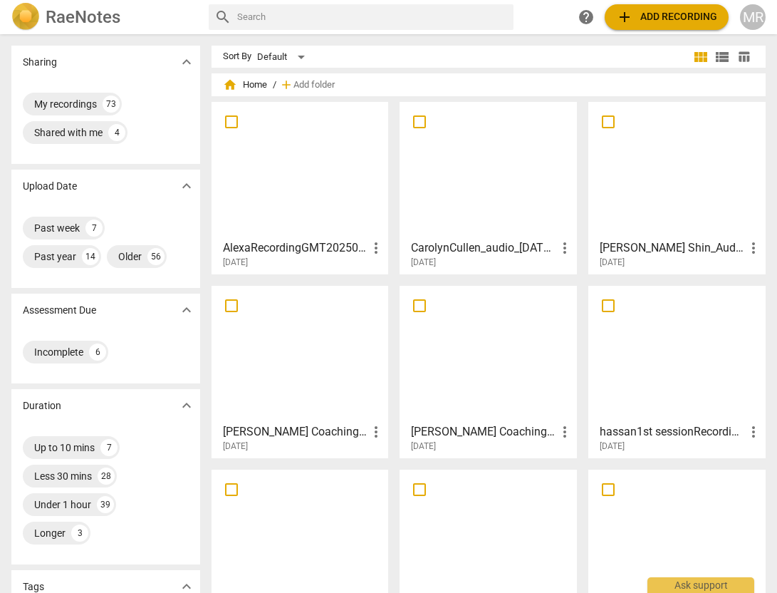
click at [301, 217] on div at bounding box center [300, 170] width 167 height 126
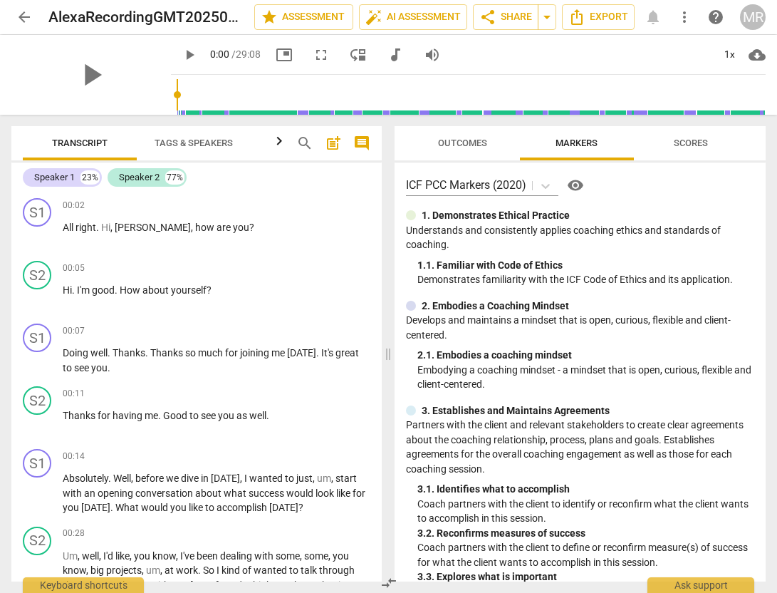
click at [697, 134] on span "Scores" at bounding box center [691, 143] width 68 height 19
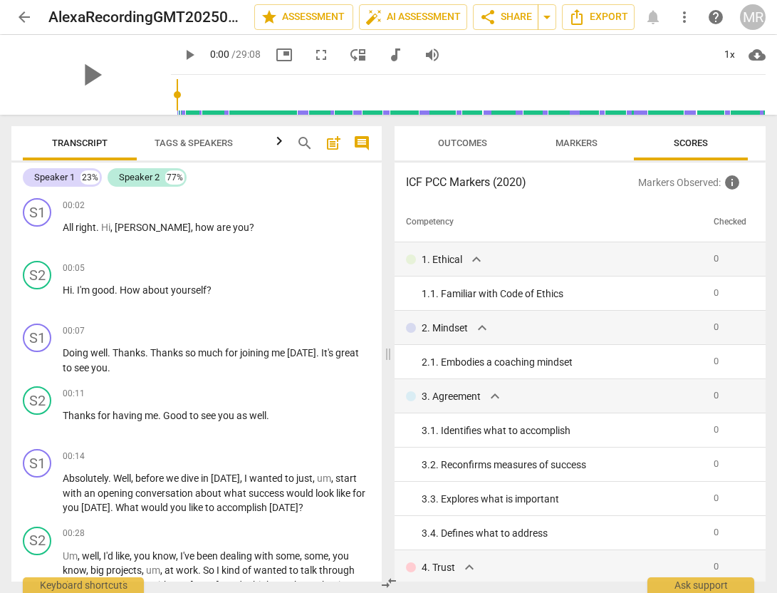
click at [473, 143] on span "Outcomes" at bounding box center [462, 143] width 49 height 11
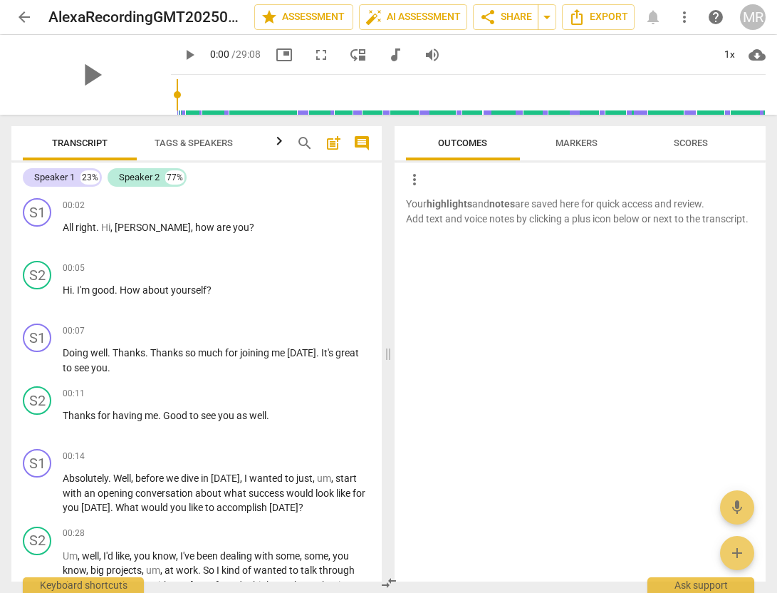
click at [566, 145] on span "Markers" at bounding box center [577, 143] width 42 height 11
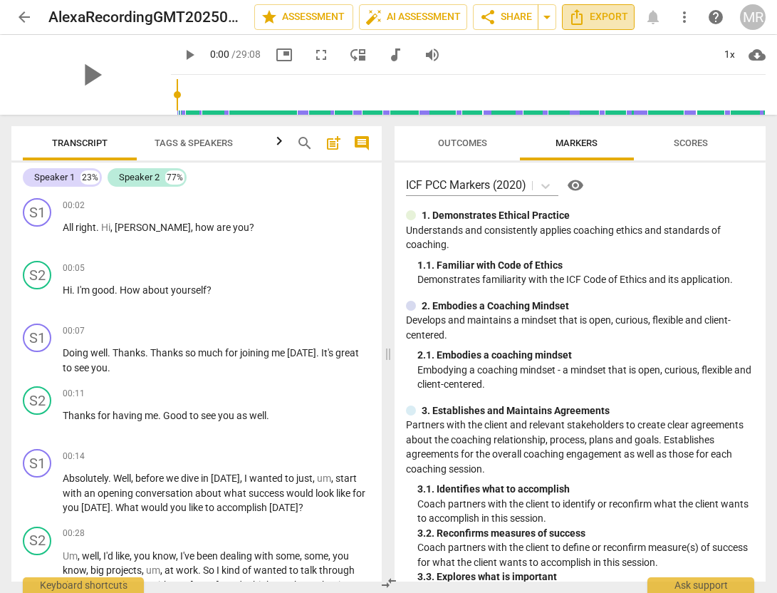
click at [599, 19] on span "Export" at bounding box center [599, 17] width 60 height 17
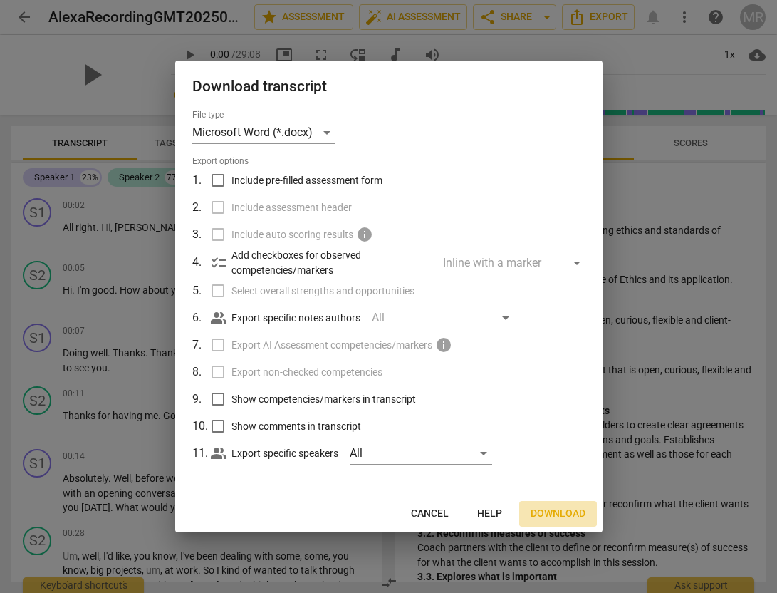
click at [554, 511] on span "Download" at bounding box center [558, 514] width 55 height 14
